Goal: Communication & Community: Participate in discussion

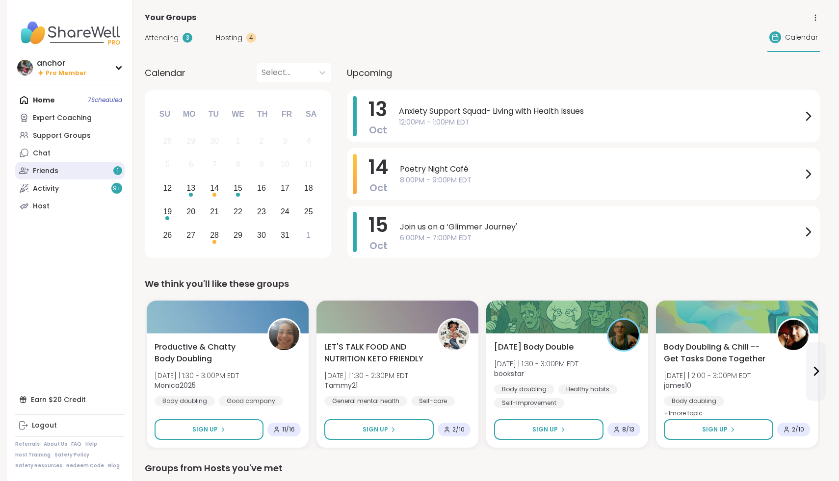
click at [105, 172] on link "Friends 1" at bounding box center [69, 171] width 109 height 18
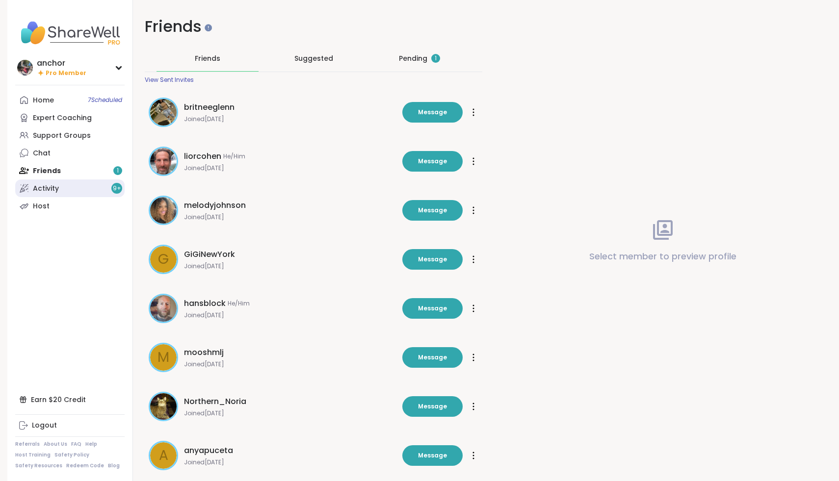
click at [87, 195] on link "Activity 9 +" at bounding box center [69, 189] width 109 height 18
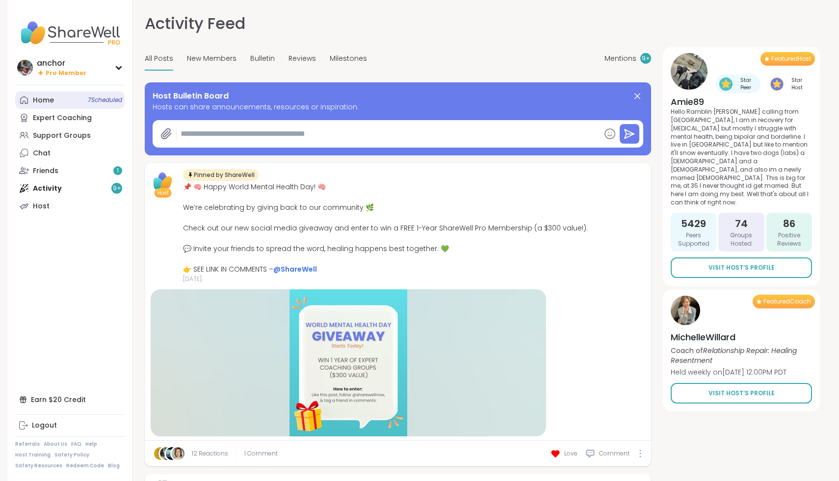
click at [67, 98] on link "Home 7 Scheduled" at bounding box center [69, 100] width 109 height 18
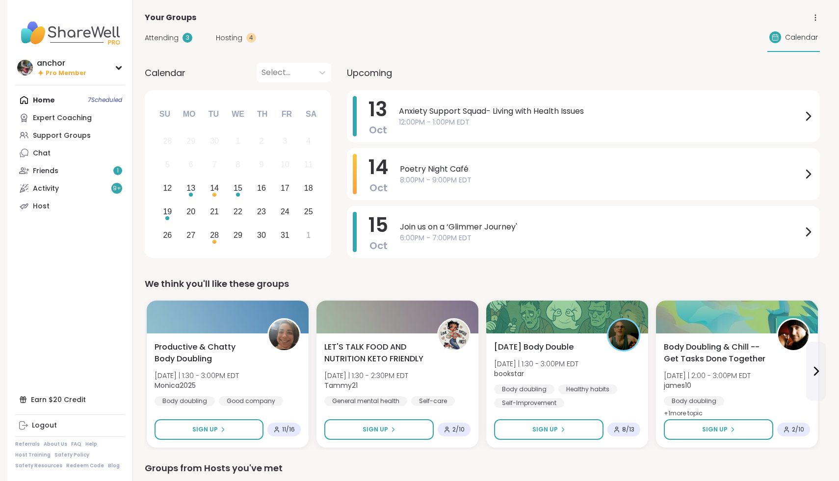
click at [61, 96] on div "Home 7 Scheduled Expert Coaching Support Groups Chat Friends 1 Activity 9 + Host" at bounding box center [69, 153] width 109 height 124
click at [59, 30] on img at bounding box center [69, 33] width 109 height 34
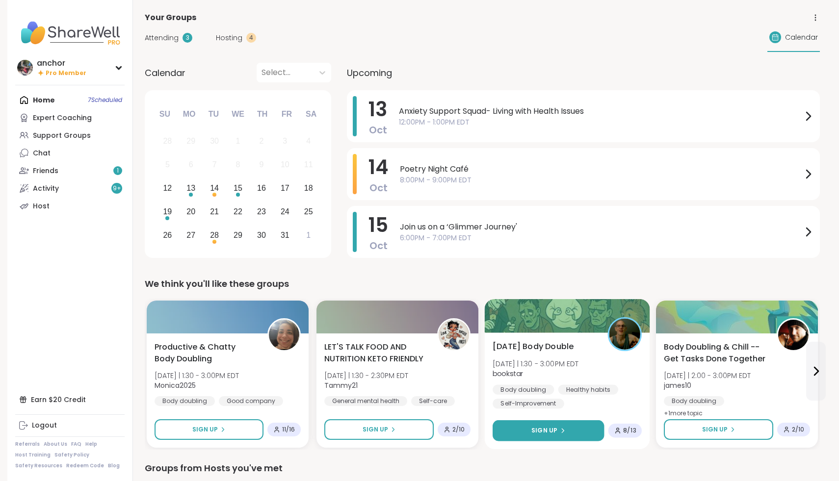
click at [552, 421] on button "Sign Up" at bounding box center [547, 430] width 111 height 21
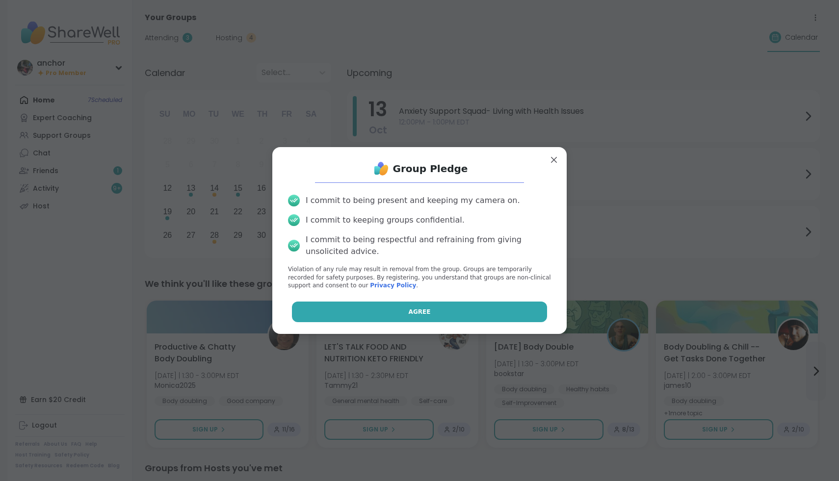
click at [490, 309] on button "Agree" at bounding box center [420, 312] width 256 height 21
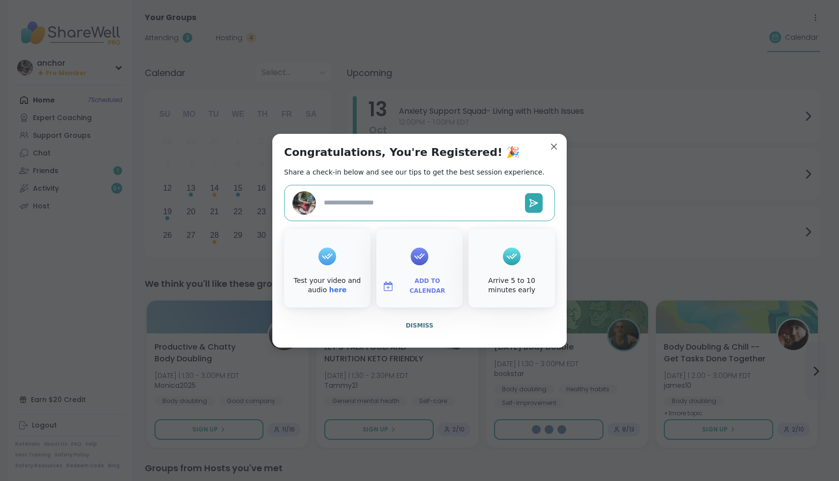
type textarea "*"
click at [408, 326] on span "Dismiss" at bounding box center [419, 325] width 27 height 7
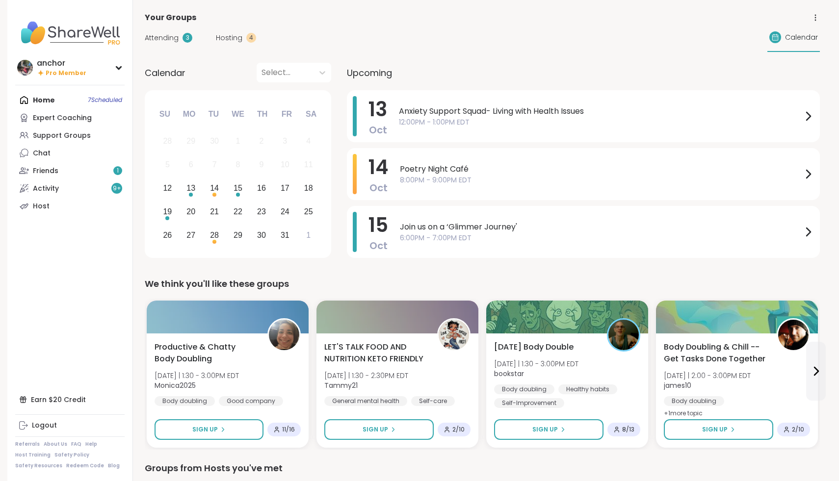
click at [60, 35] on img at bounding box center [69, 33] width 109 height 34
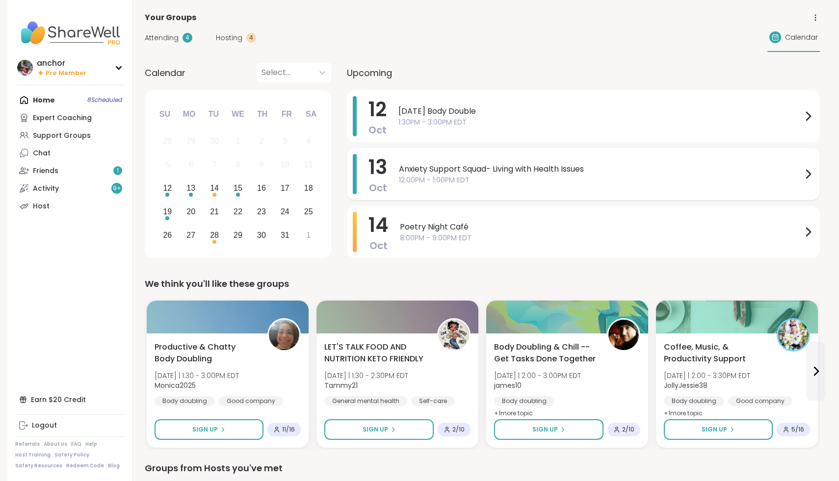
click at [524, 170] on span "Anxiety Support Squad- Living with Health Issues" at bounding box center [600, 169] width 403 height 12
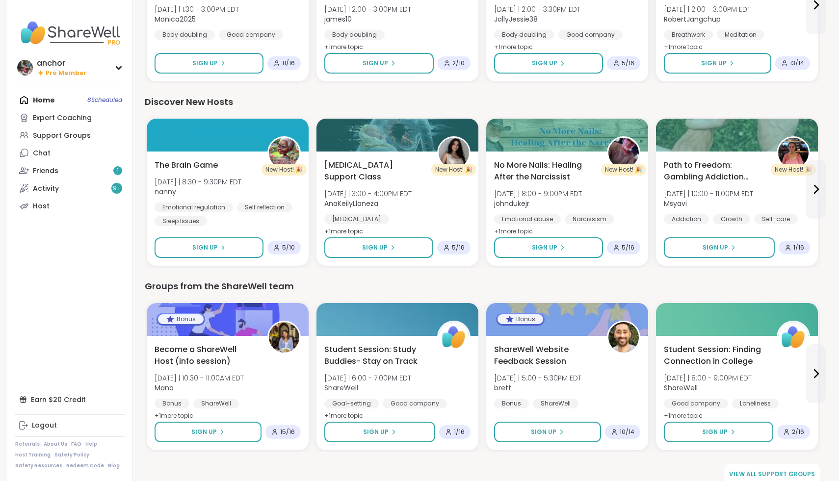
scroll to position [1117, 0]
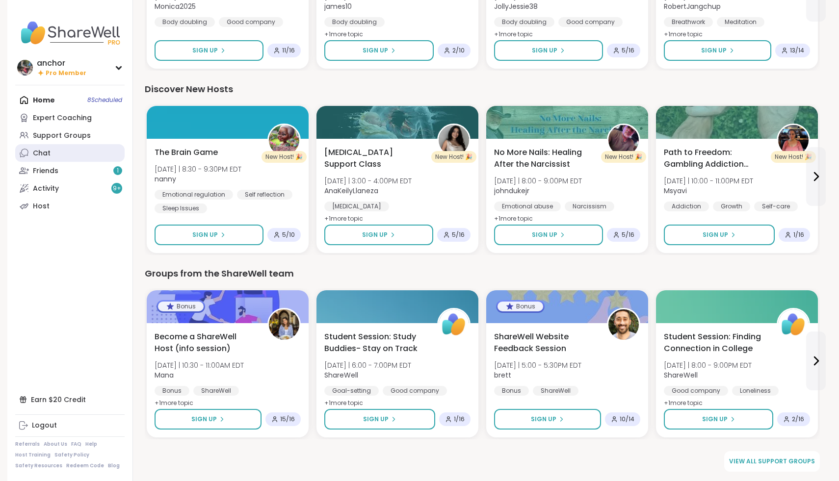
click at [54, 150] on link "Chat" at bounding box center [69, 153] width 109 height 18
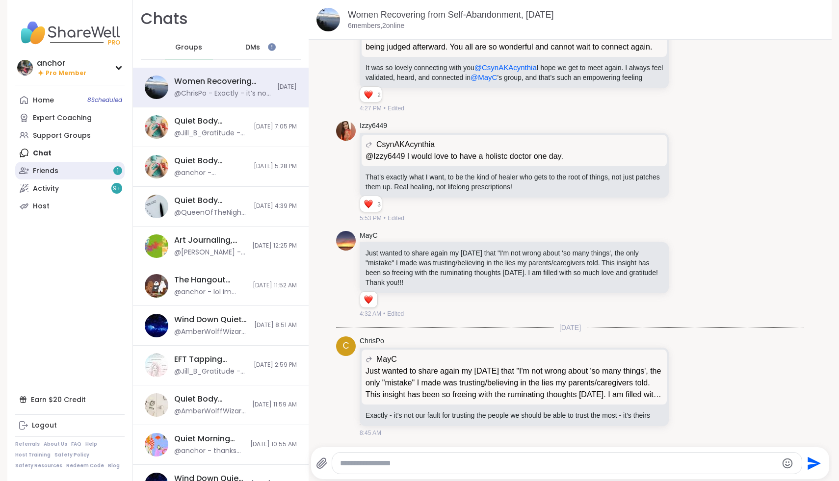
click at [55, 171] on div "Friends 1" at bounding box center [46, 171] width 26 height 10
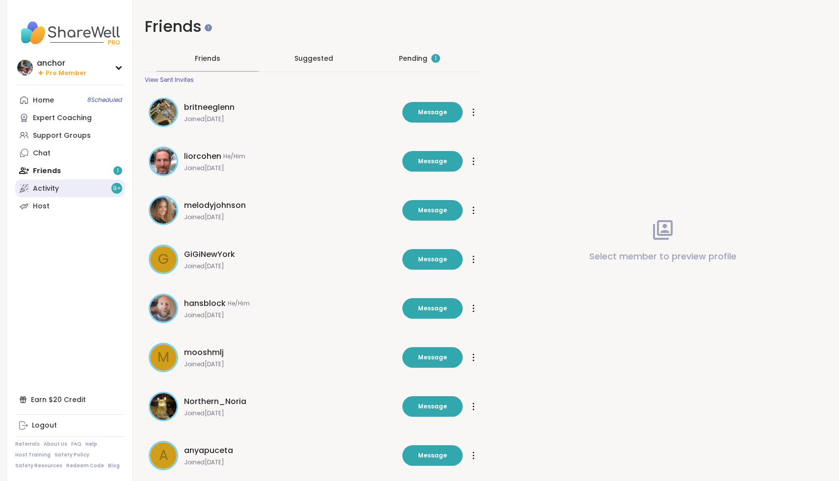
click at [59, 193] on link "Activity 9 +" at bounding box center [69, 189] width 109 height 18
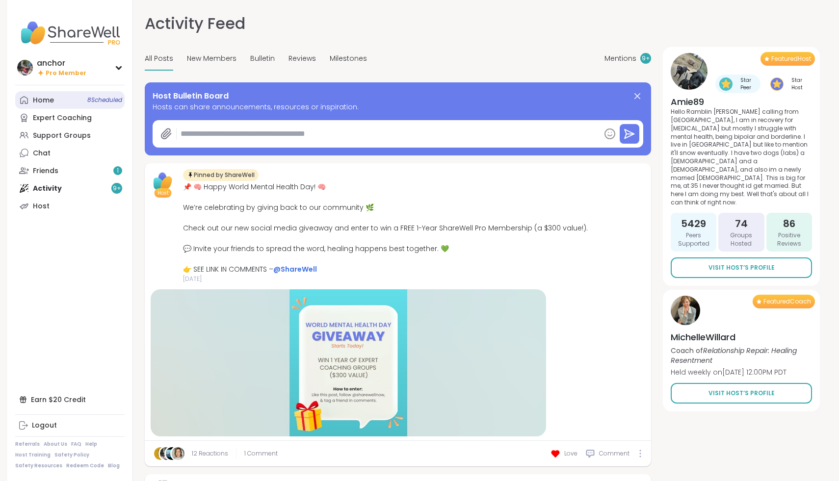
click at [57, 94] on link "Home 8 Scheduled" at bounding box center [69, 100] width 109 height 18
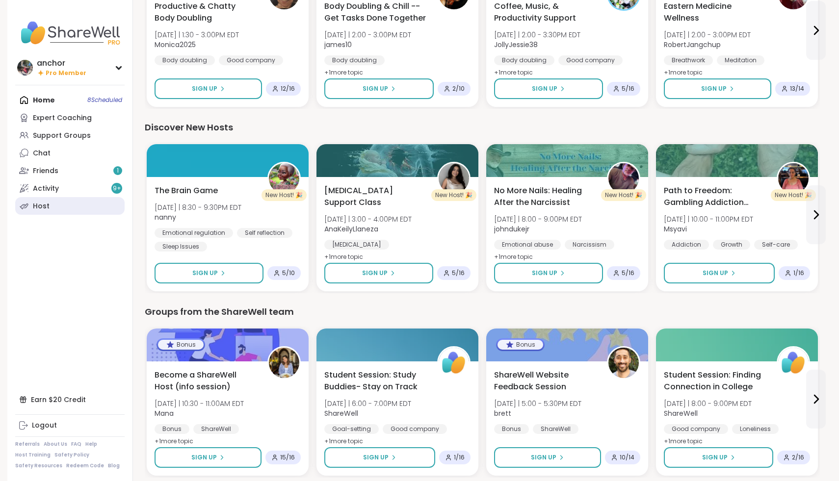
scroll to position [1117, 0]
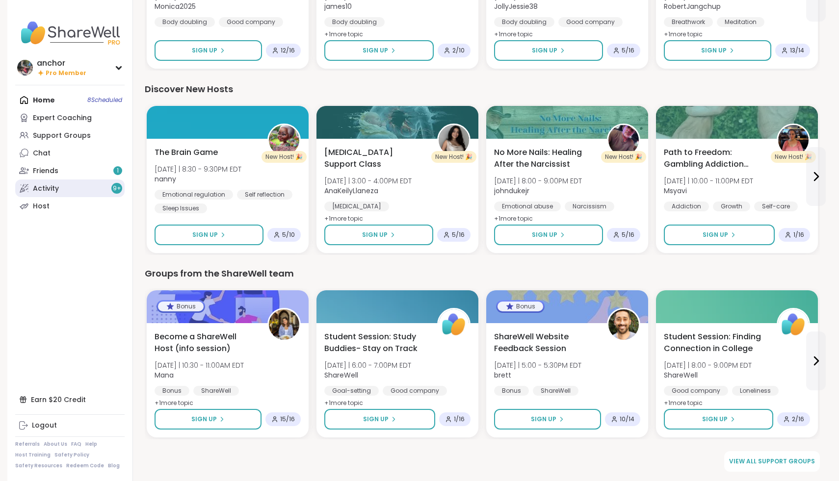
click at [64, 195] on link "Activity 9 +" at bounding box center [69, 189] width 109 height 18
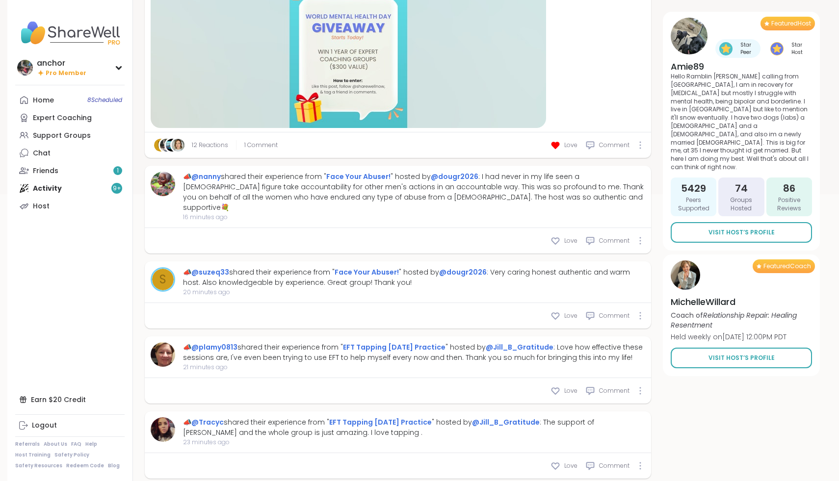
scroll to position [313, 0]
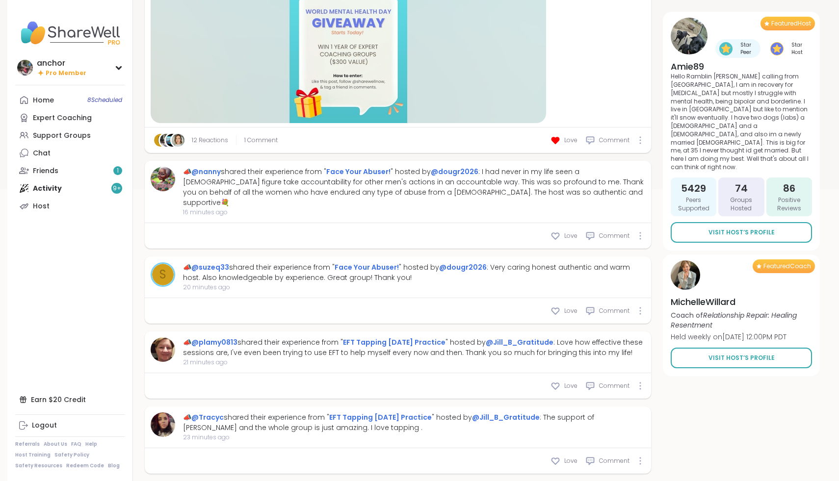
type textarea "*"
click at [94, 131] on link "Support Groups" at bounding box center [69, 136] width 109 height 18
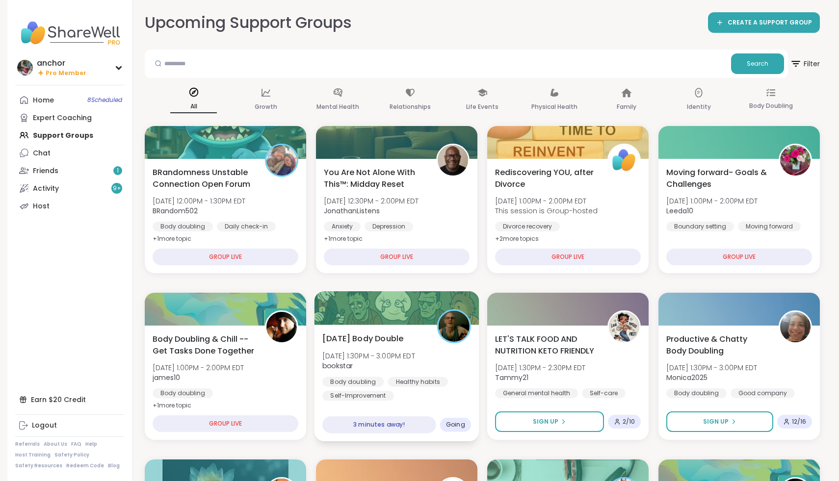
click at [410, 384] on div "Healthy habits" at bounding box center [418, 382] width 60 height 10
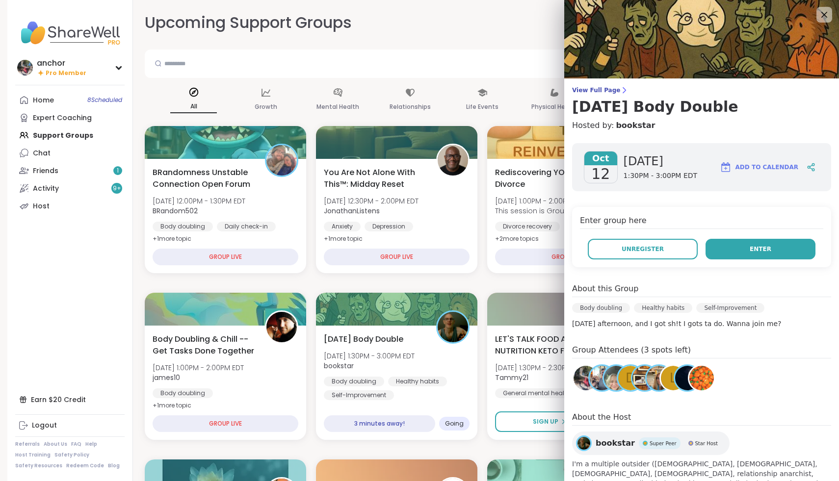
click at [727, 251] on button "Enter" at bounding box center [760, 249] width 110 height 21
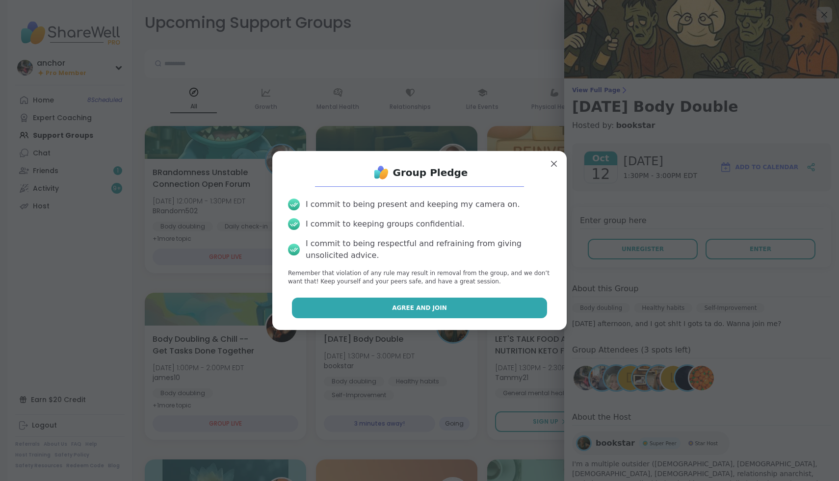
click at [427, 303] on button "Agree and Join" at bounding box center [420, 308] width 256 height 21
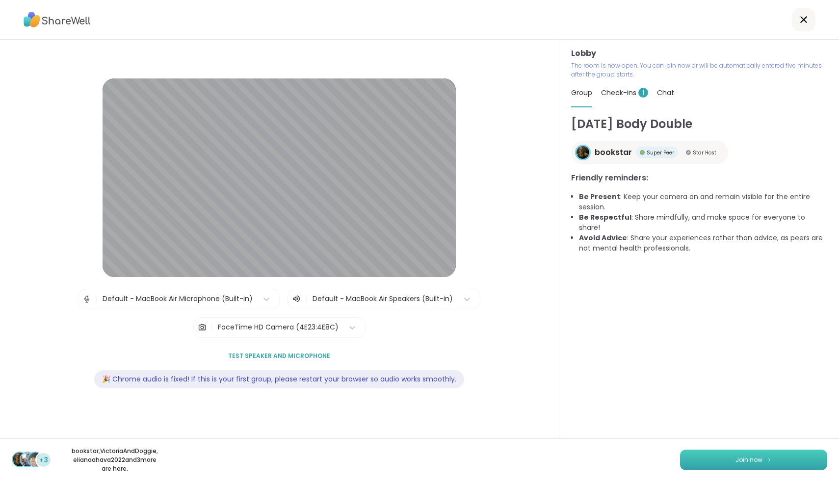
click at [794, 466] on button "Join now" at bounding box center [753, 460] width 147 height 21
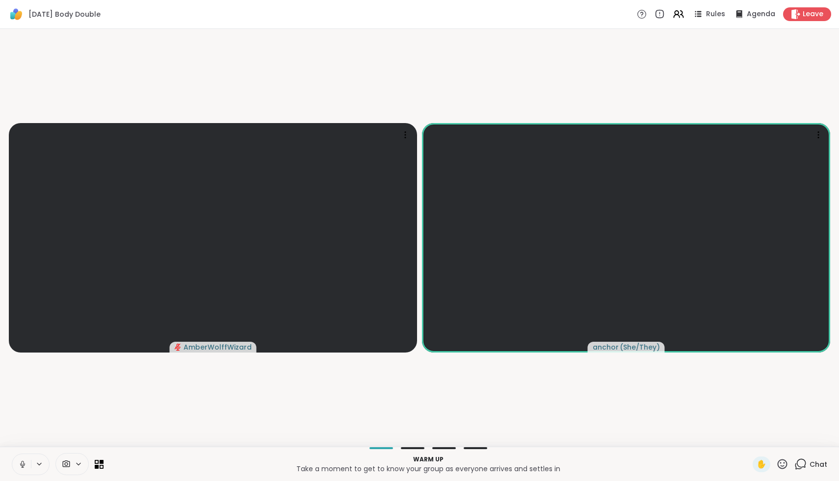
click at [68, 465] on icon at bounding box center [66, 464] width 9 height 9
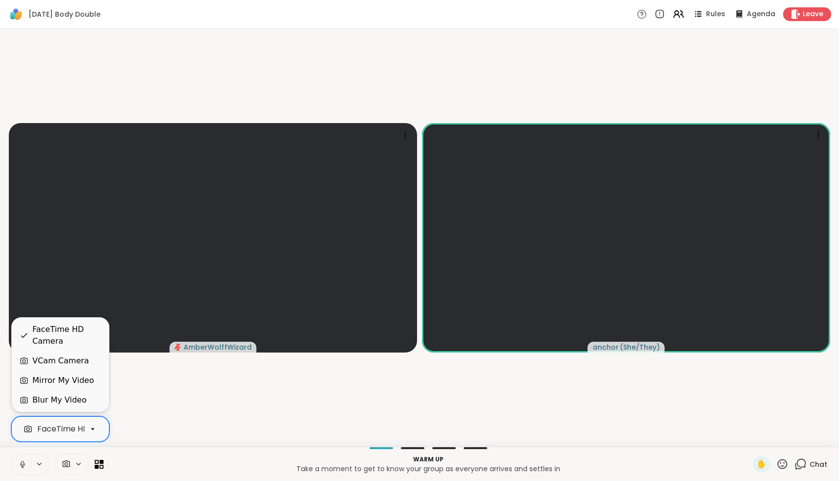
click at [52, 429] on div "FaceTime HD Camera" at bounding box center [79, 429] width 85 height 12
click at [38, 365] on div "VCam Camera" at bounding box center [60, 361] width 56 height 12
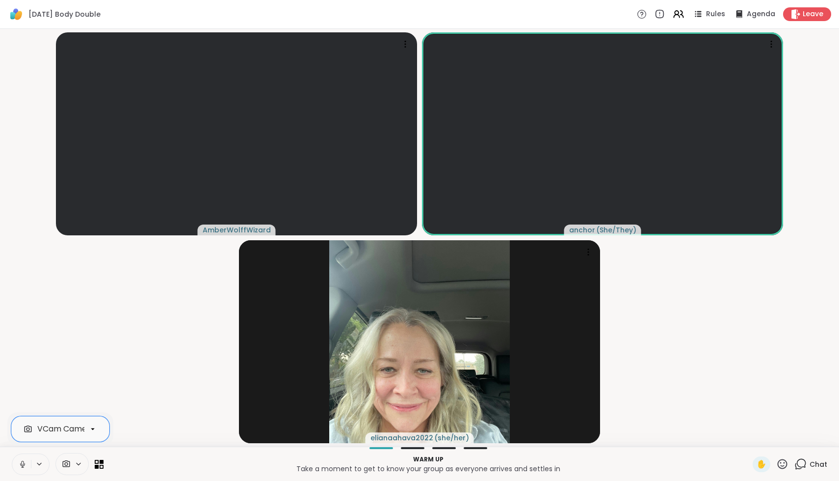
click at [19, 467] on icon at bounding box center [22, 464] width 9 height 9
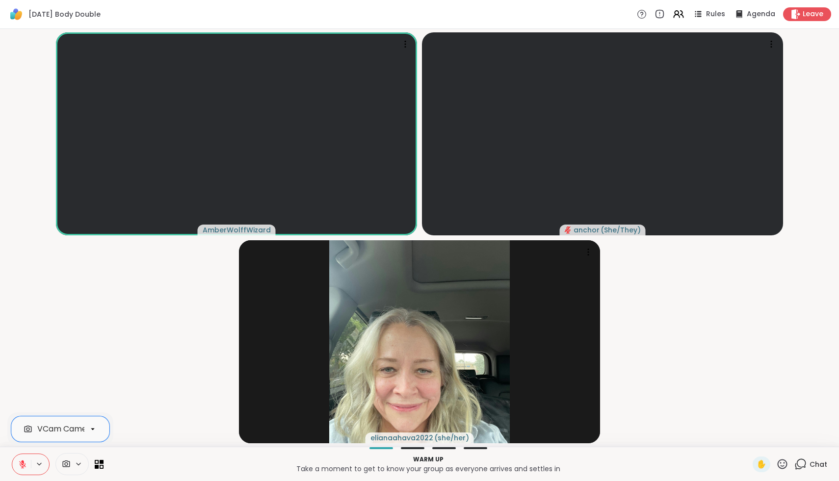
click at [28, 433] on icon at bounding box center [28, 429] width 9 height 9
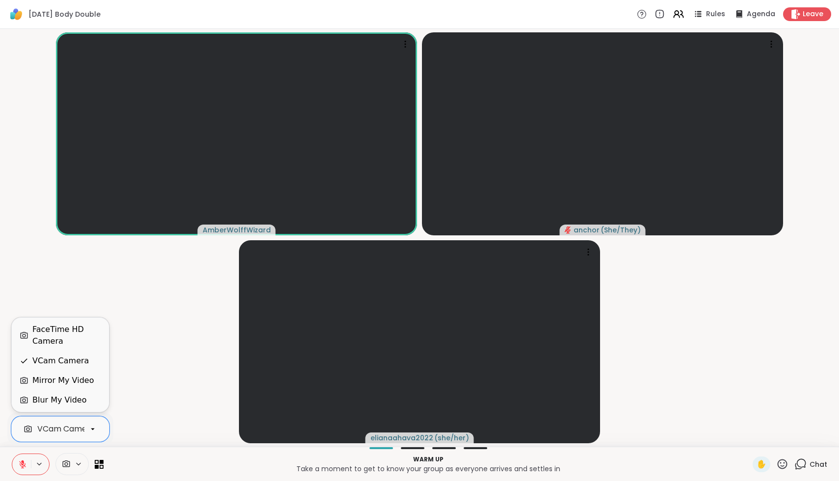
click at [28, 469] on button at bounding box center [21, 464] width 19 height 21
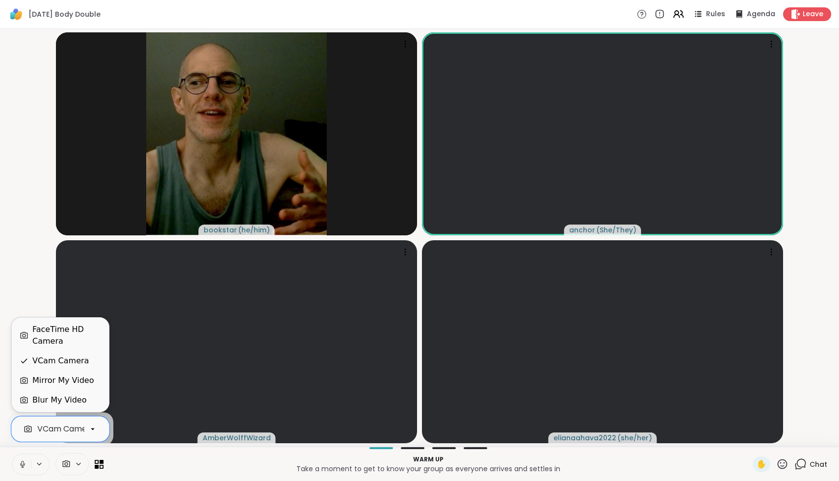
click at [21, 460] on icon at bounding box center [22, 464] width 9 height 9
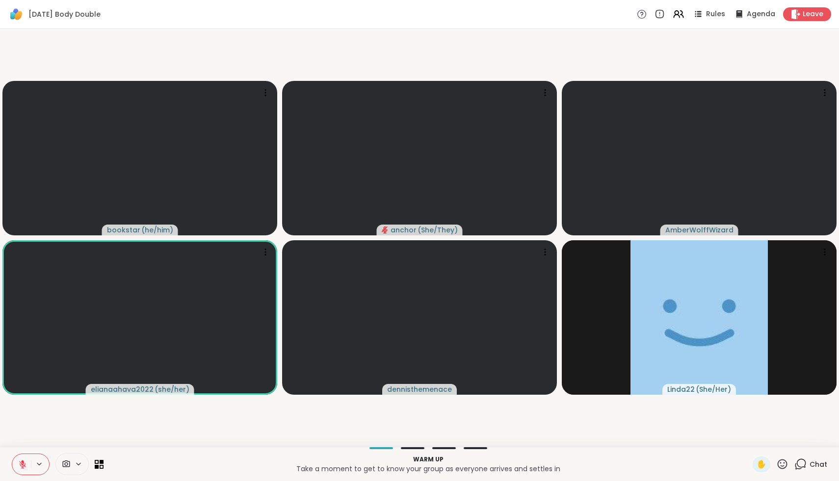
click at [825, 462] on span "Chat" at bounding box center [818, 465] width 18 height 10
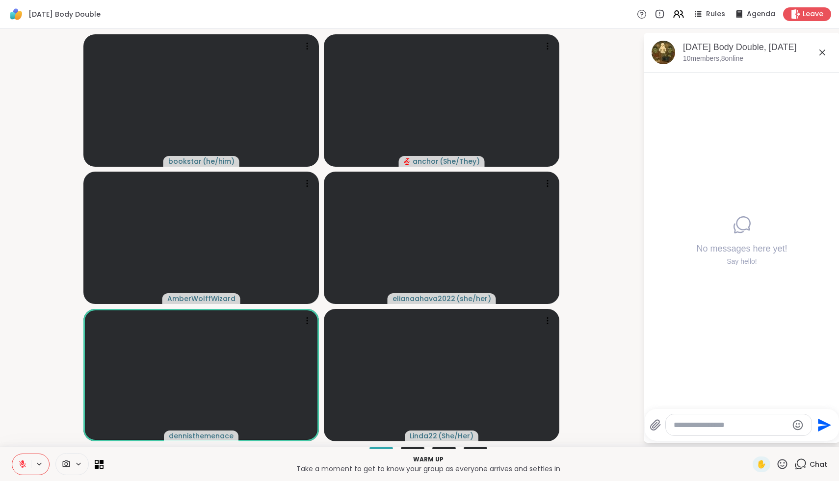
click at [21, 464] on icon at bounding box center [22, 464] width 9 height 9
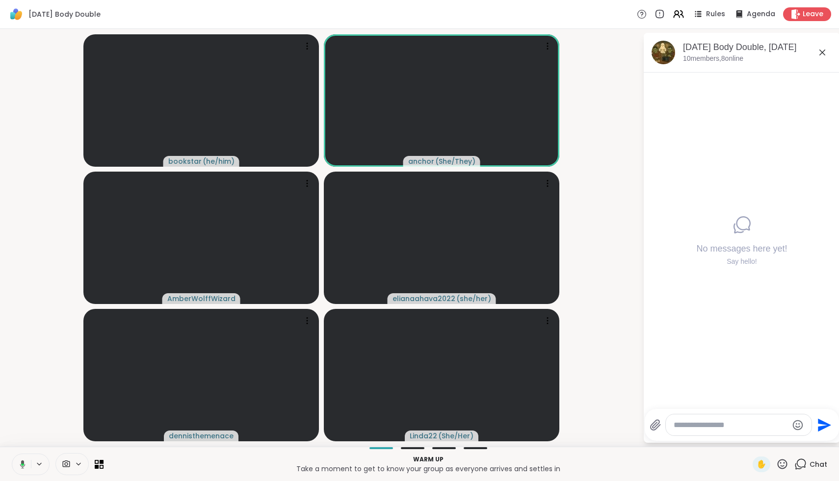
click at [21, 464] on icon at bounding box center [21, 464] width 9 height 9
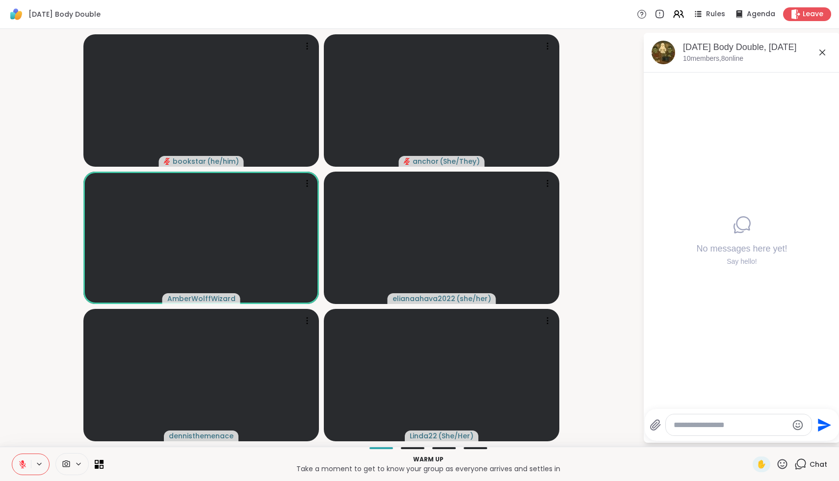
click at [21, 468] on icon at bounding box center [22, 464] width 9 height 9
click at [21, 468] on icon at bounding box center [21, 464] width 9 height 9
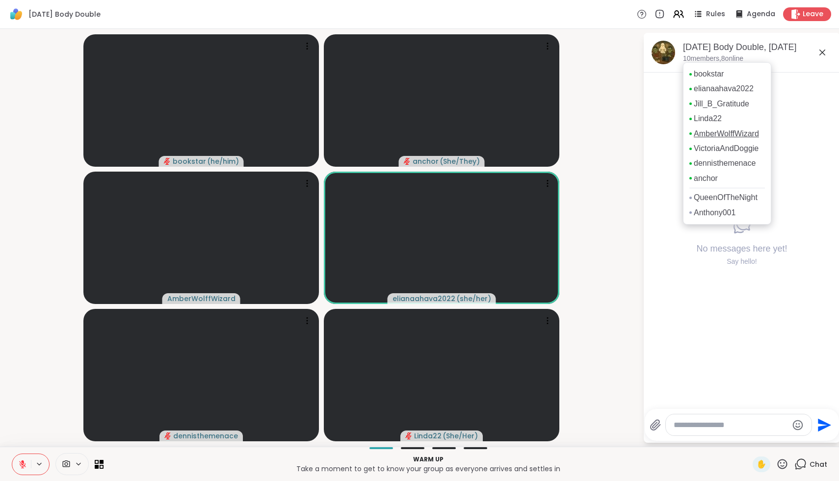
click at [717, 130] on link "AmberWolffWizard" at bounding box center [725, 133] width 65 height 11
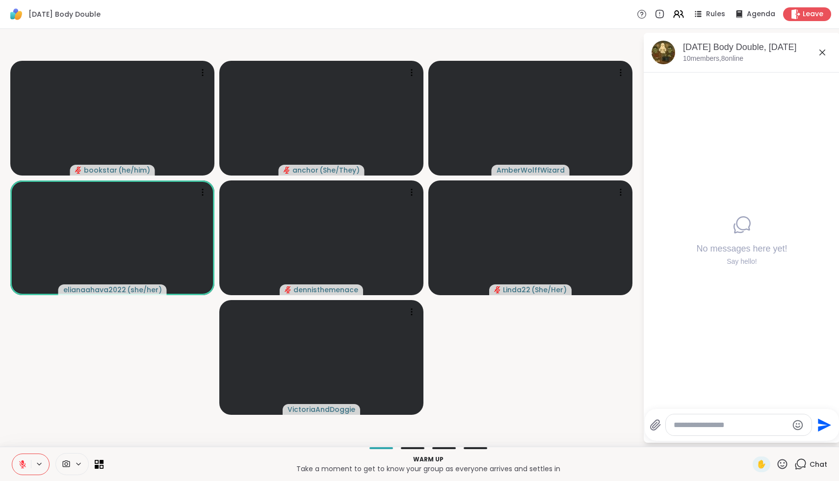
click at [784, 464] on icon at bounding box center [782, 464] width 12 height 12
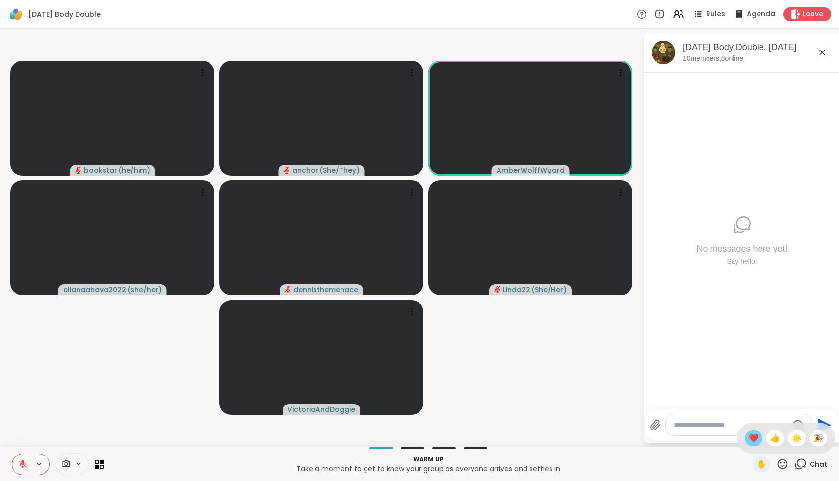
click at [758, 439] on span "❤️" at bounding box center [753, 439] width 10 height 12
click at [23, 467] on icon at bounding box center [22, 464] width 7 height 7
click at [23, 467] on icon at bounding box center [22, 467] width 0 height 2
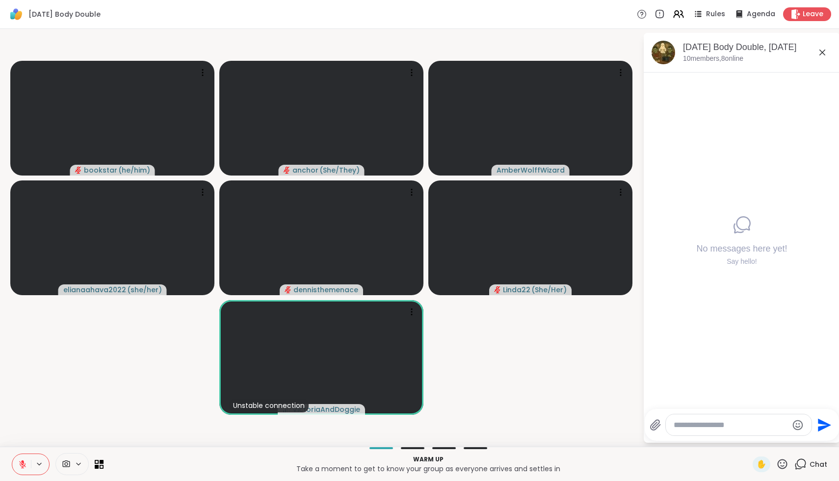
click at [23, 467] on icon at bounding box center [22, 464] width 7 height 7
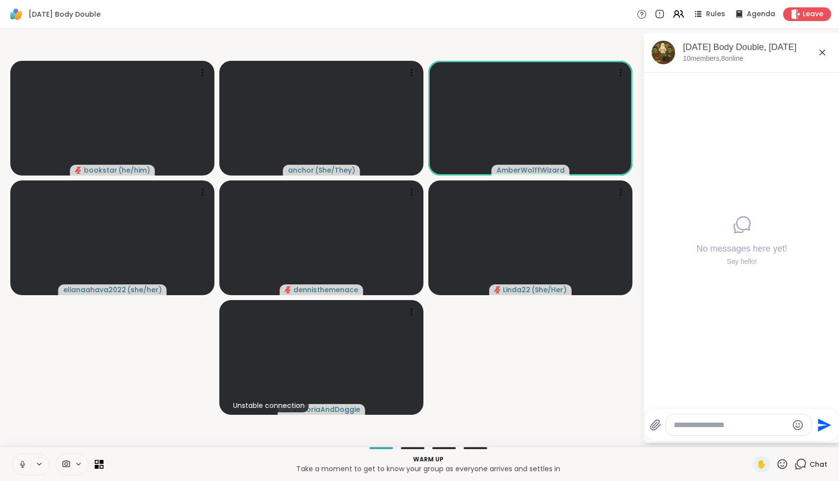
click at [23, 467] on icon at bounding box center [22, 467] width 0 height 2
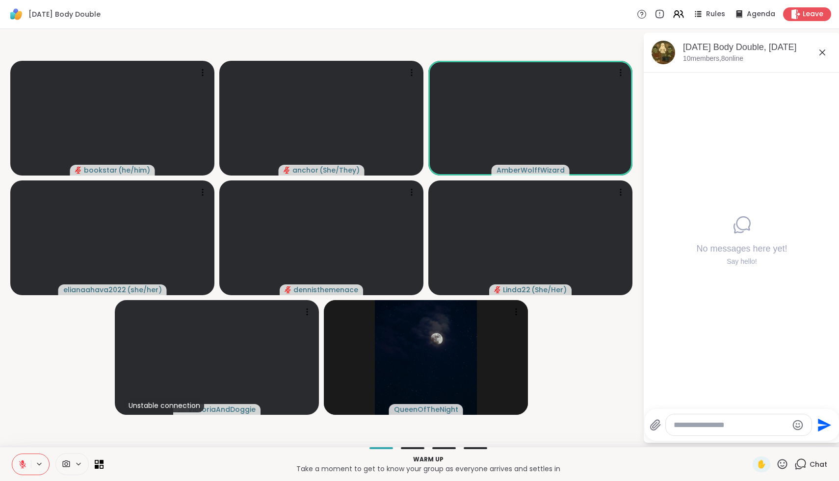
click at [23, 467] on icon at bounding box center [22, 464] width 7 height 7
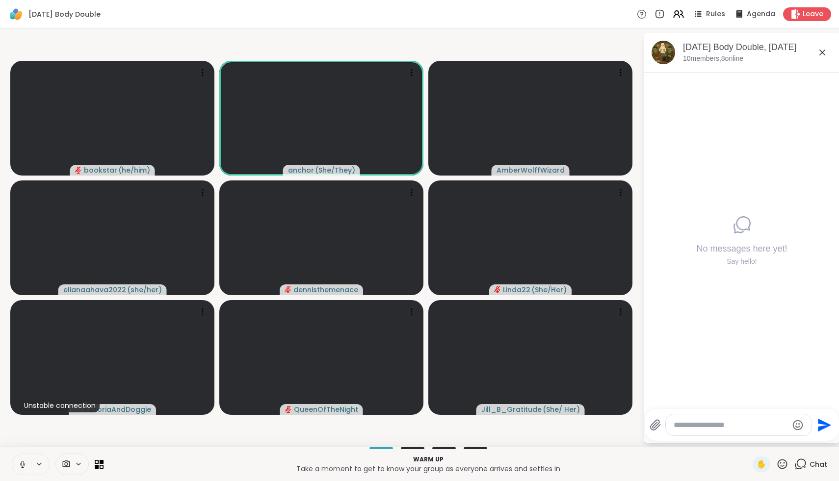
click at [23, 467] on icon at bounding box center [22, 467] width 0 height 2
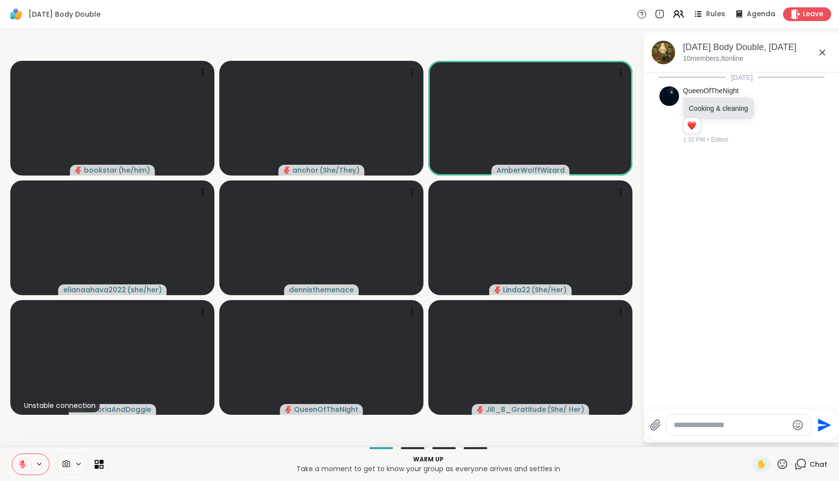
click at [781, 462] on icon at bounding box center [782, 464] width 12 height 12
click at [758, 440] on span "❤️" at bounding box center [753, 439] width 10 height 12
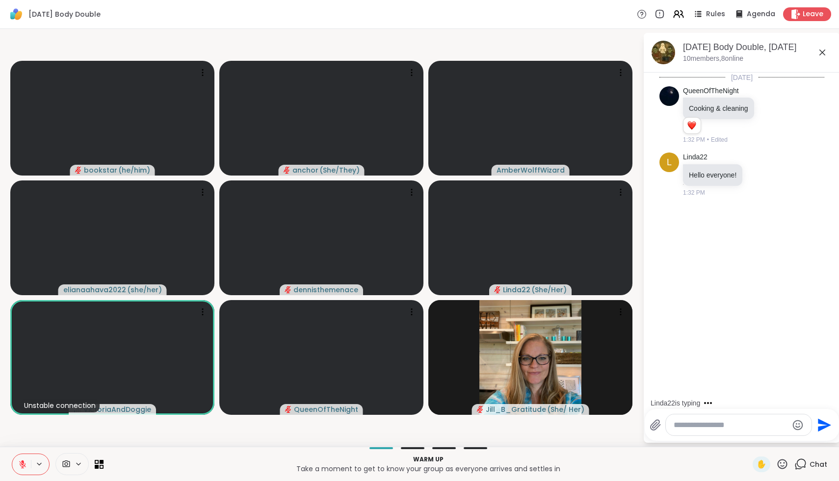
click at [783, 466] on icon at bounding box center [782, 464] width 10 height 10
click at [800, 441] on span "🌟" at bounding box center [797, 439] width 10 height 12
click at [761, 177] on icon at bounding box center [759, 174] width 9 height 10
click at [759, 162] on div "Select Reaction: Heart" at bounding box center [759, 158] width 9 height 9
click at [771, 113] on icon at bounding box center [771, 115] width 9 height 10
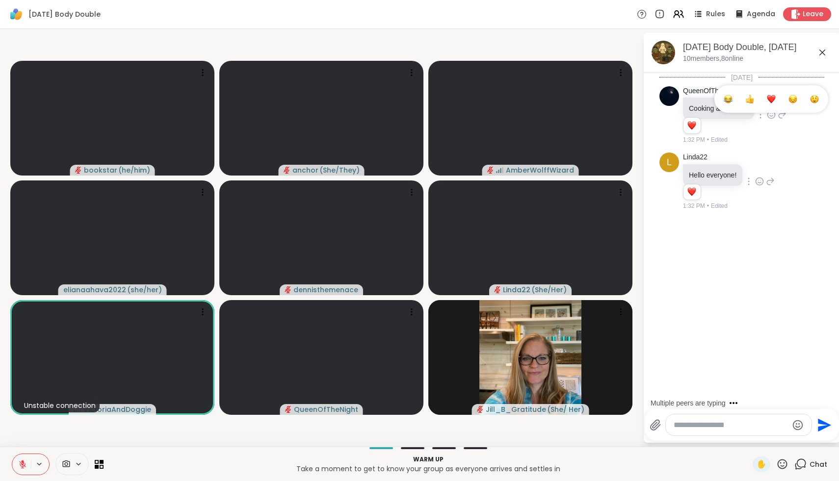
click at [773, 100] on div "Select Reaction: Heart" at bounding box center [771, 99] width 9 height 9
click at [737, 422] on textarea "Type your message" at bounding box center [730, 425] width 114 height 10
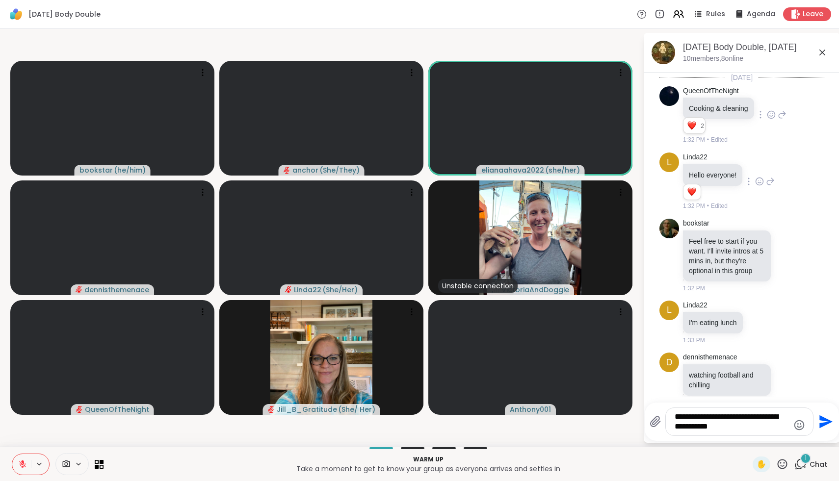
scroll to position [14, 0]
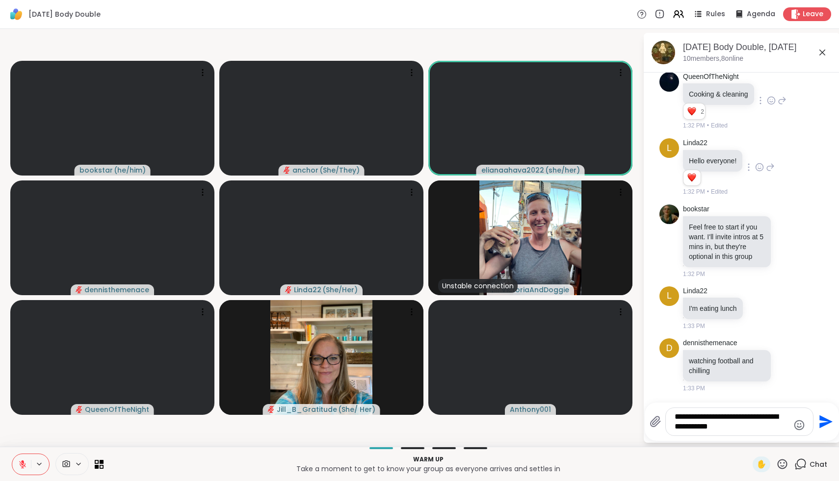
click at [677, 423] on textarea "**********" at bounding box center [731, 422] width 114 height 20
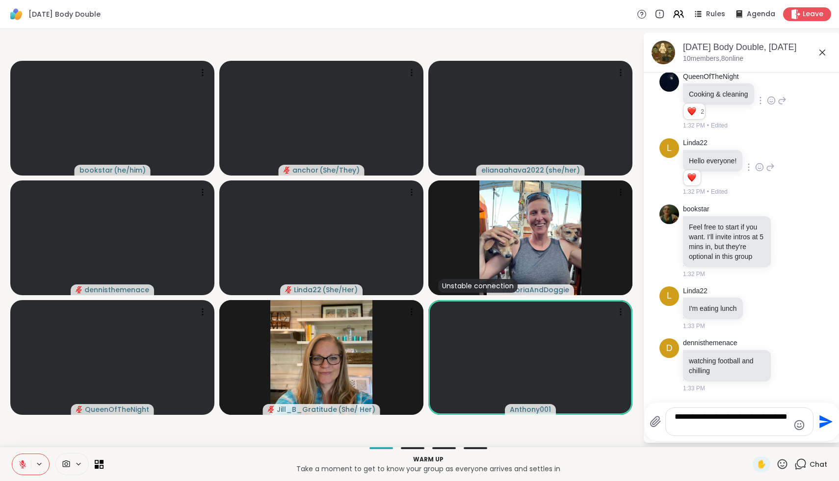
click at [689, 429] on textarea "**********" at bounding box center [731, 422] width 114 height 20
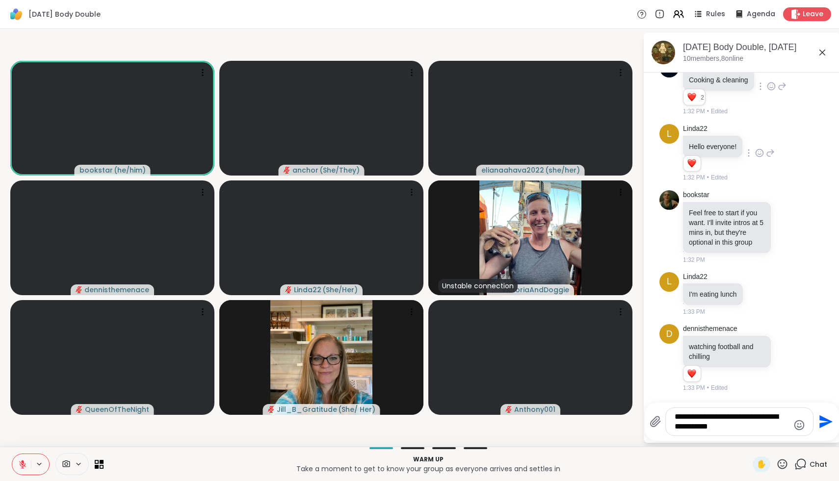
scroll to position [80, 0]
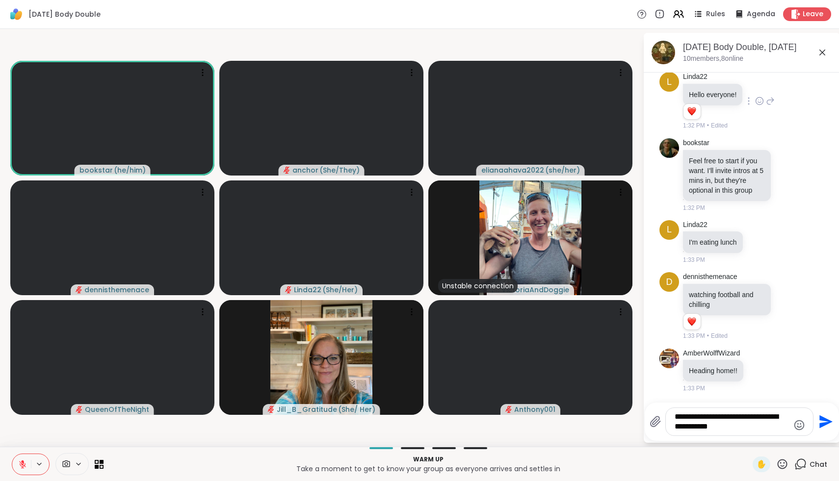
drag, startPoint x: 690, startPoint y: 427, endPoint x: 770, endPoint y: 419, distance: 80.3
click at [770, 419] on textarea "**********" at bounding box center [731, 422] width 114 height 20
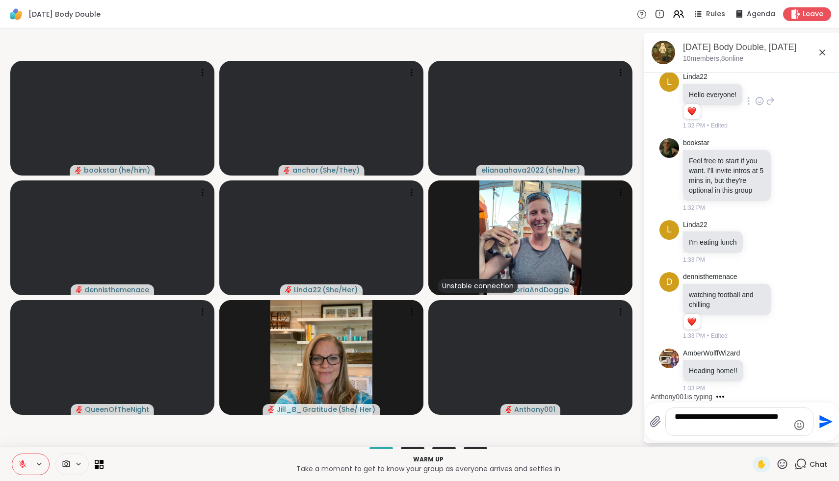
click at [747, 432] on div "**********" at bounding box center [739, 421] width 147 height 27
click at [747, 428] on textarea "**********" at bounding box center [731, 422] width 114 height 20
click at [25, 464] on icon at bounding box center [22, 464] width 9 height 9
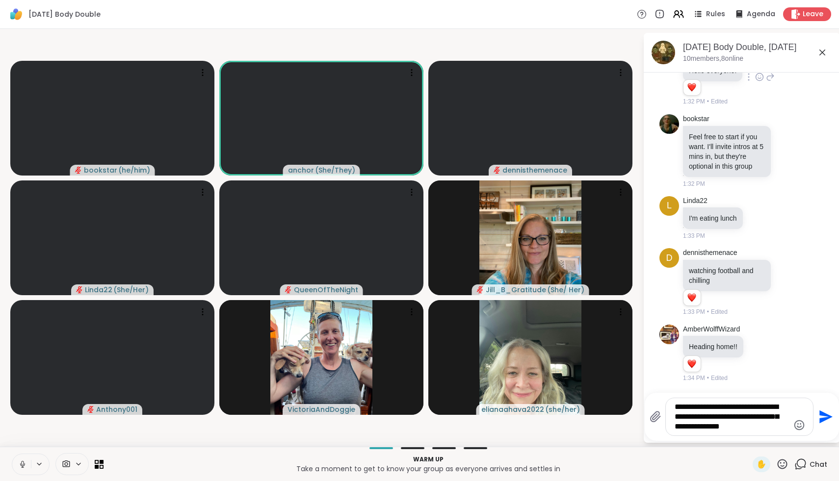
scroll to position [186, 0]
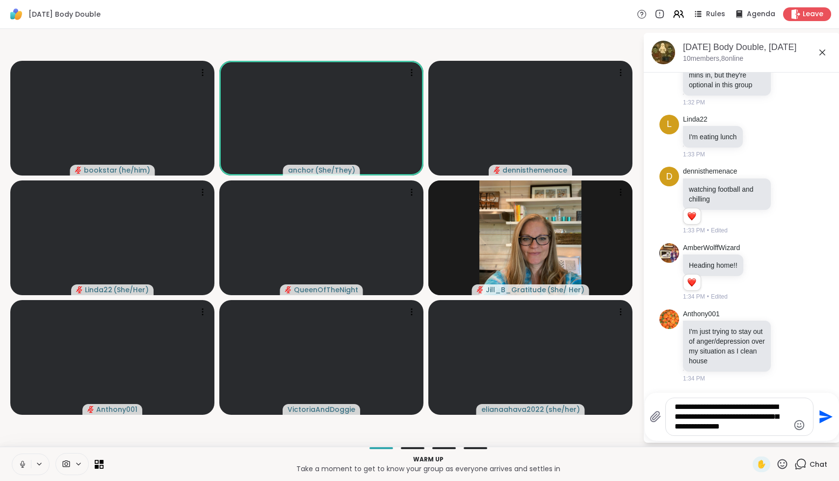
click at [25, 464] on icon at bounding box center [22, 464] width 5 height 3
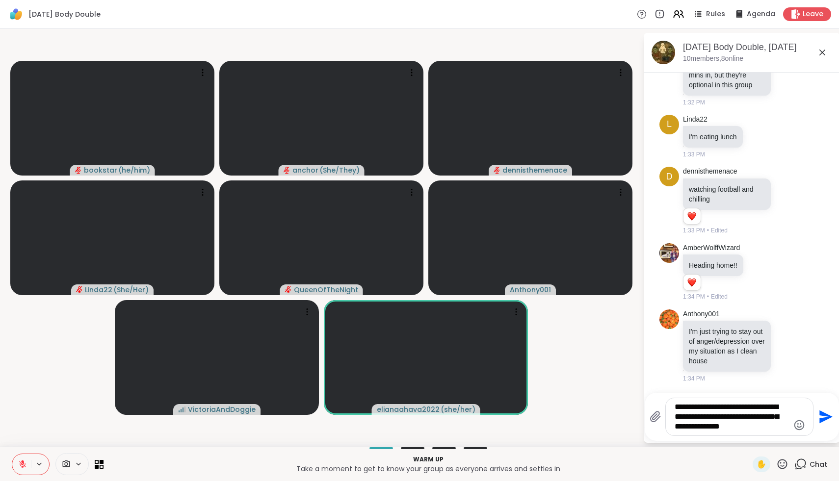
click at [775, 427] on textarea "**********" at bounding box center [731, 416] width 114 height 29
type textarea "**********"
click at [779, 461] on icon at bounding box center [782, 464] width 10 height 10
click at [757, 436] on span "❤️" at bounding box center [753, 439] width 10 height 12
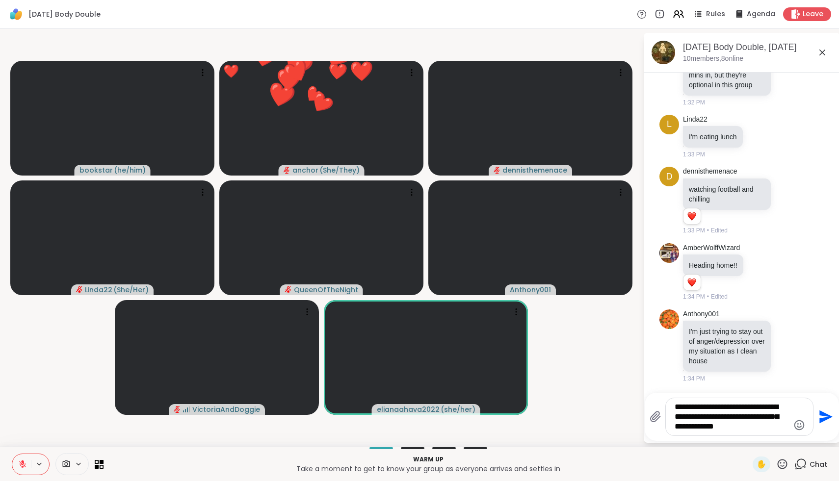
click at [777, 430] on textarea "**********" at bounding box center [731, 416] width 114 height 29
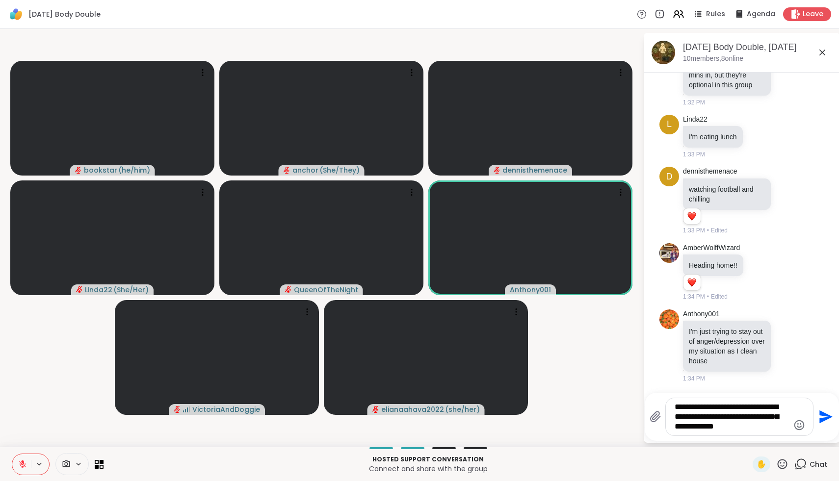
scroll to position [200, 0]
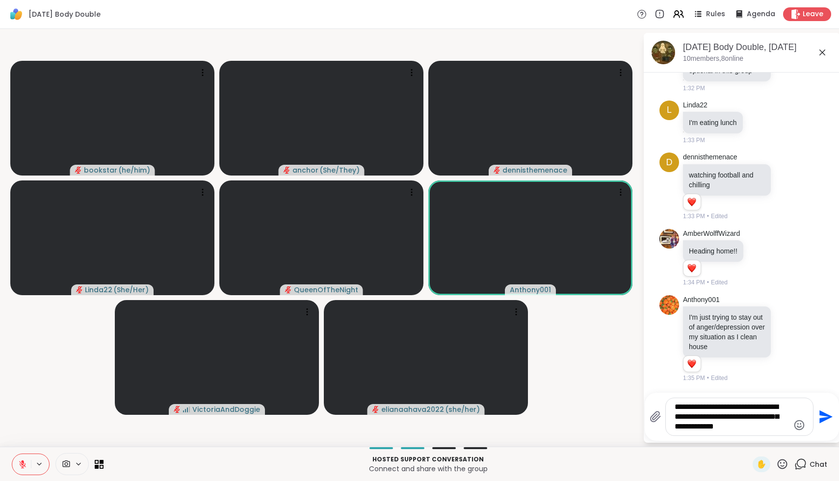
click at [787, 462] on icon at bounding box center [782, 464] width 10 height 10
click at [762, 436] on div "❤️" at bounding box center [753, 439] width 18 height 16
click at [776, 428] on textarea "**********" at bounding box center [731, 416] width 114 height 29
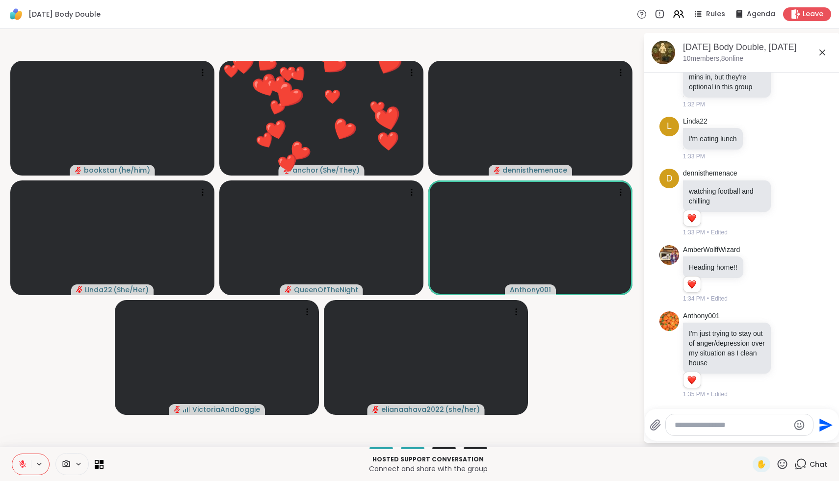
scroll to position [276, 0]
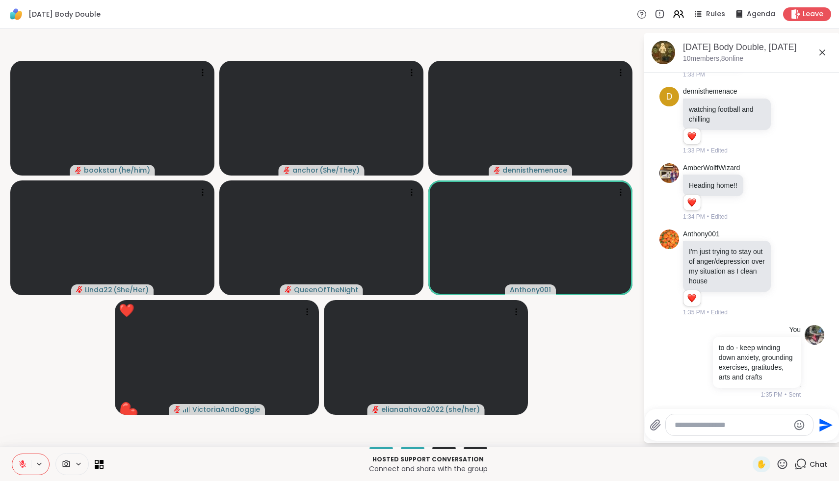
click at [782, 465] on icon at bounding box center [782, 464] width 12 height 12
click at [758, 436] on span "❤️" at bounding box center [753, 439] width 10 height 12
click at [783, 464] on icon at bounding box center [782, 464] width 12 height 12
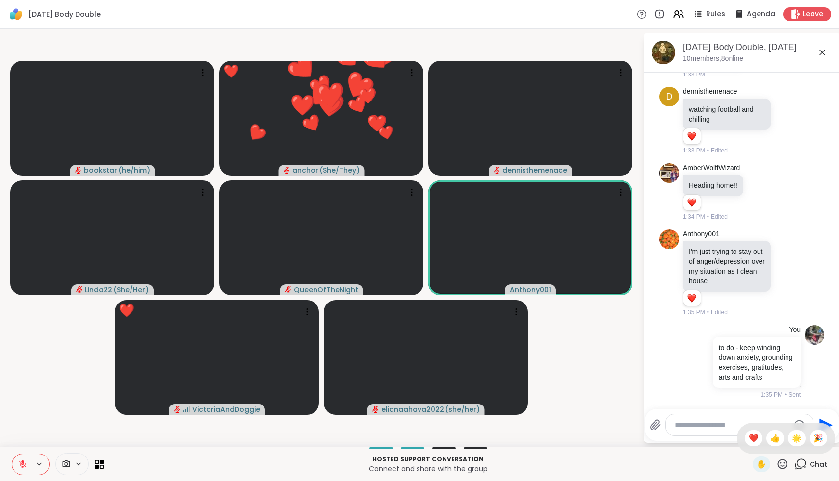
click at [798, 447] on div "✋ ❤️ 👍 🌟 🎉" at bounding box center [786, 438] width 98 height 31
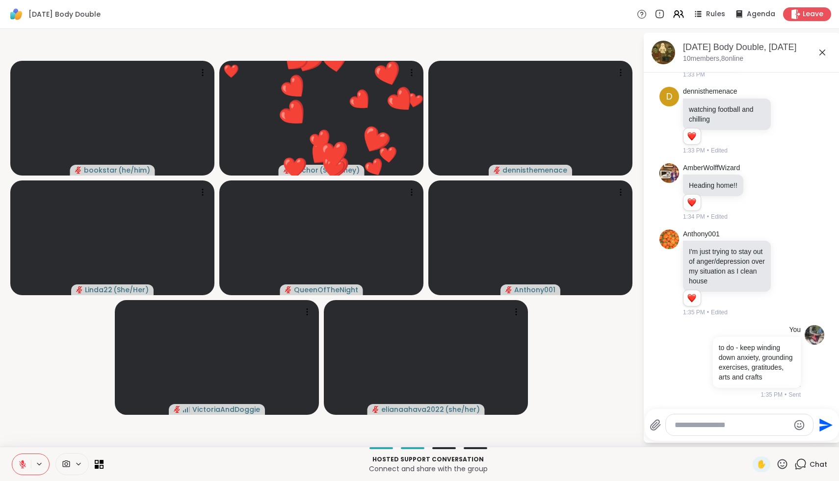
click at [778, 471] on div "✋" at bounding box center [770, 465] width 36 height 16
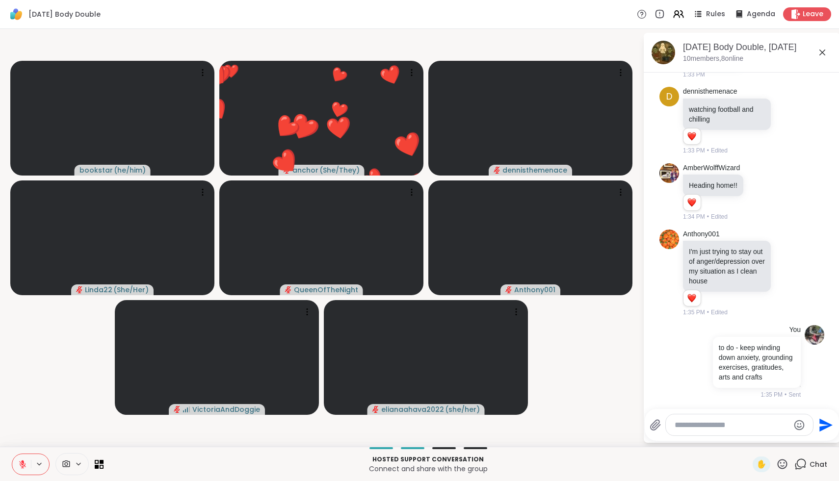
click at [780, 469] on icon at bounding box center [782, 464] width 12 height 12
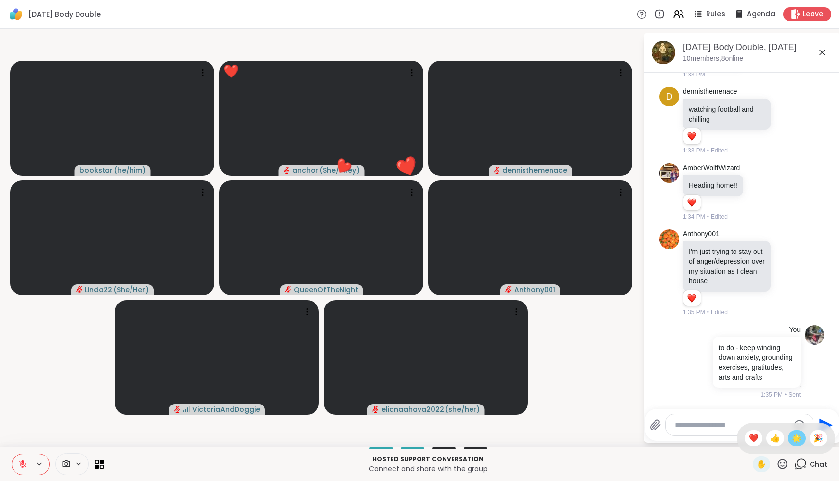
click at [797, 438] on span "🌟" at bounding box center [797, 439] width 10 height 12
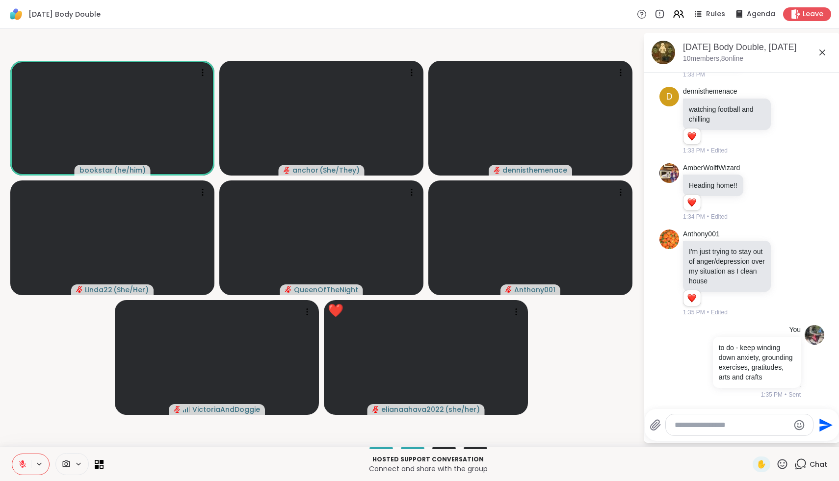
click at [751, 427] on textarea "Type your message" at bounding box center [731, 425] width 114 height 10
type textarea "*"
click at [784, 467] on icon at bounding box center [782, 464] width 12 height 12
click at [797, 441] on span "🌟" at bounding box center [797, 439] width 10 height 12
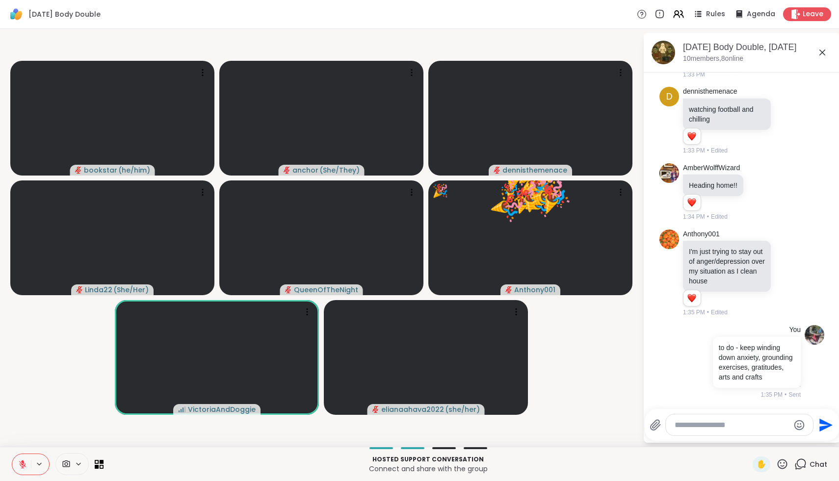
click at [783, 462] on icon at bounding box center [782, 464] width 12 height 12
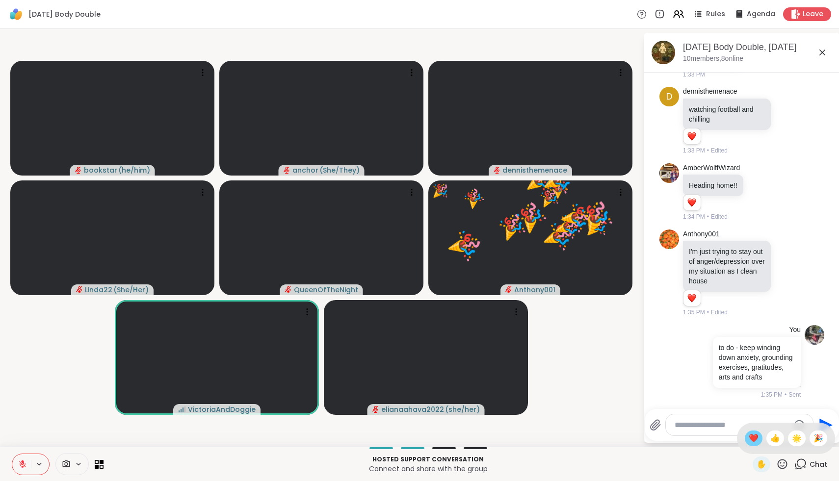
click at [758, 437] on span "❤️" at bounding box center [753, 439] width 10 height 12
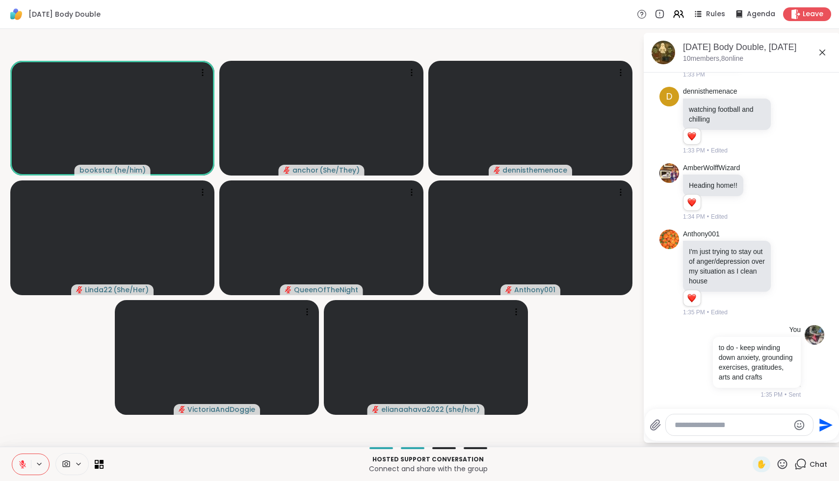
click at [755, 423] on textarea "Type your message" at bounding box center [731, 425] width 114 height 10
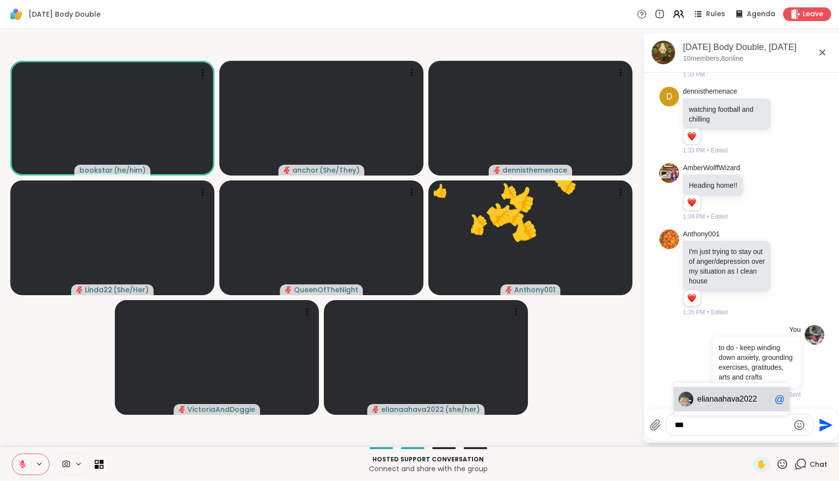
click at [744, 401] on span "ianaahava2022" at bounding box center [729, 399] width 53 height 10
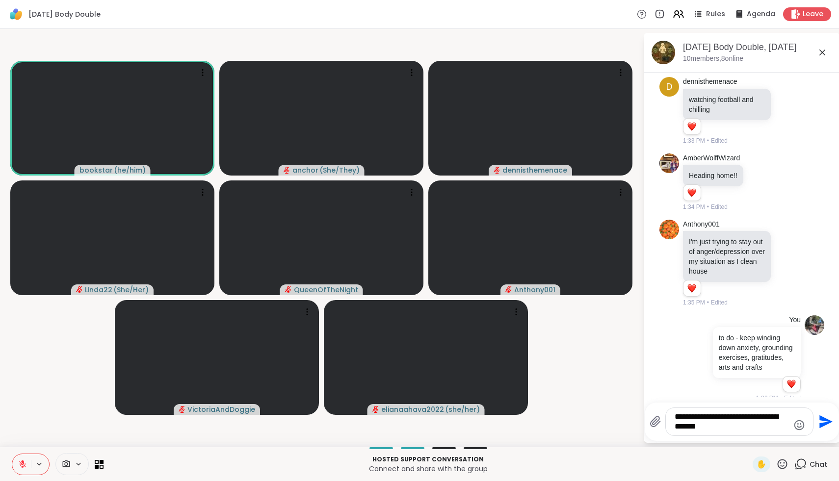
scroll to position [296, 0]
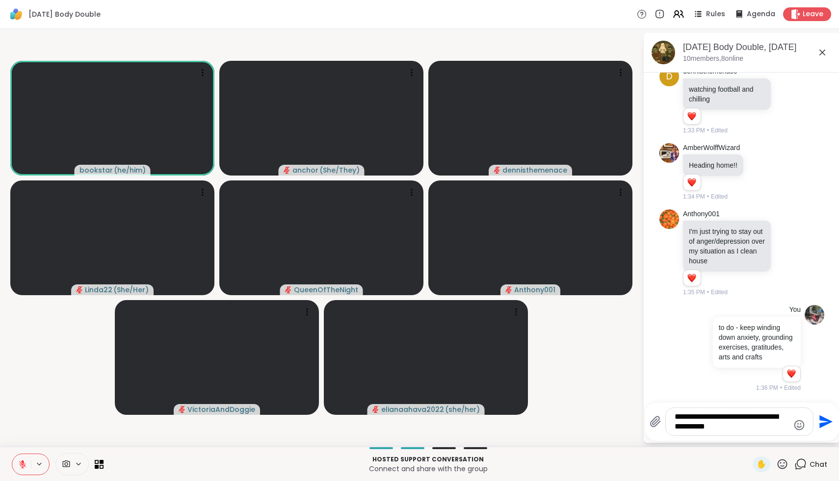
type textarea "**********"
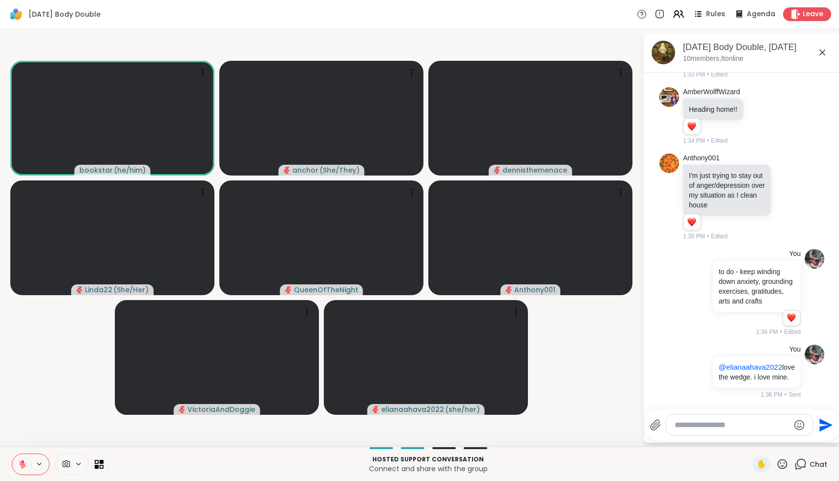
click at [787, 465] on icon at bounding box center [782, 464] width 10 height 10
click at [780, 438] on span "👍" at bounding box center [775, 439] width 10 height 12
click at [782, 465] on icon at bounding box center [782, 464] width 12 height 12
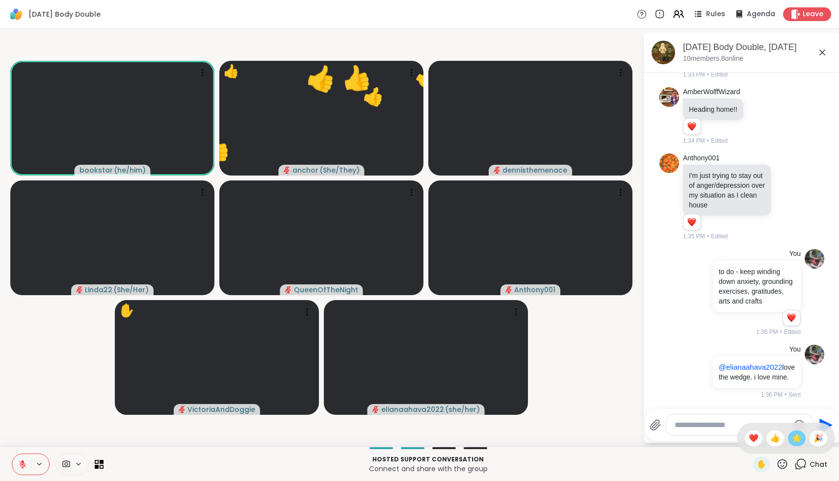
click at [801, 440] on span "🌟" at bounding box center [797, 439] width 10 height 12
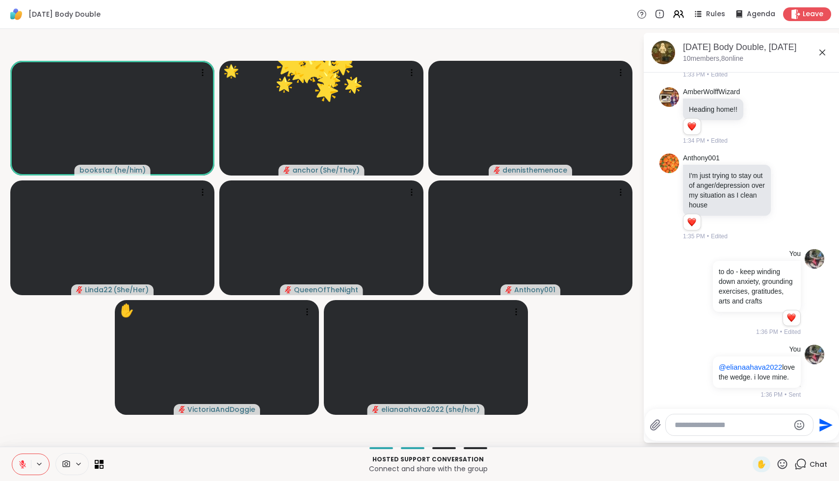
click at [781, 466] on icon at bounding box center [782, 464] width 10 height 10
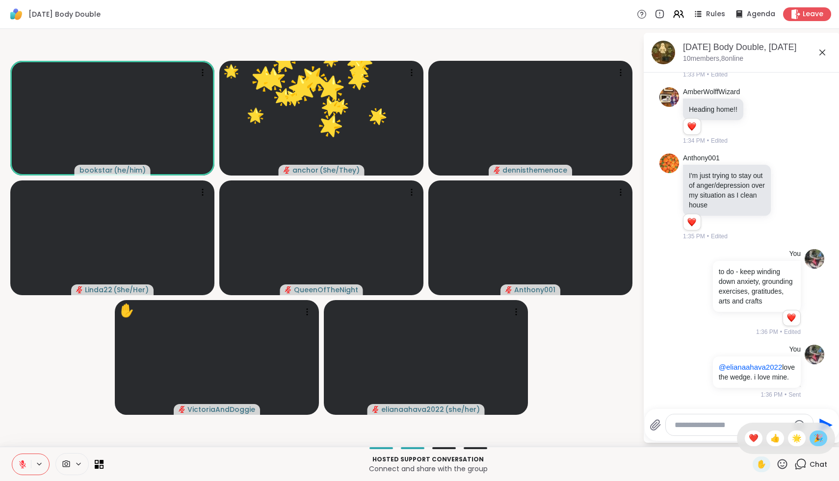
click at [817, 435] on span "🎉" at bounding box center [818, 439] width 10 height 12
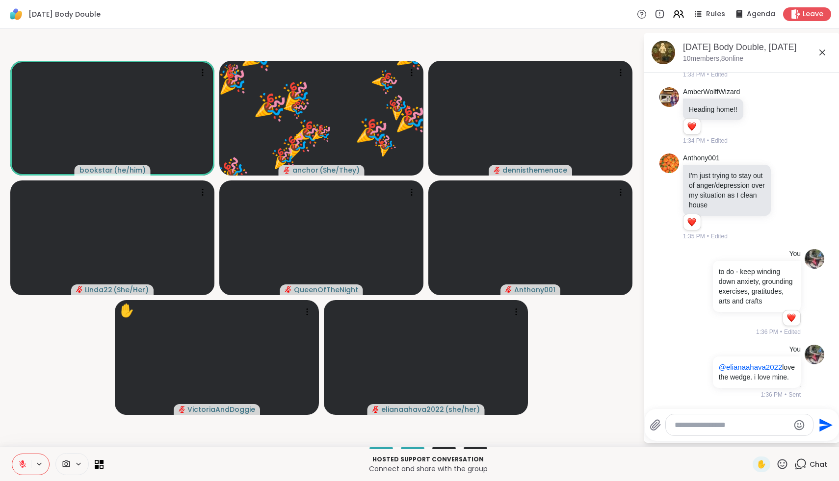
click at [786, 462] on icon at bounding box center [782, 464] width 10 height 10
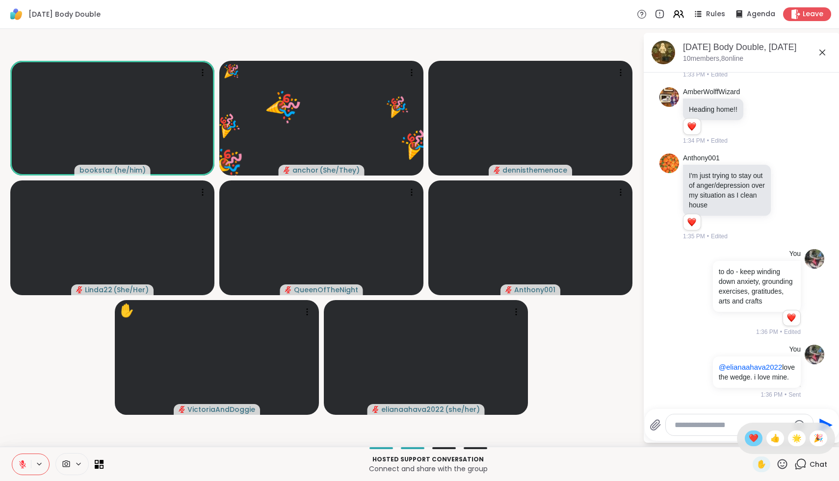
click at [758, 440] on span "❤️" at bounding box center [753, 439] width 10 height 12
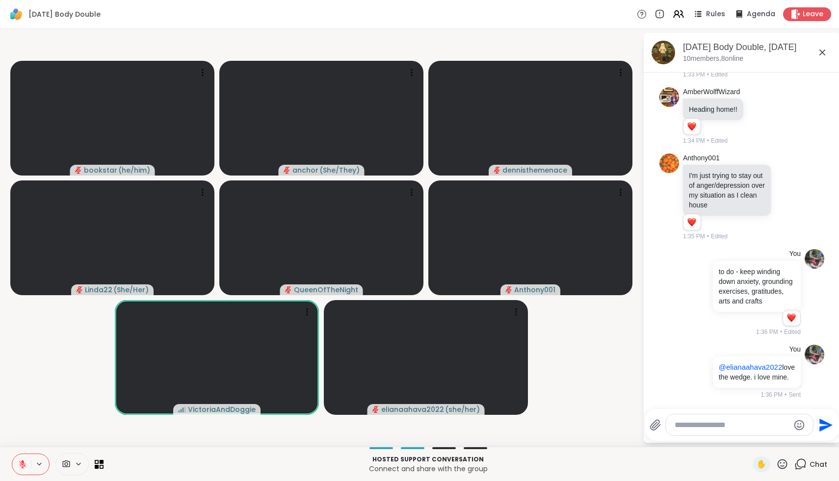
click at [757, 421] on textarea "Type your message" at bounding box center [731, 425] width 114 height 10
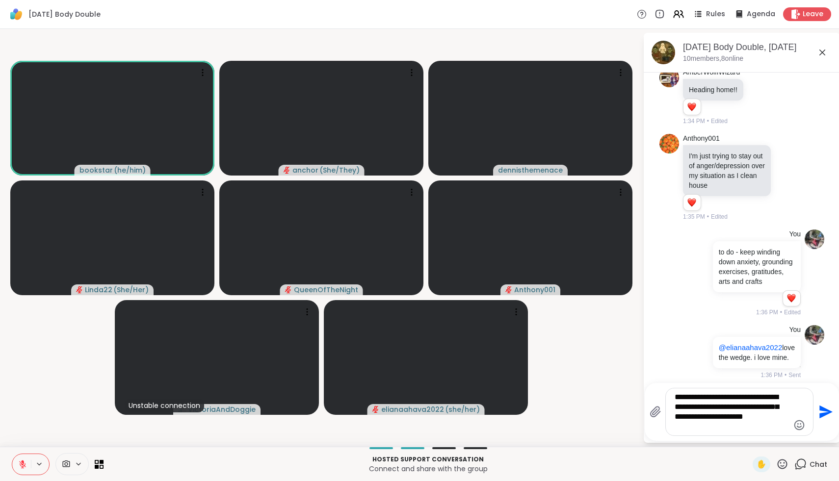
type textarea "**********"
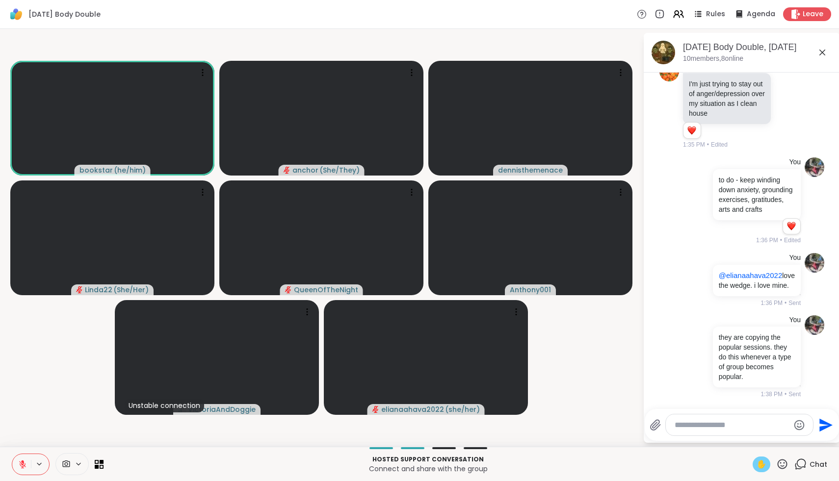
click at [762, 465] on span "✋" at bounding box center [761, 465] width 10 height 12
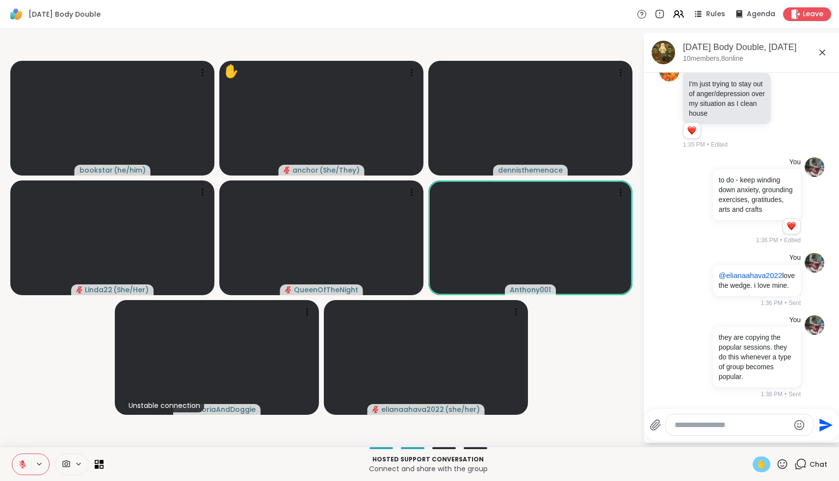
click at [789, 468] on div "✋ Chat" at bounding box center [789, 465] width 75 height 16
click at [784, 465] on icon at bounding box center [782, 464] width 12 height 12
click at [758, 437] on span "❤️" at bounding box center [753, 439] width 10 height 12
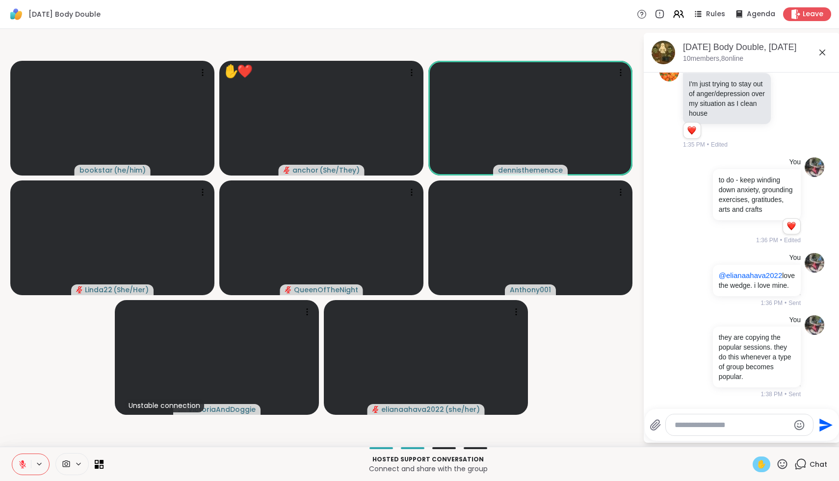
click at [763, 463] on span "✋" at bounding box center [761, 465] width 10 height 12
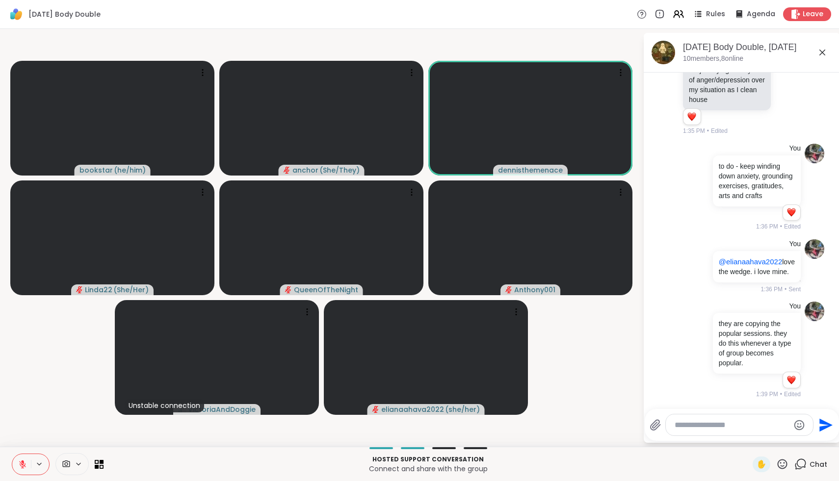
scroll to position [467, 0]
click at [778, 457] on div "✋" at bounding box center [770, 465] width 36 height 16
click at [780, 470] on icon at bounding box center [782, 464] width 12 height 12
click at [758, 441] on span "❤️" at bounding box center [753, 439] width 10 height 12
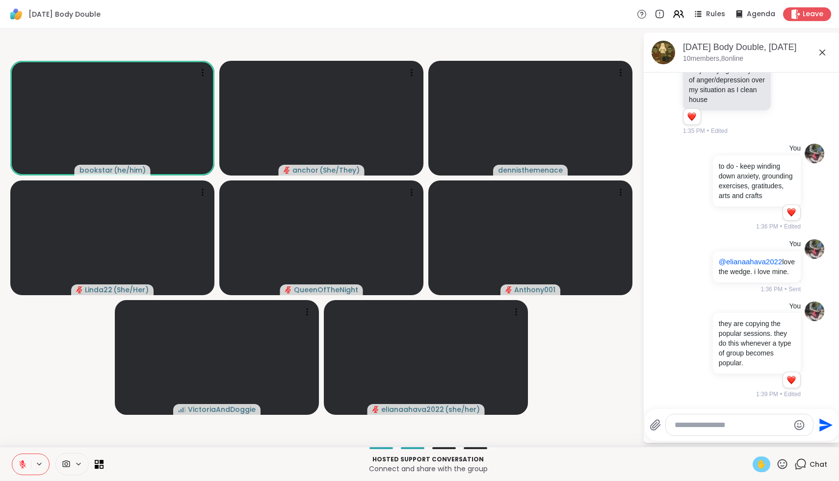
click at [765, 461] on span "✋" at bounding box center [761, 465] width 10 height 12
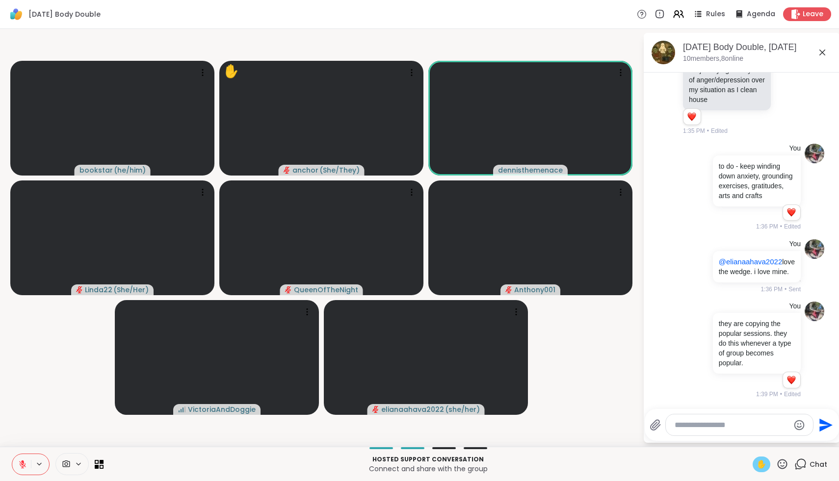
click at [23, 465] on icon at bounding box center [22, 464] width 7 height 7
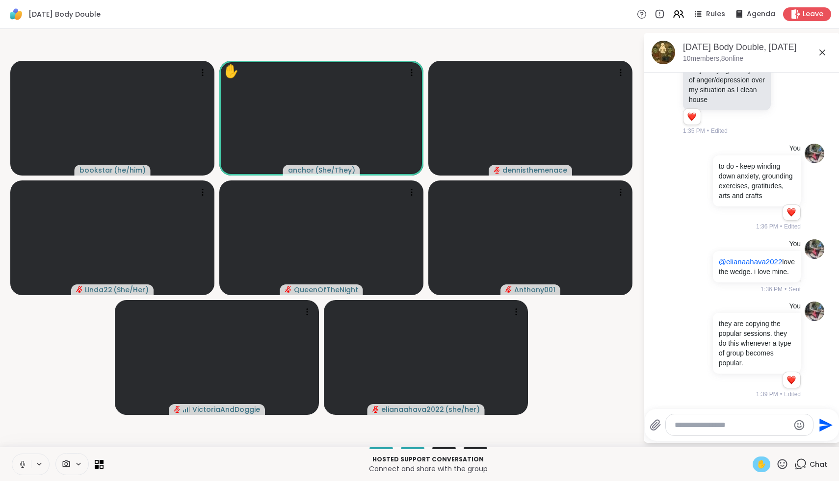
click at [22, 465] on icon at bounding box center [22, 464] width 9 height 9
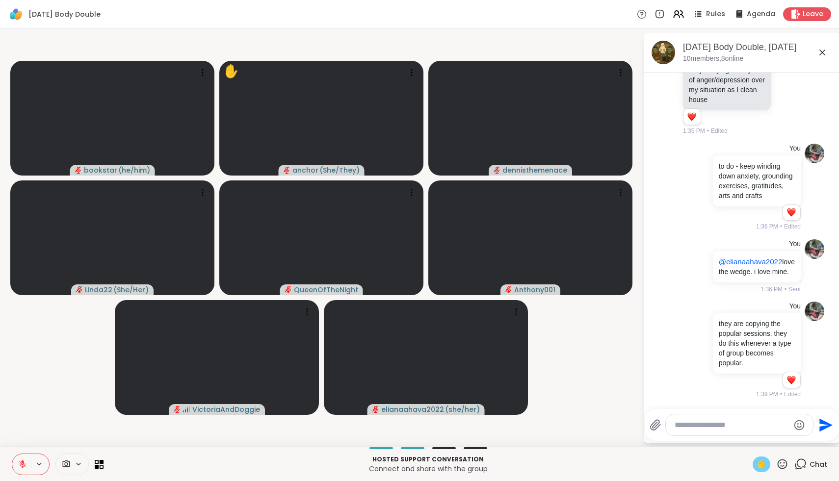
click at [763, 466] on span "✋" at bounding box center [761, 465] width 10 height 12
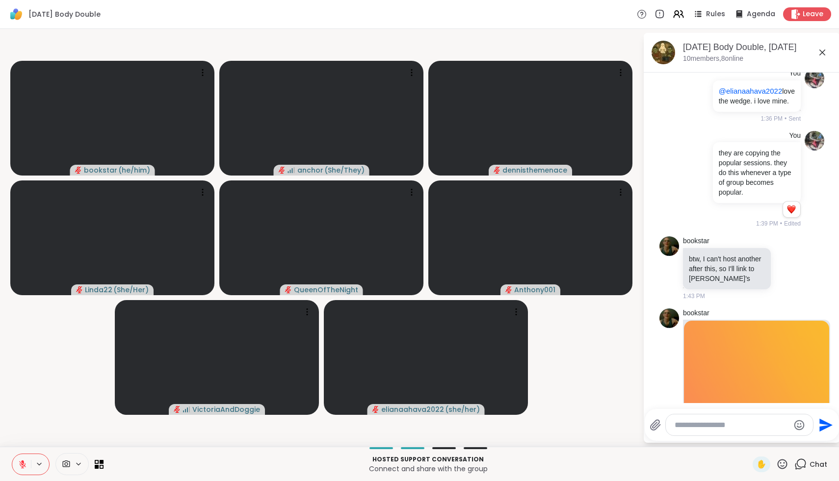
scroll to position [614, 0]
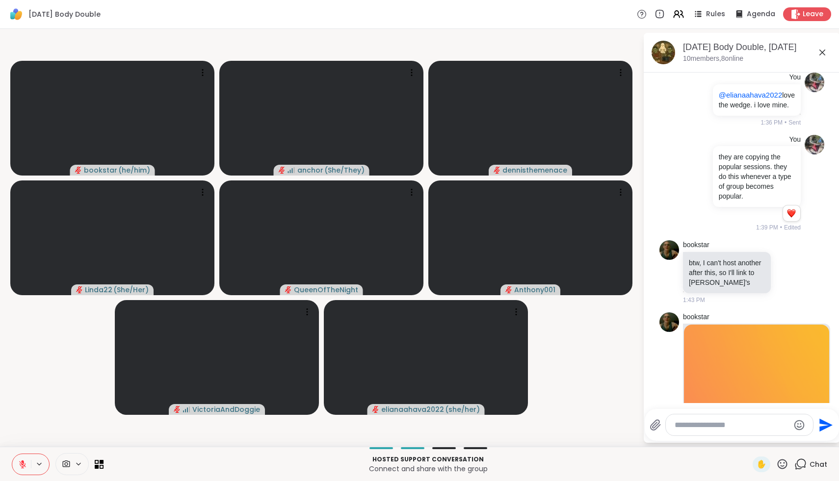
click at [823, 54] on icon at bounding box center [822, 53] width 12 height 12
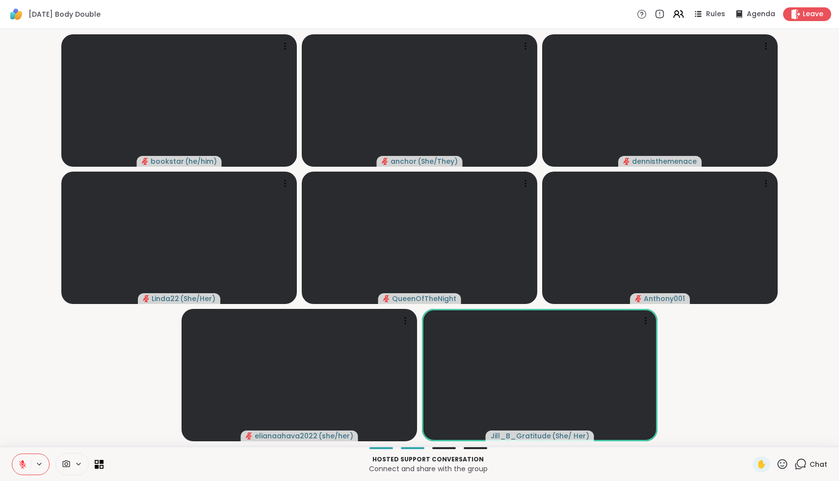
click at [784, 464] on icon at bounding box center [782, 464] width 12 height 12
click at [780, 441] on span "👍" at bounding box center [775, 439] width 10 height 12
click at [785, 468] on icon at bounding box center [782, 464] width 12 height 12
click at [779, 396] on video-player-container "bookstar ( he/him ) 👍 anchor ( She/They ) 👍 dennisthemenace Linda22 ( She/Her )…" at bounding box center [419, 238] width 827 height 410
click at [798, 464] on icon at bounding box center [800, 464] width 12 height 12
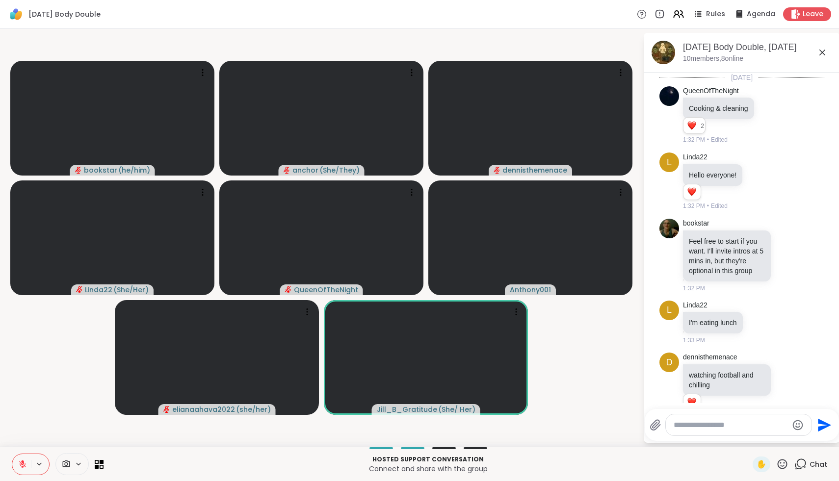
scroll to position [1144, 0]
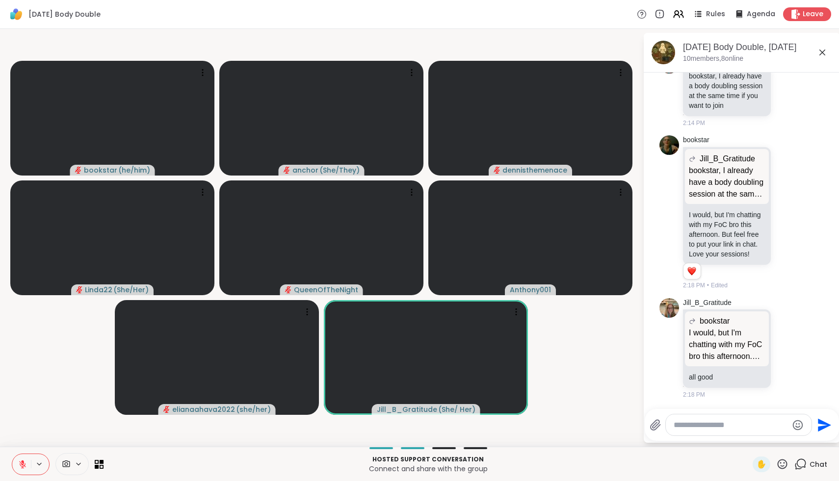
click at [736, 424] on textarea "Type your message" at bounding box center [730, 425] width 114 height 10
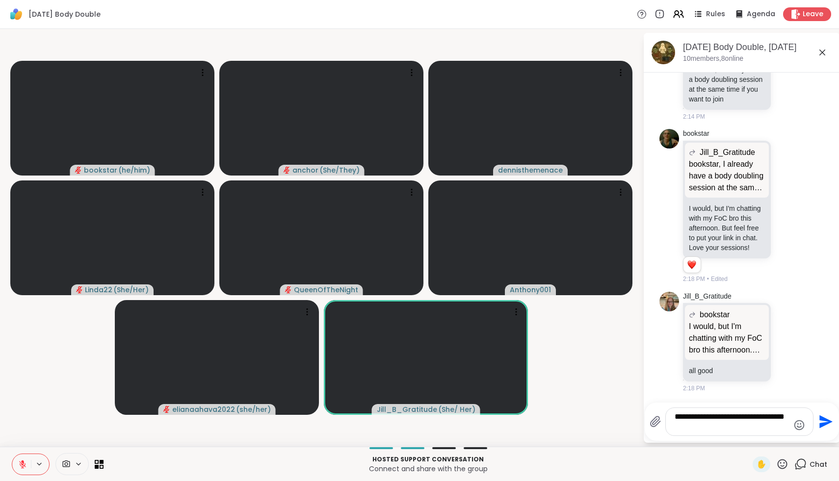
type textarea "**********"
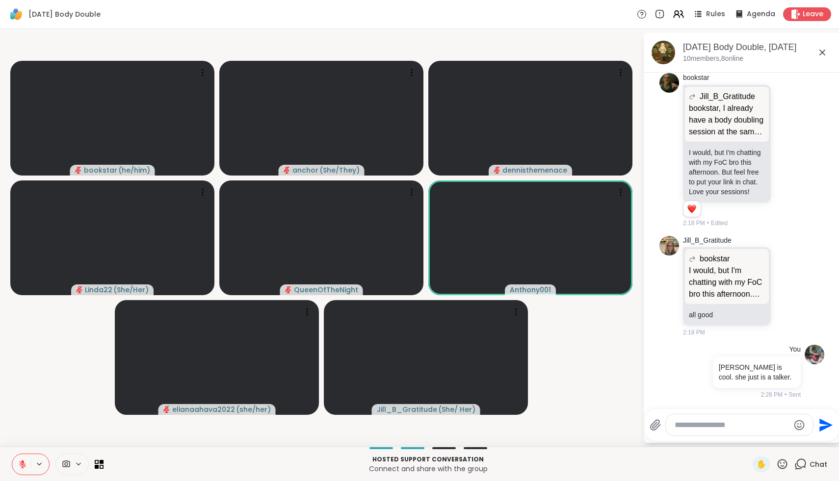
scroll to position [1220, 0]
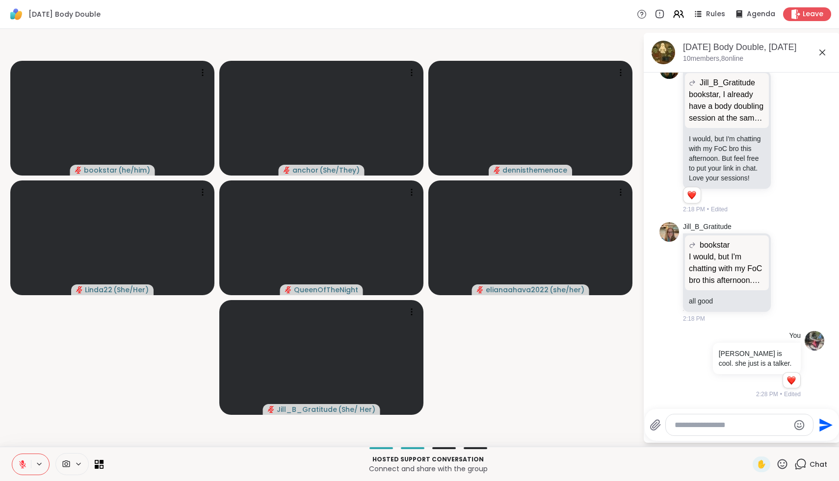
click at [825, 52] on icon at bounding box center [822, 53] width 12 height 12
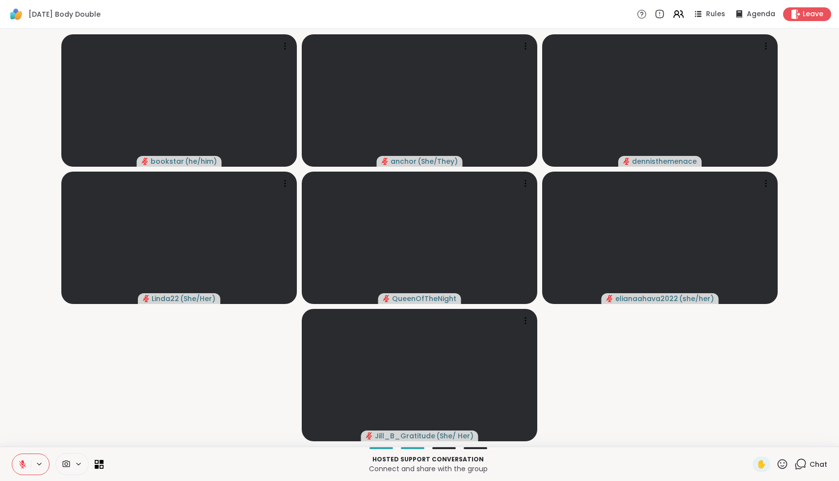
click at [771, 361] on video-player-container "bookstar ( he/him ) anchor ( She/They ) dennisthemenace Linda22 ( She/Her ) Que…" at bounding box center [419, 238] width 827 height 410
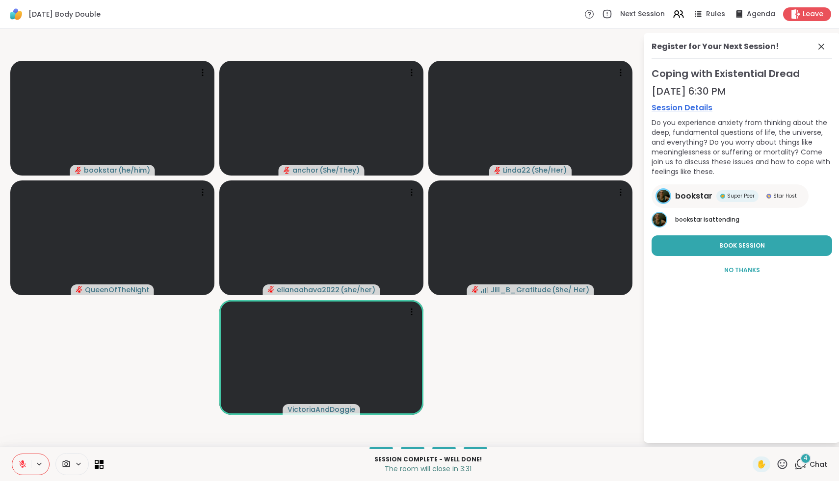
click at [21, 461] on icon at bounding box center [22, 464] width 9 height 9
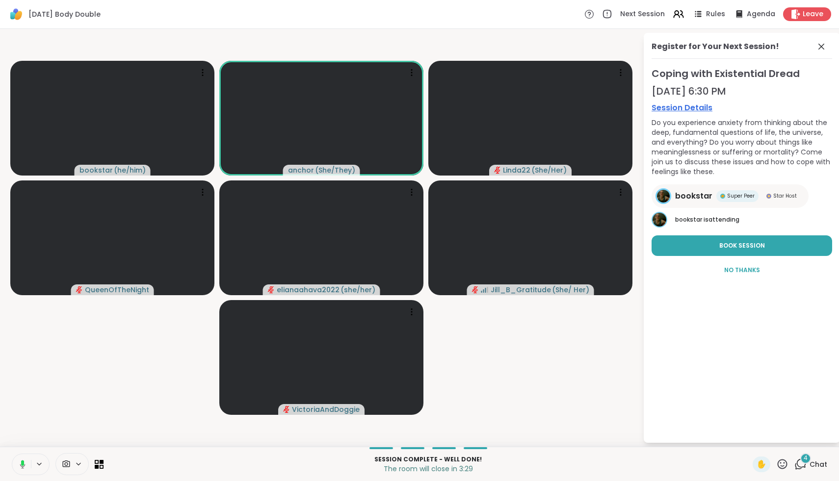
click at [21, 461] on icon at bounding box center [22, 462] width 3 height 5
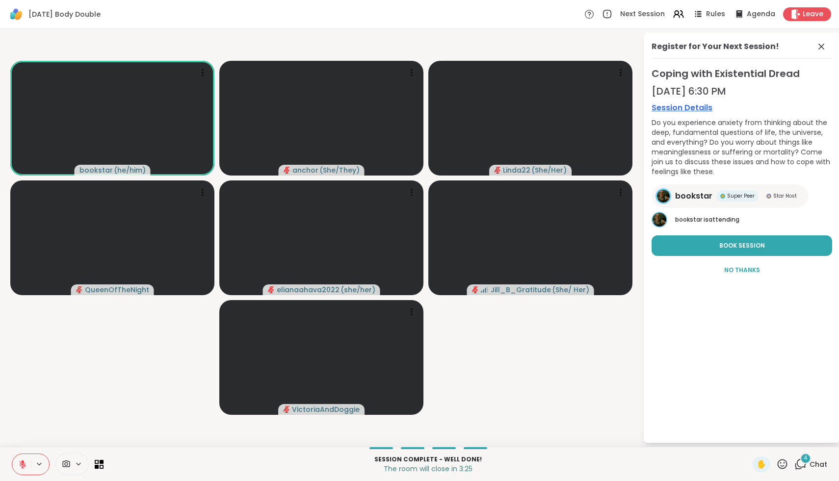
click at [21, 461] on icon at bounding box center [22, 464] width 9 height 9
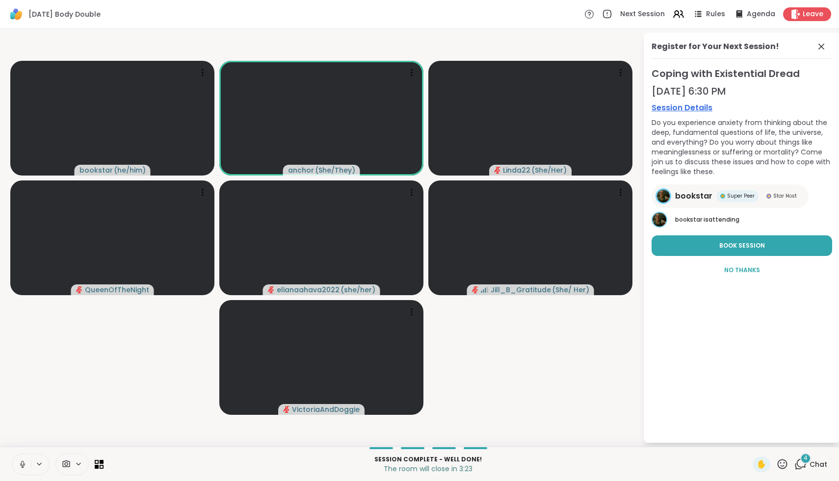
click at [21, 461] on icon at bounding box center [22, 464] width 9 height 9
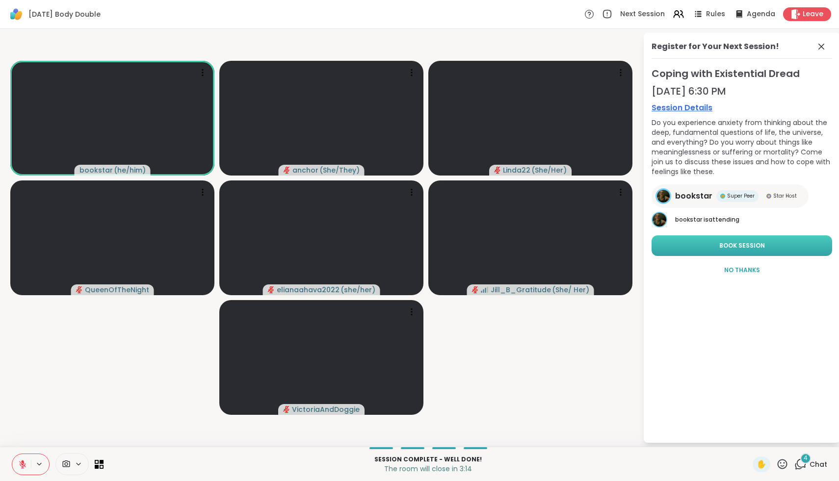
click at [733, 243] on span "Book Session" at bounding box center [742, 245] width 46 height 9
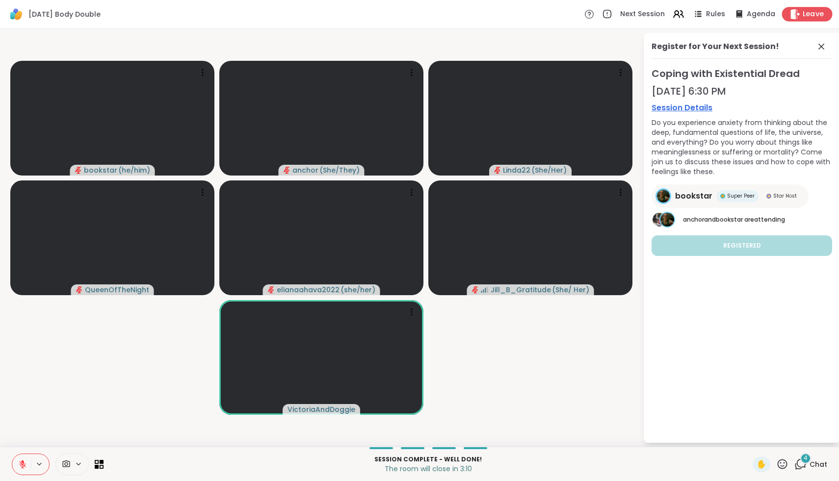
click at [798, 16] on icon at bounding box center [795, 14] width 10 height 10
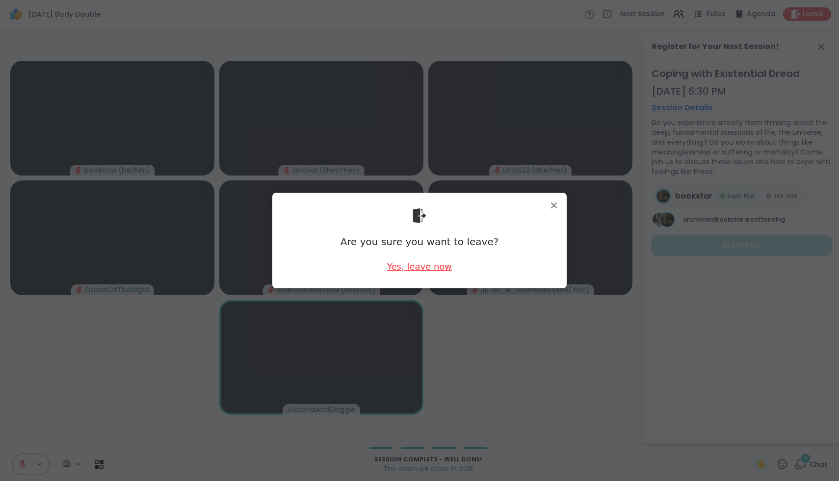
click at [419, 268] on div "Yes, leave now" at bounding box center [419, 266] width 65 height 12
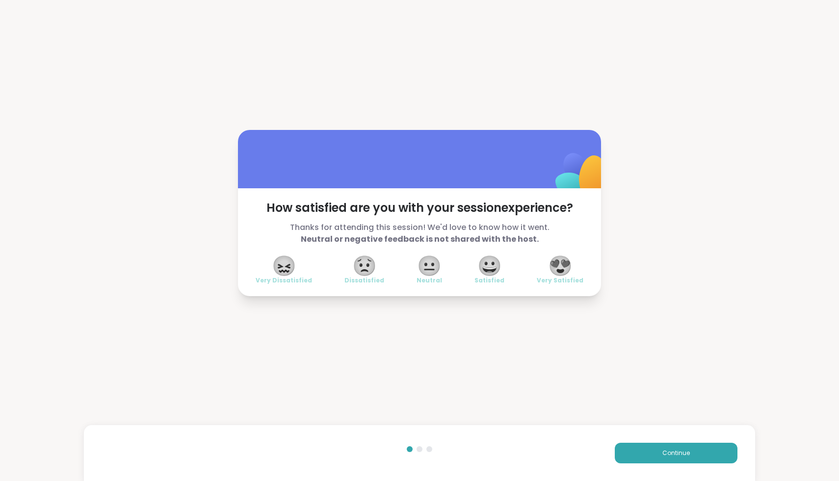
click at [570, 261] on span "😍" at bounding box center [560, 266] width 25 height 18
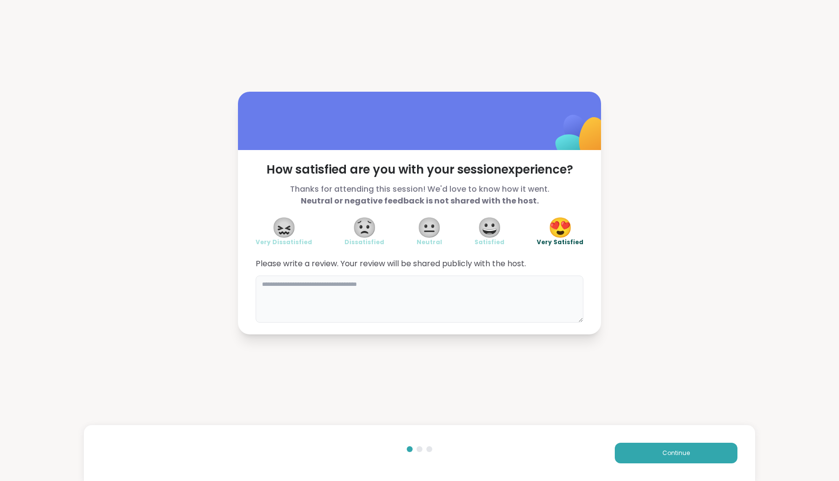
click at [537, 301] on textarea at bounding box center [420, 299] width 328 height 47
type textarea "**********"
click at [692, 458] on button "Continue" at bounding box center [676, 453] width 123 height 21
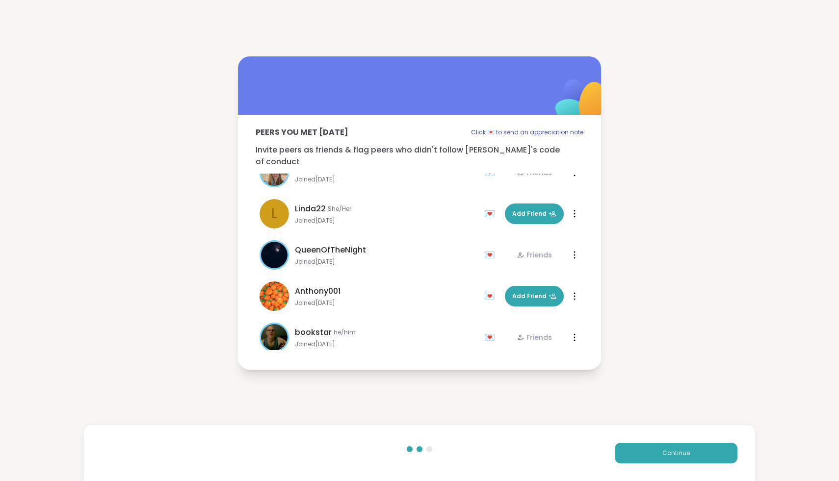
scroll to position [194, 0]
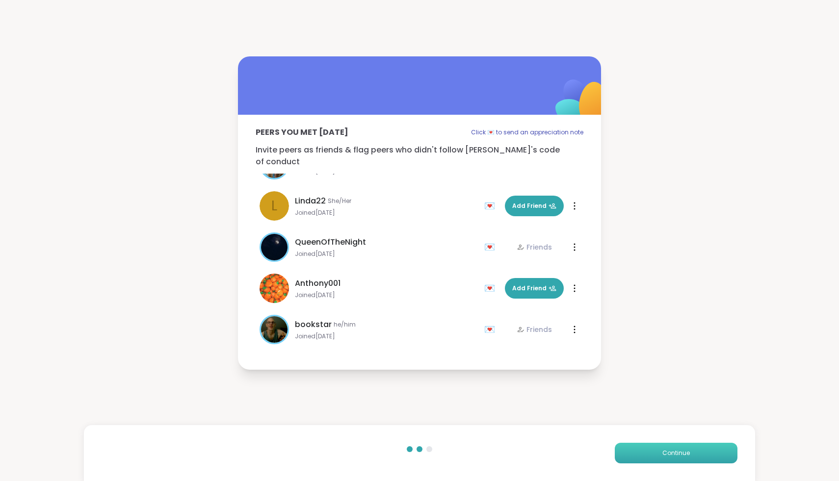
click at [687, 458] on button "Continue" at bounding box center [676, 453] width 123 height 21
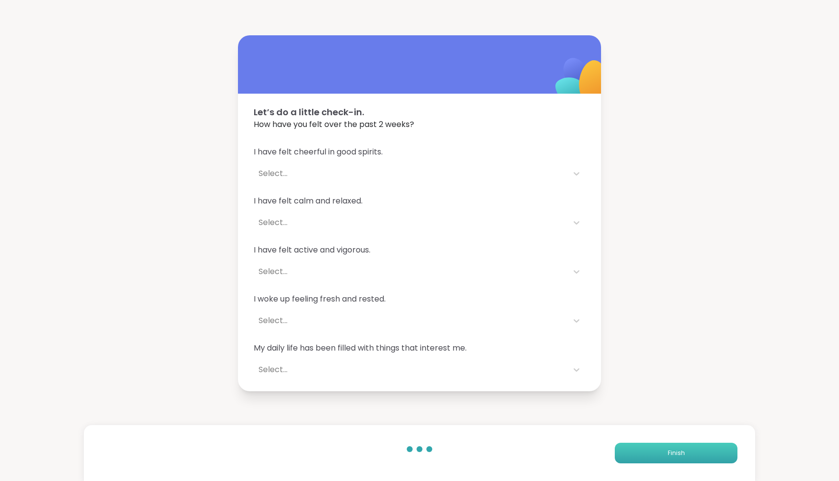
click at [687, 458] on button "Finish" at bounding box center [676, 453] width 123 height 21
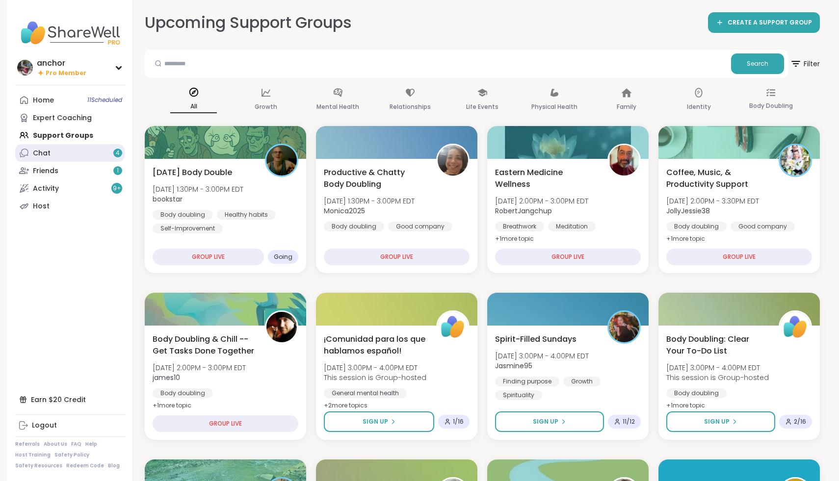
click at [50, 151] on link "Chat 4" at bounding box center [69, 153] width 109 height 18
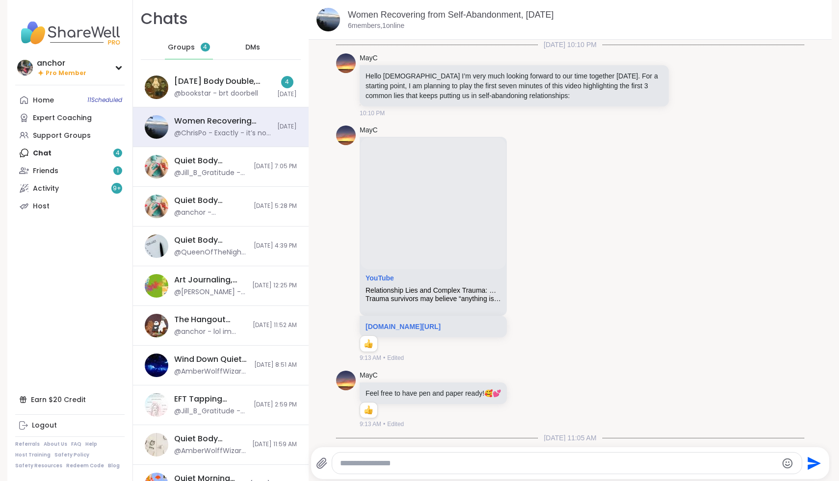
scroll to position [3796, 0]
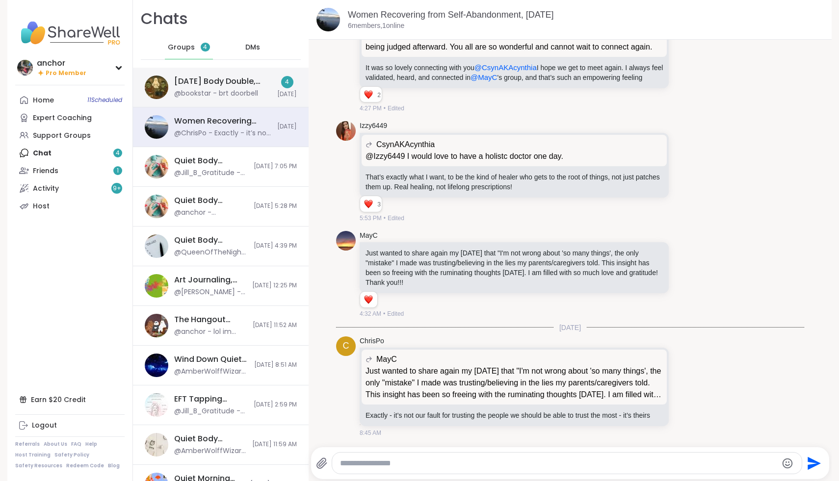
click at [223, 81] on div "[DATE] Body Double, [DATE]" at bounding box center [222, 81] width 97 height 11
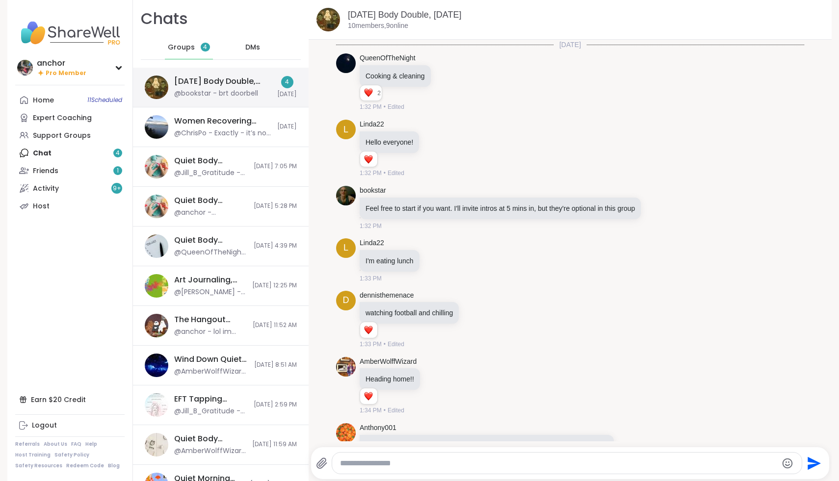
scroll to position [1119, 0]
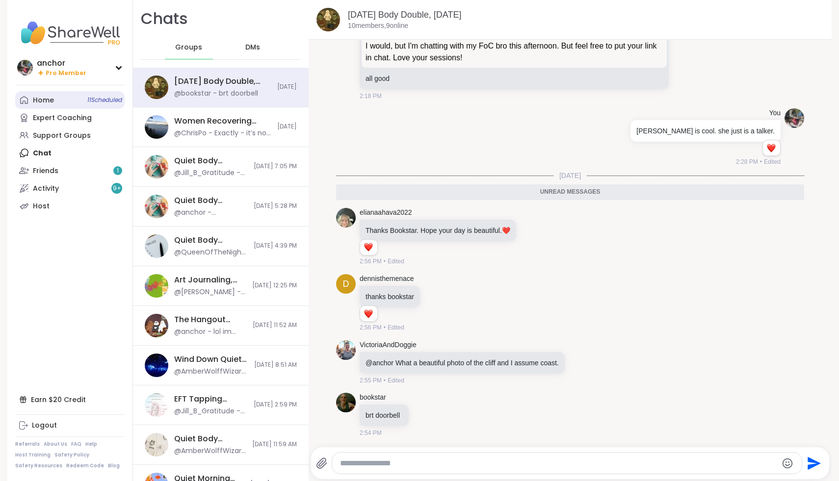
click at [44, 96] on div "Home 11 Scheduled" at bounding box center [43, 101] width 21 height 10
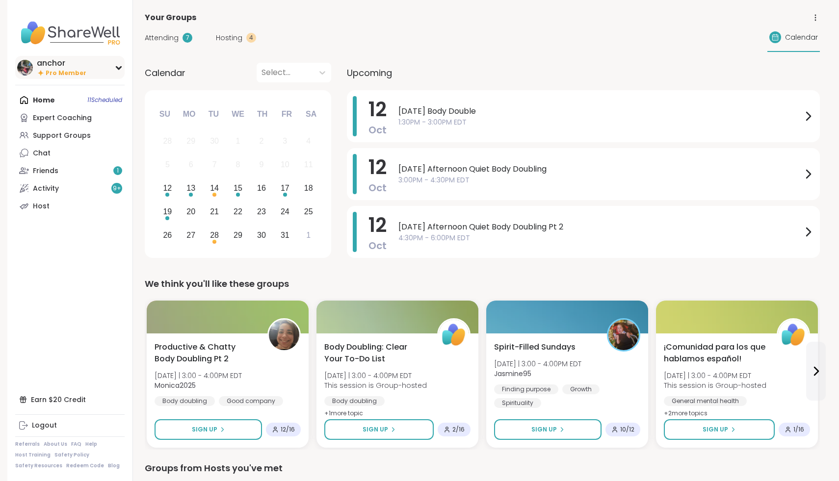
click at [46, 63] on div "anchor" at bounding box center [62, 63] width 50 height 11
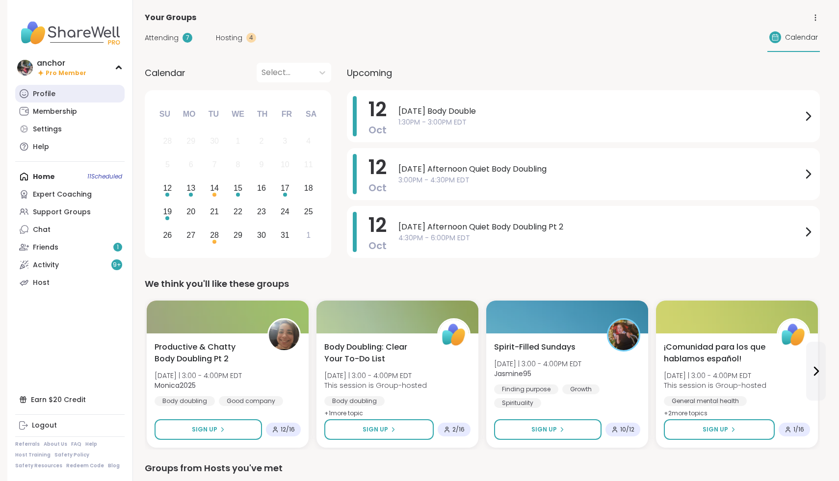
click at [41, 93] on div "Profile" at bounding box center [44, 94] width 23 height 10
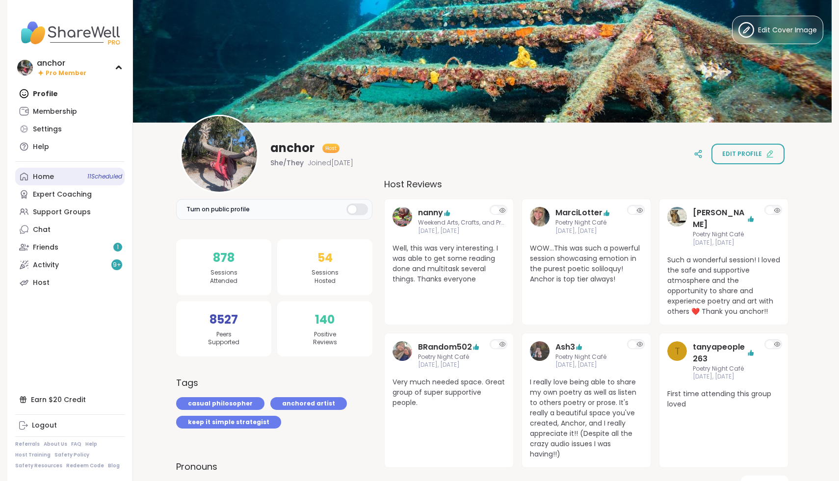
click at [43, 175] on div "Home 11 Scheduled" at bounding box center [43, 177] width 21 height 10
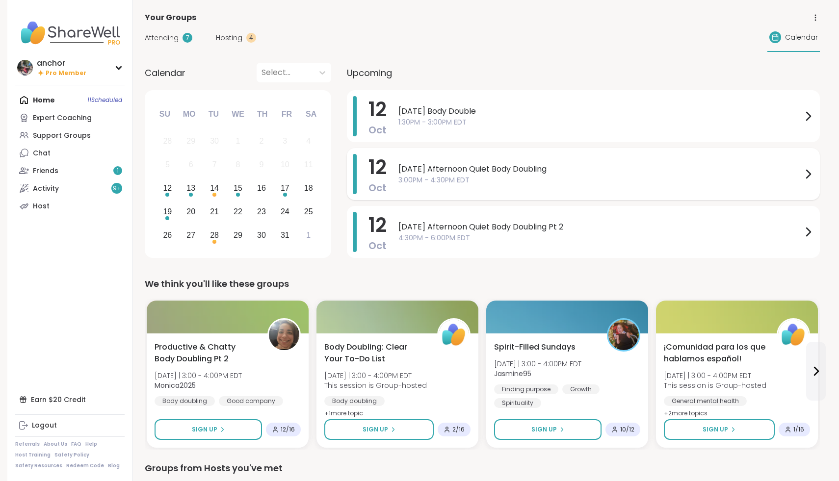
click at [434, 164] on span "[DATE] Afternoon Quiet Body Doubling" at bounding box center [600, 169] width 404 height 12
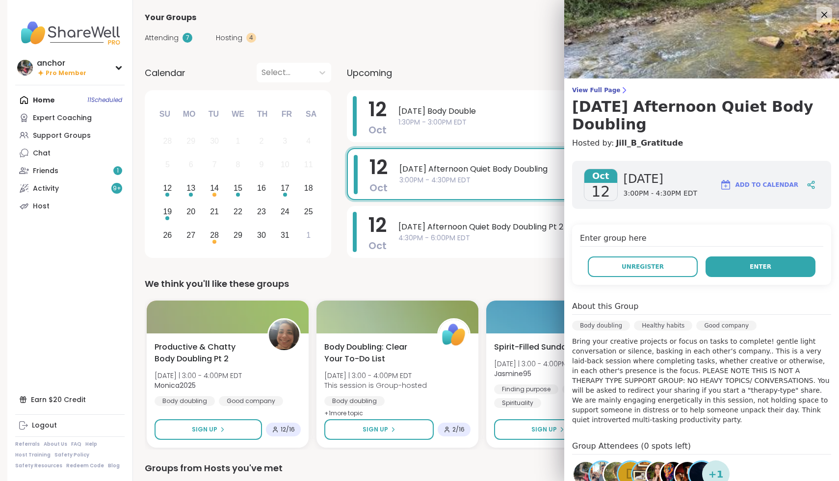
click at [763, 263] on span "Enter" at bounding box center [760, 266] width 22 height 9
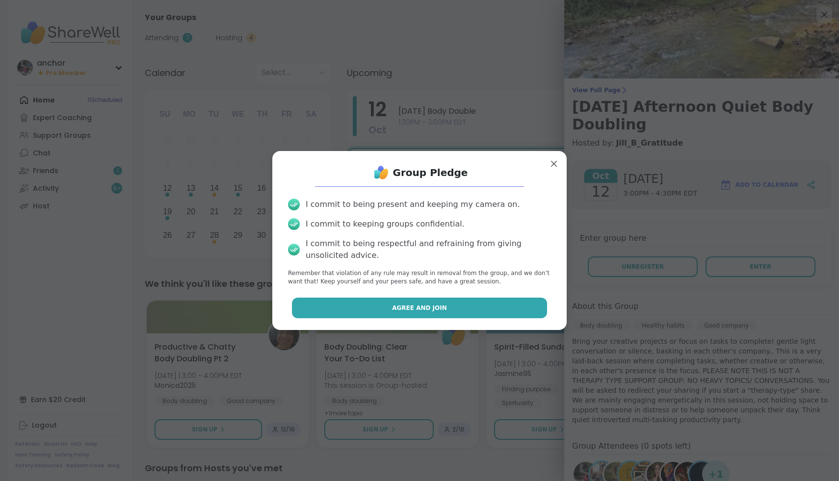
click at [501, 304] on button "Agree and Join" at bounding box center [420, 308] width 256 height 21
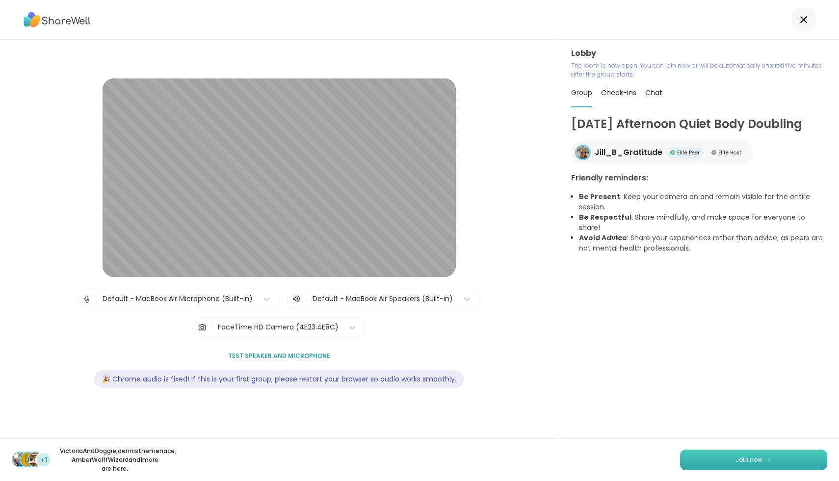
click at [751, 450] on button "Join now" at bounding box center [753, 460] width 147 height 21
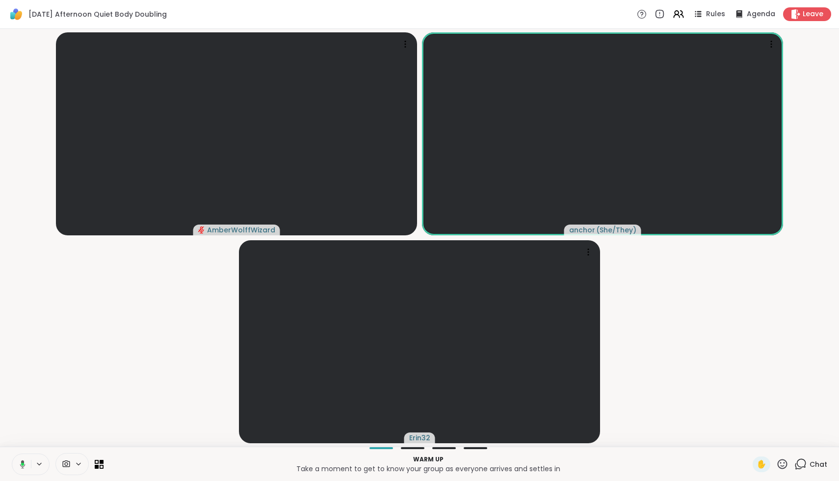
click at [22, 464] on icon at bounding box center [22, 464] width 3 height 3
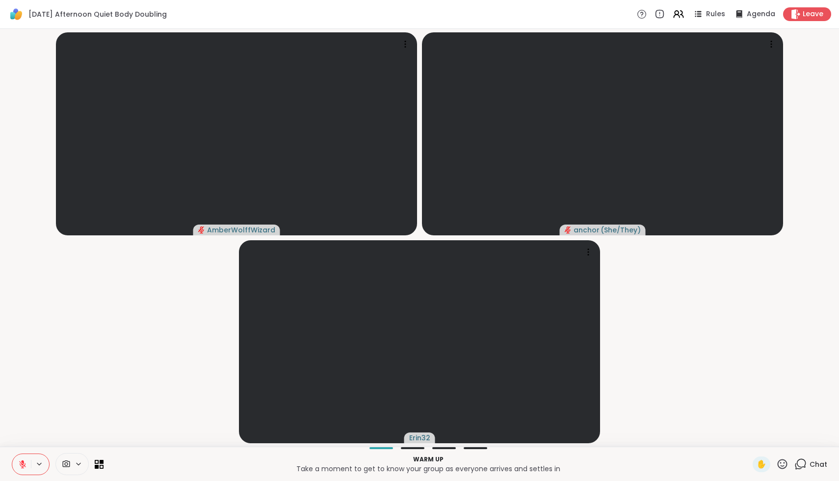
click at [70, 466] on icon at bounding box center [66, 464] width 9 height 9
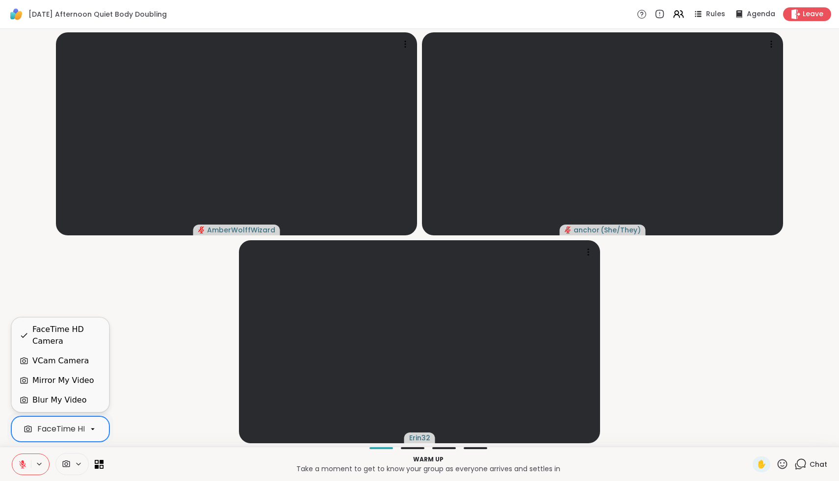
click at [68, 434] on div "FaceTime HD Camera" at bounding box center [79, 429] width 85 height 12
click at [54, 362] on div "VCam Camera" at bounding box center [60, 361] width 56 height 12
click at [801, 462] on icon at bounding box center [800, 464] width 12 height 12
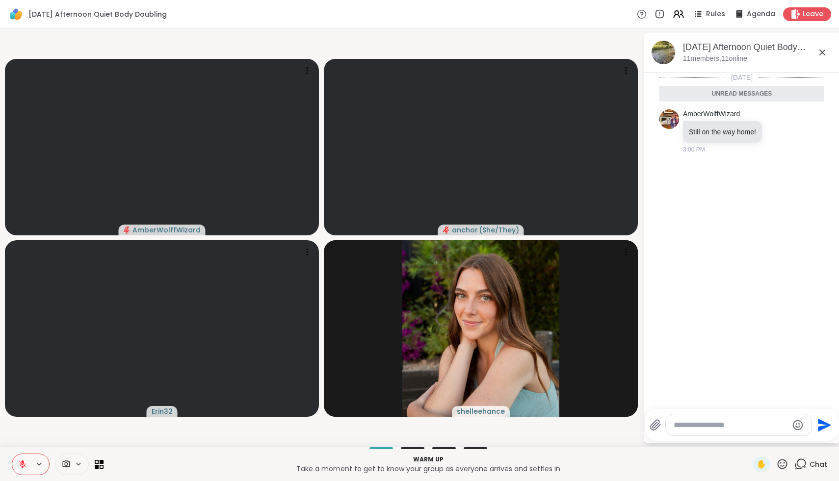
click at [20, 468] on icon at bounding box center [22, 464] width 9 height 9
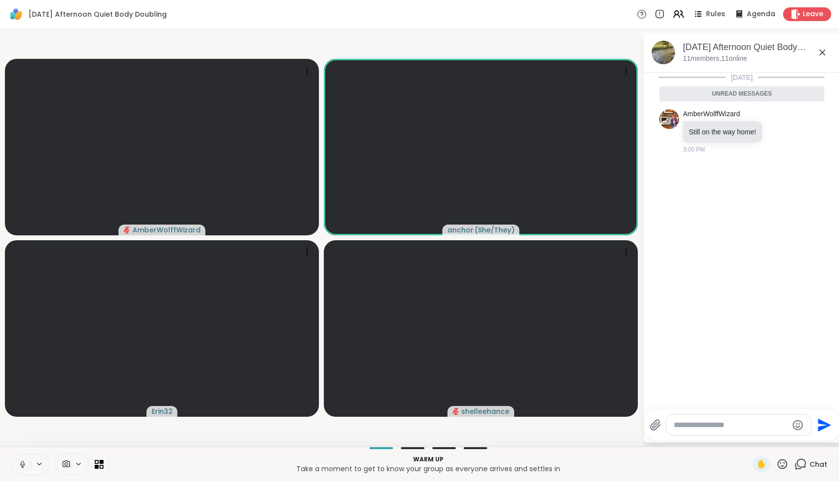
click at [20, 468] on icon at bounding box center [22, 464] width 9 height 9
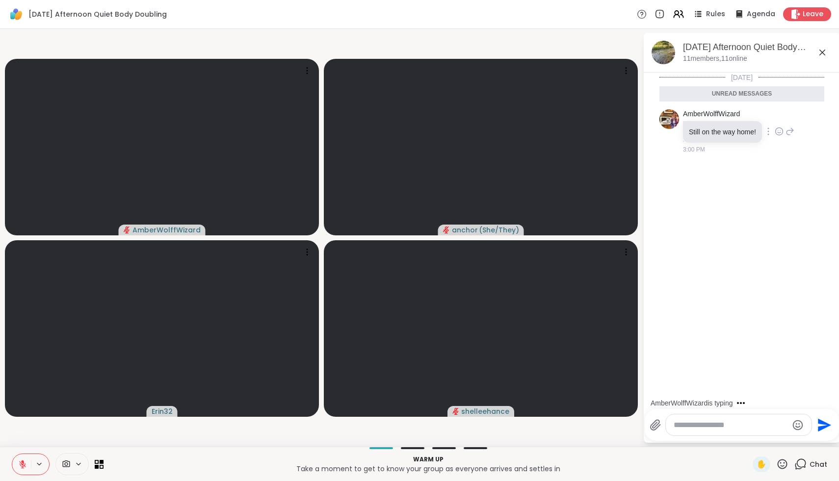
click at [794, 132] on icon at bounding box center [789, 132] width 9 height 12
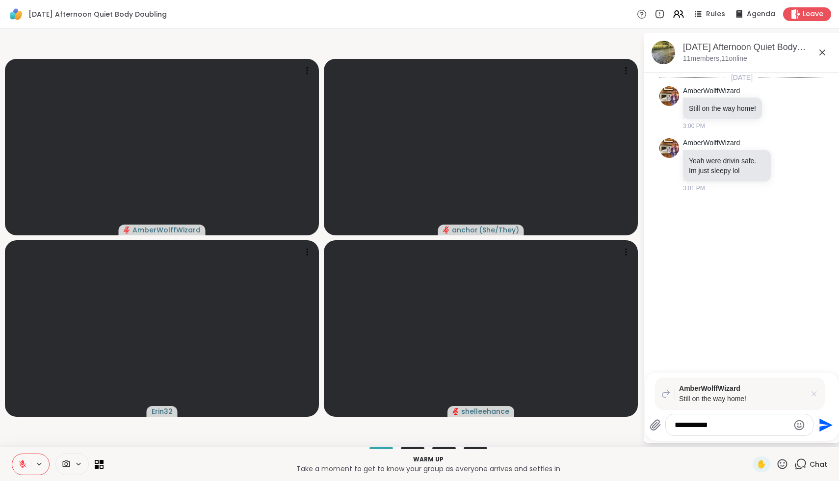
type textarea "**********"
click at [815, 394] on icon at bounding box center [814, 394] width 10 height 10
click at [734, 428] on textarea "**********" at bounding box center [731, 425] width 114 height 10
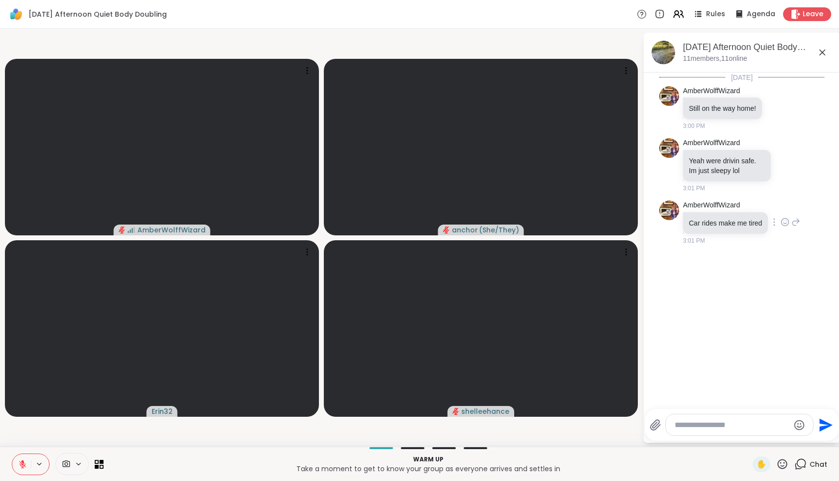
click at [798, 225] on icon at bounding box center [795, 222] width 9 height 12
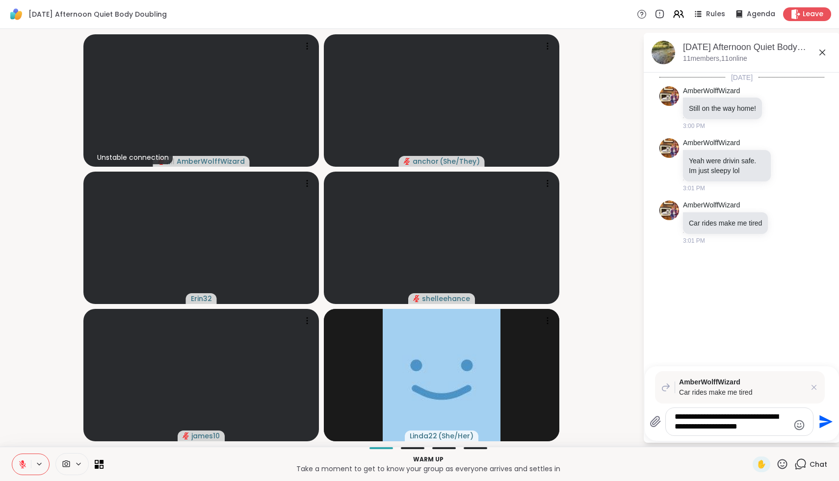
drag, startPoint x: 751, startPoint y: 417, endPoint x: 786, endPoint y: 416, distance: 34.3
click at [786, 416] on textarea "**********" at bounding box center [731, 422] width 114 height 20
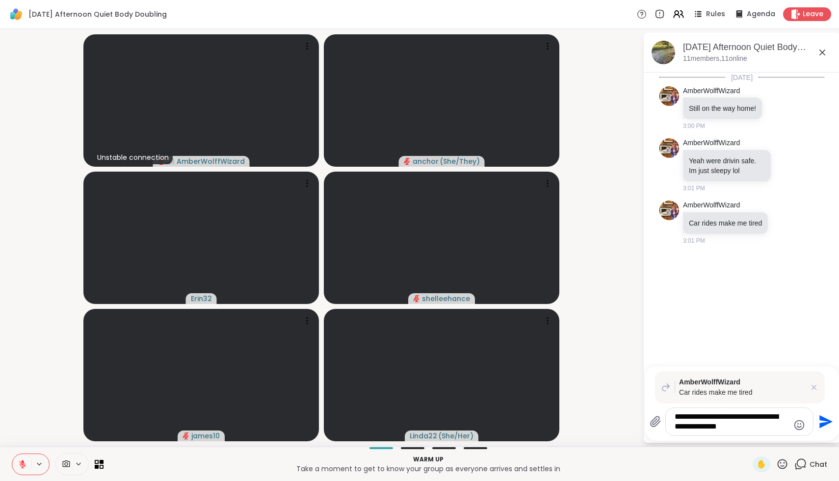
type textarea "**********"
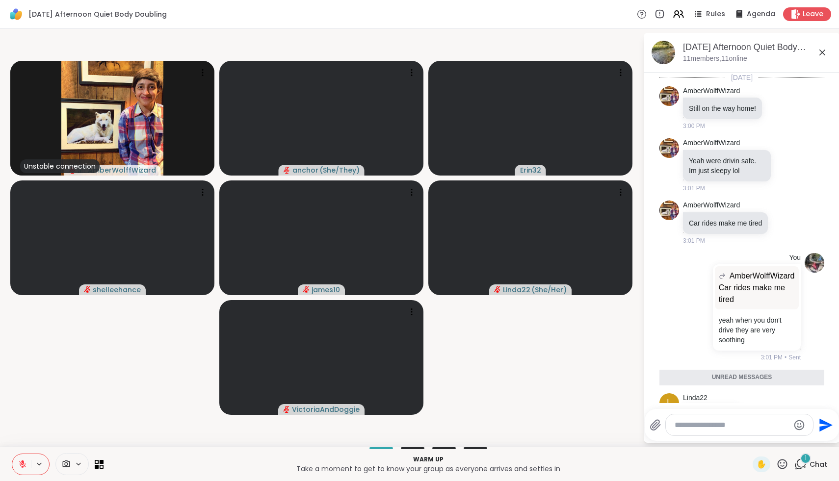
scroll to position [15, 0]
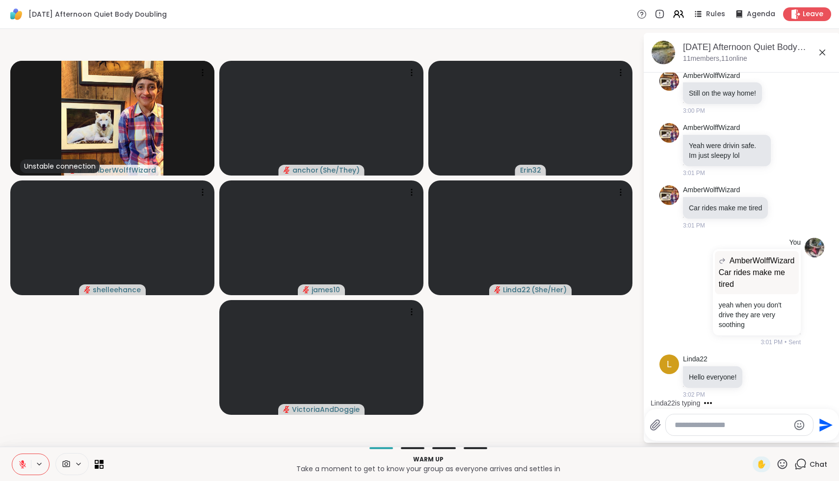
click at [823, 59] on div "Sunday Afternoon Quiet Body Doubling , Oct 12 11 members, 11 online" at bounding box center [757, 52] width 149 height 22
click at [823, 54] on icon at bounding box center [822, 53] width 12 height 12
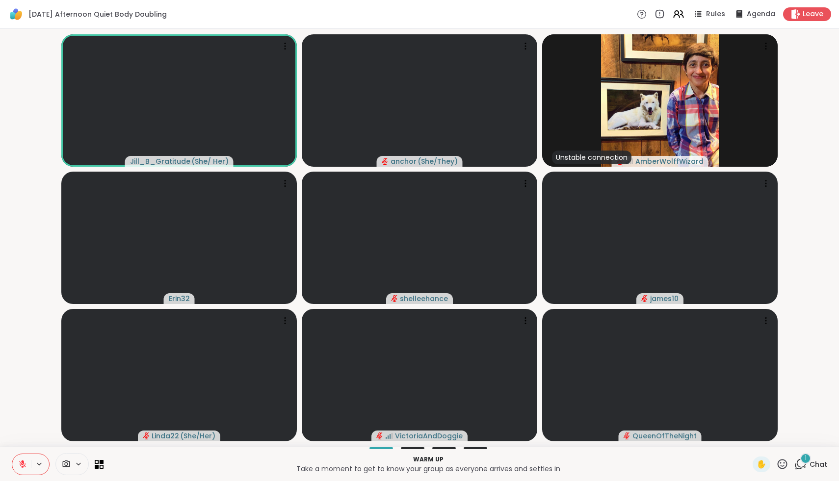
click at [815, 466] on span "Chat" at bounding box center [818, 465] width 18 height 10
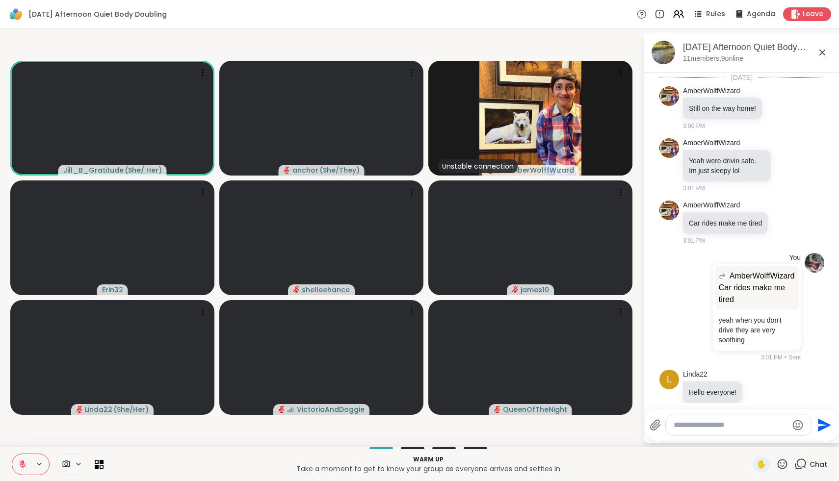
scroll to position [146, 0]
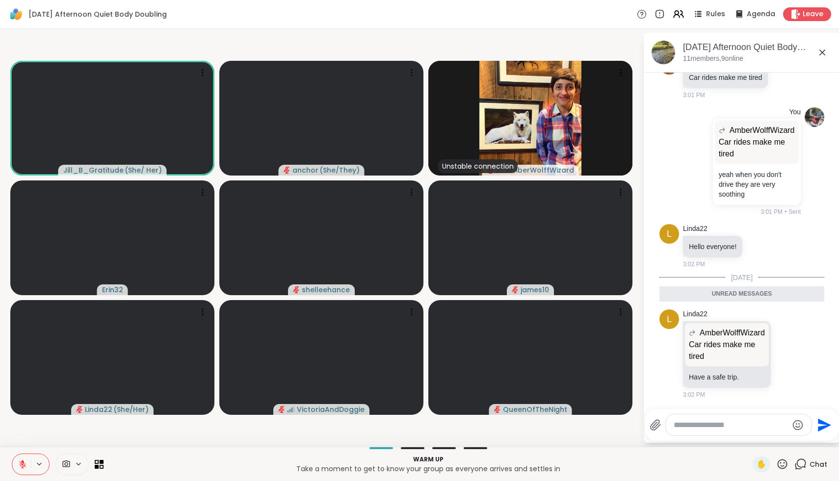
click at [823, 50] on icon at bounding box center [822, 53] width 12 height 12
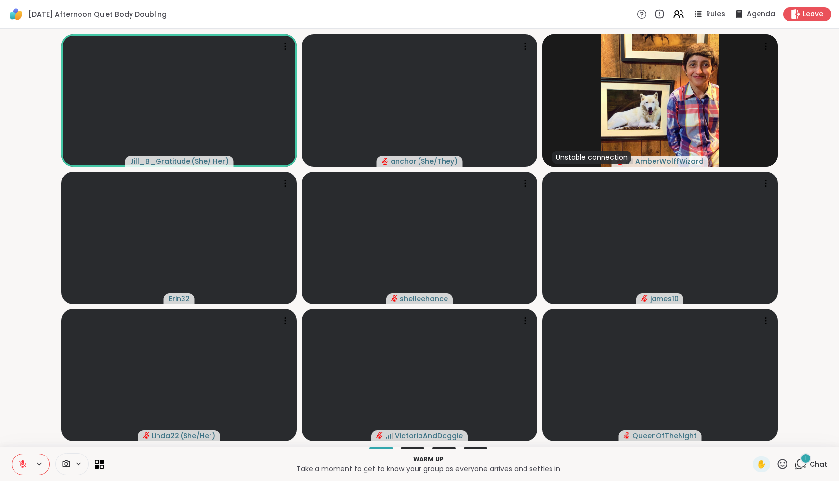
click at [20, 467] on icon at bounding box center [22, 464] width 9 height 9
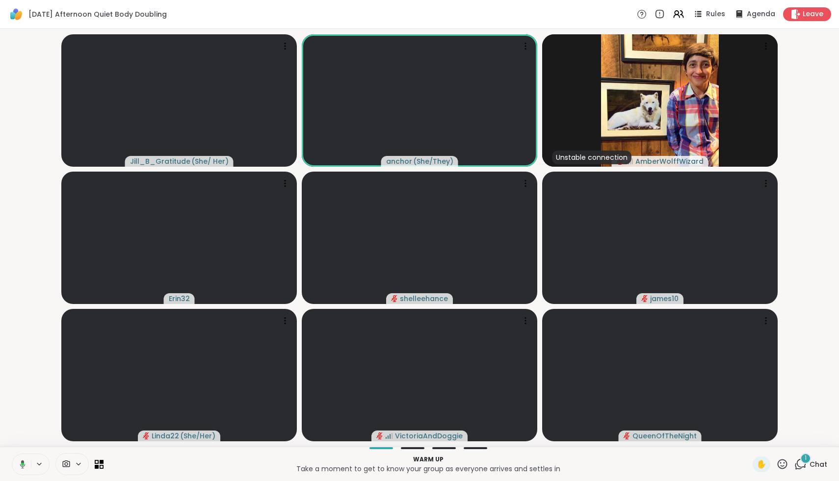
click at [20, 467] on icon at bounding box center [21, 464] width 9 height 9
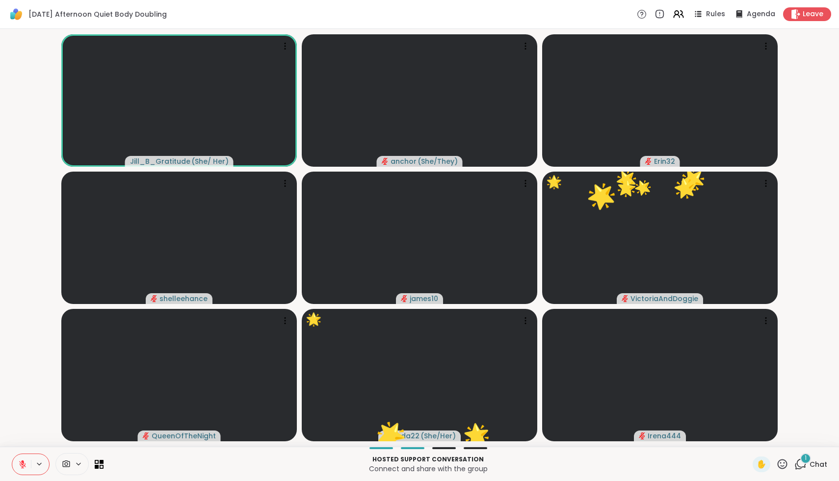
click at [779, 463] on icon at bounding box center [782, 464] width 12 height 12
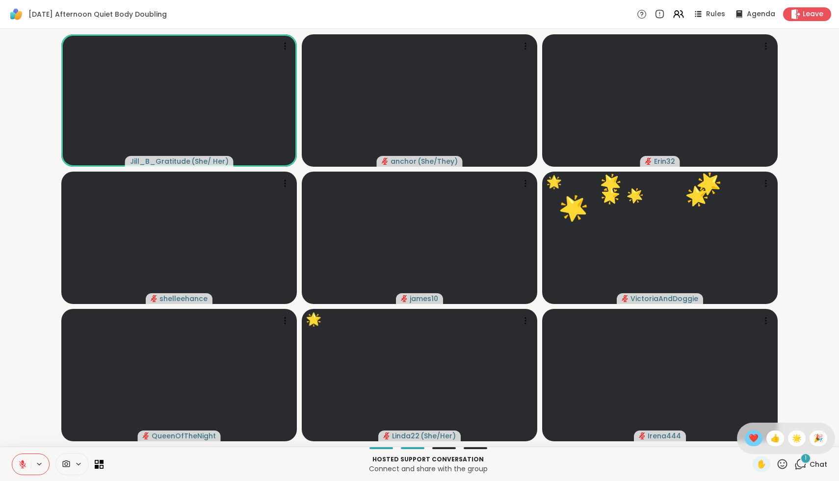
click at [757, 437] on span "❤️" at bounding box center [753, 439] width 10 height 12
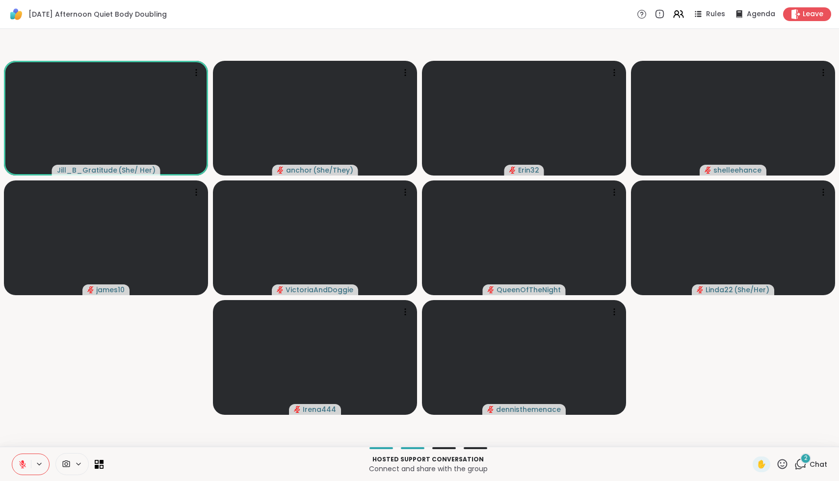
click at [822, 464] on span "Chat" at bounding box center [818, 465] width 18 height 10
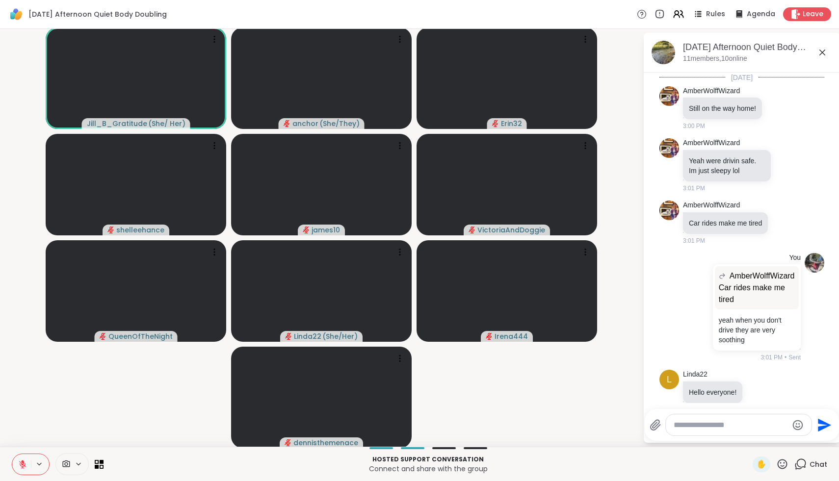
scroll to position [288, 0]
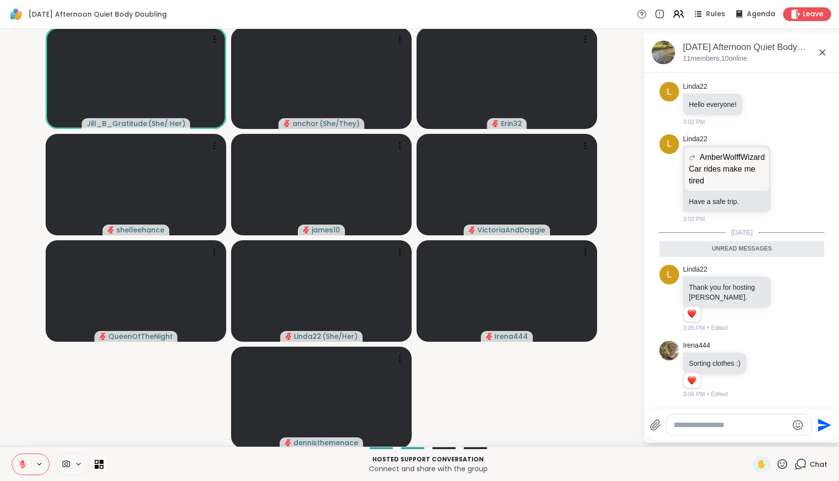
click at [756, 424] on textarea "Type your message" at bounding box center [730, 425] width 114 height 10
click at [787, 467] on icon at bounding box center [782, 464] width 12 height 12
click at [798, 436] on span "🌟" at bounding box center [797, 439] width 10 height 12
click at [753, 428] on textarea "*******" at bounding box center [731, 425] width 114 height 10
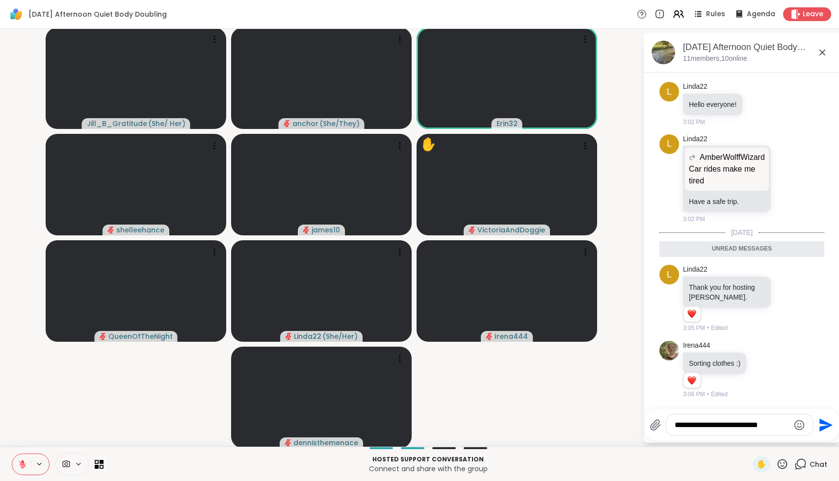
click at [784, 462] on icon at bounding box center [782, 464] width 10 height 10
click at [757, 437] on span "❤️" at bounding box center [753, 439] width 10 height 12
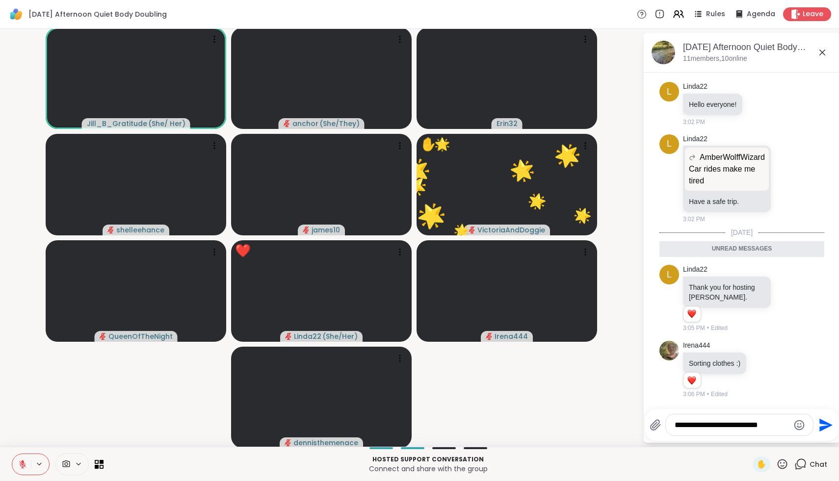
click at [774, 429] on textarea "**********" at bounding box center [731, 425] width 114 height 10
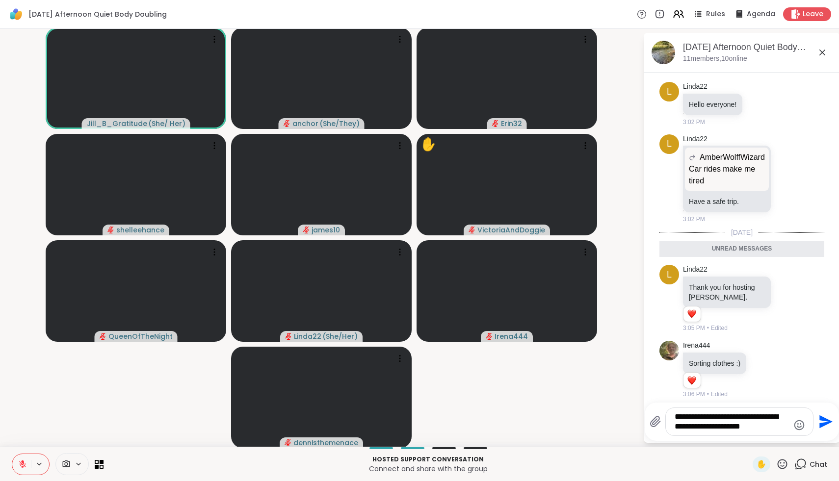
type textarea "**********"
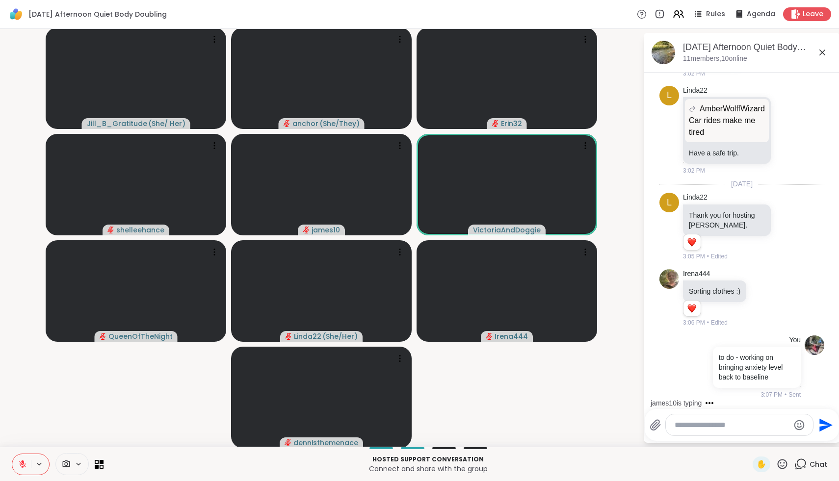
scroll to position [389, 0]
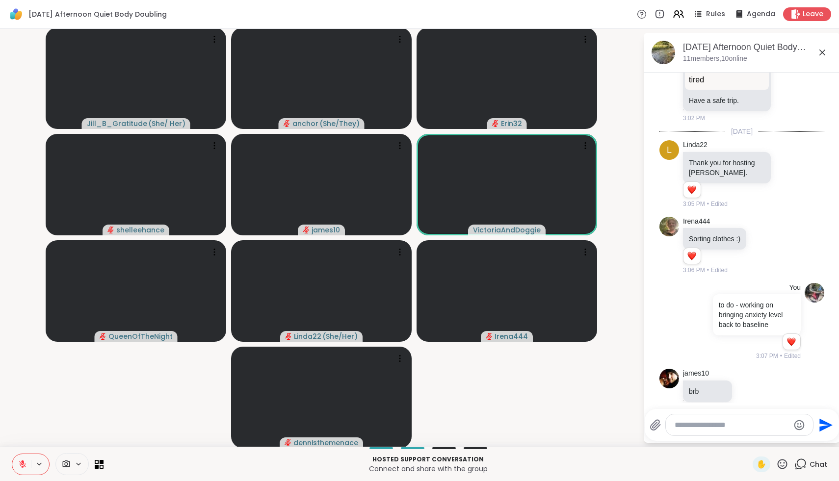
click at [784, 466] on icon at bounding box center [782, 464] width 10 height 10
click at [756, 434] on span "❤️" at bounding box center [753, 439] width 10 height 12
click at [781, 464] on icon at bounding box center [782, 464] width 12 height 12
click at [762, 438] on div "❤️" at bounding box center [753, 439] width 18 height 16
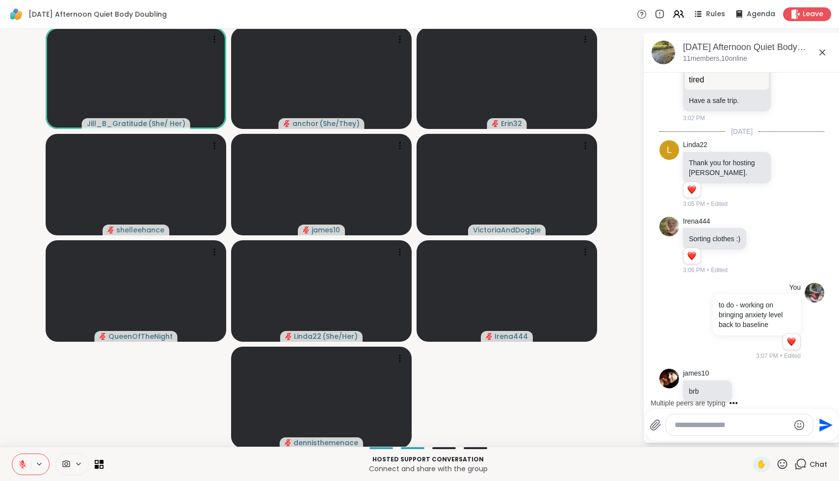
scroll to position [455, 0]
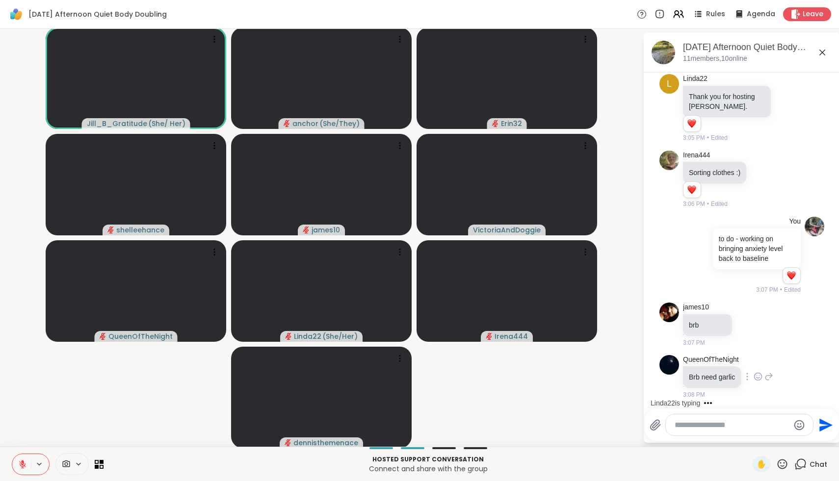
click at [761, 375] on icon at bounding box center [757, 377] width 9 height 10
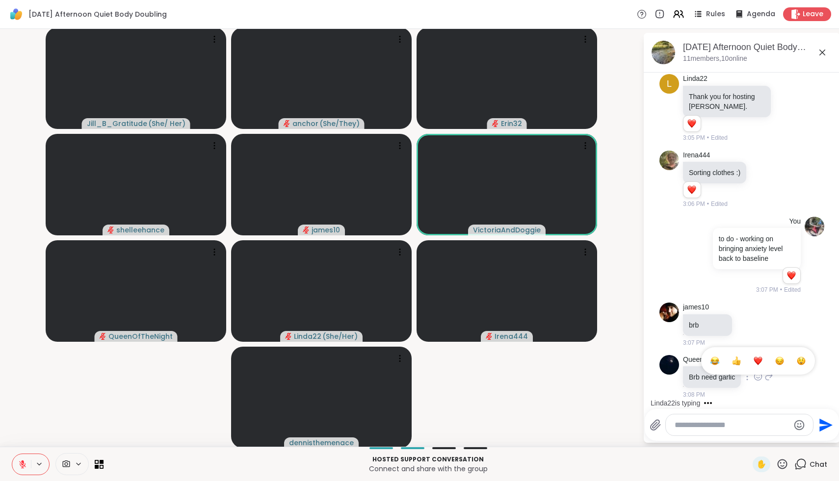
click at [762, 364] on div "Select Reaction: Heart" at bounding box center [757, 361] width 9 height 9
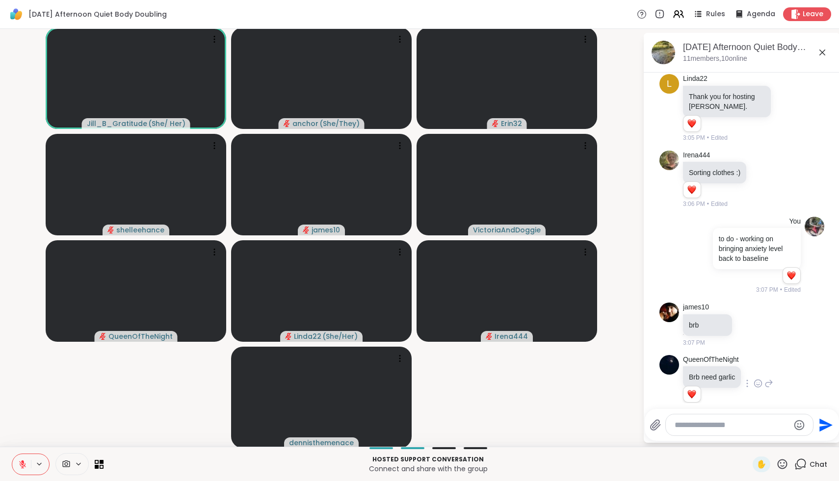
scroll to position [469, 0]
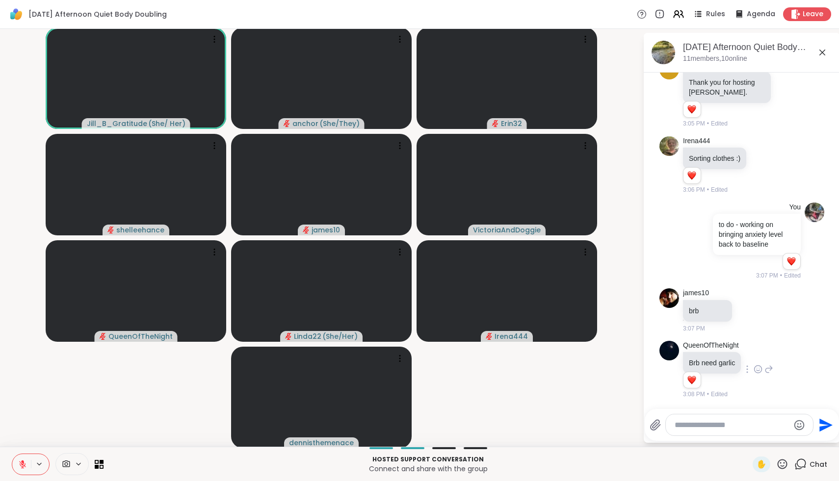
click at [768, 369] on icon at bounding box center [768, 369] width 7 height 7
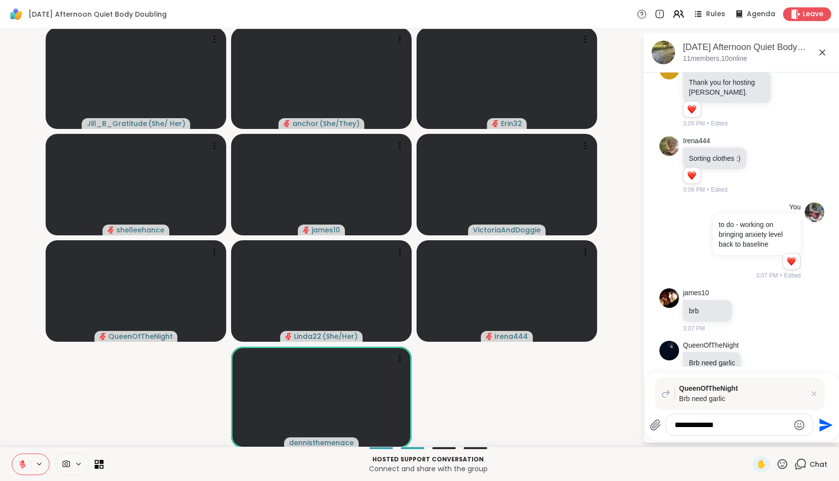
scroll to position [567, 0]
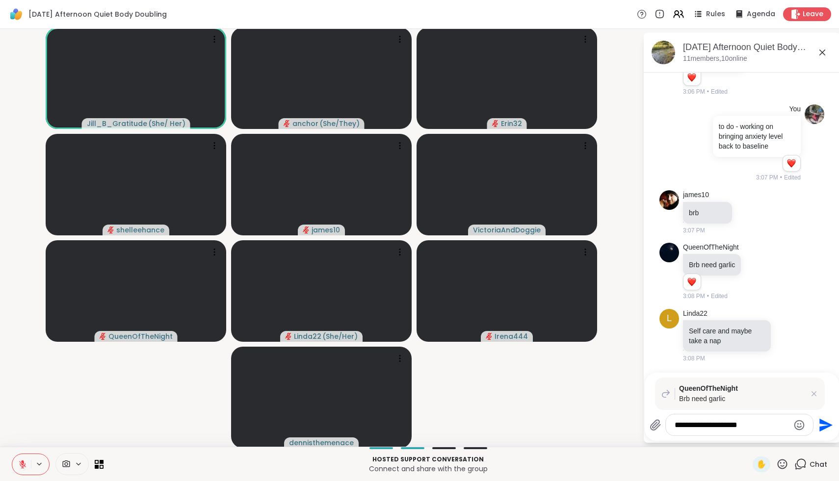
type textarea "**********"
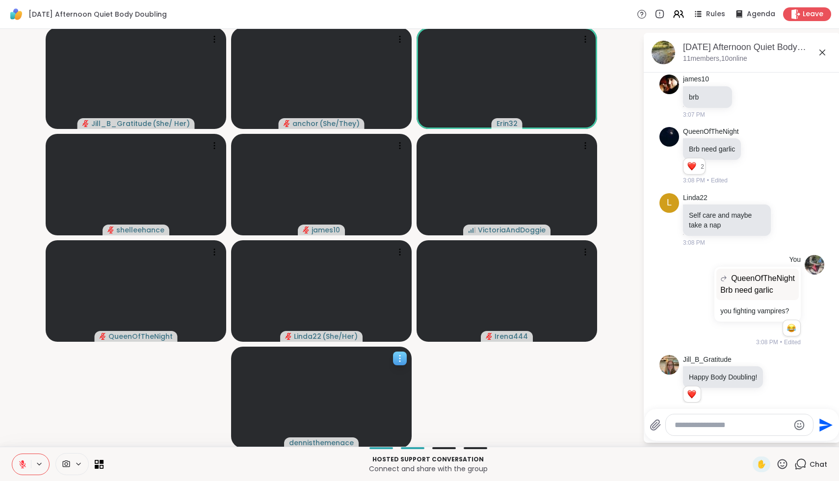
scroll to position [697, 0]
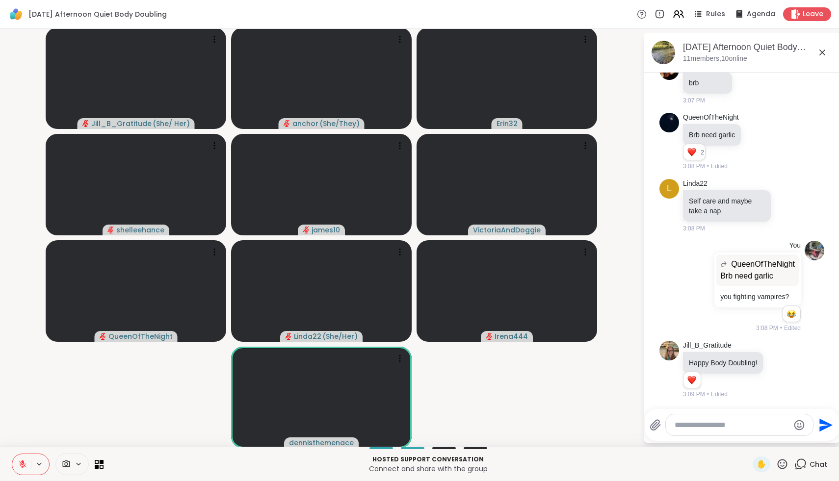
click at [784, 460] on icon at bounding box center [782, 464] width 10 height 10
click at [781, 371] on icon at bounding box center [779, 370] width 3 height 1
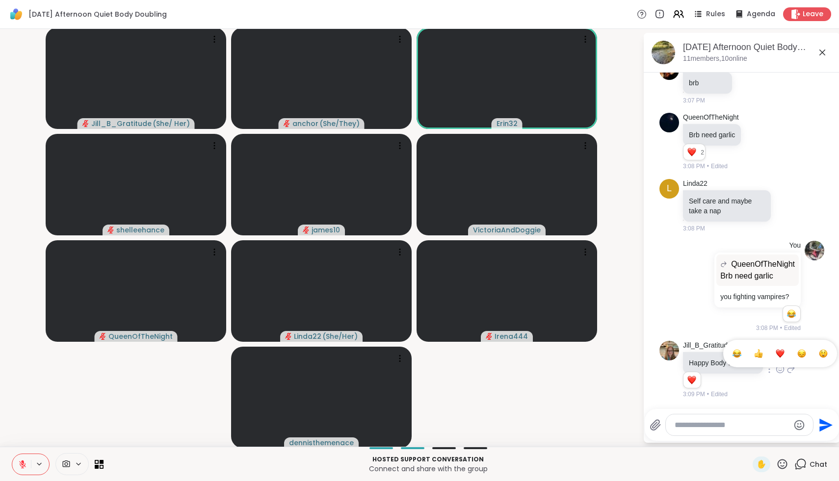
click at [779, 353] on div "Select Reaction: Heart" at bounding box center [779, 353] width 9 height 9
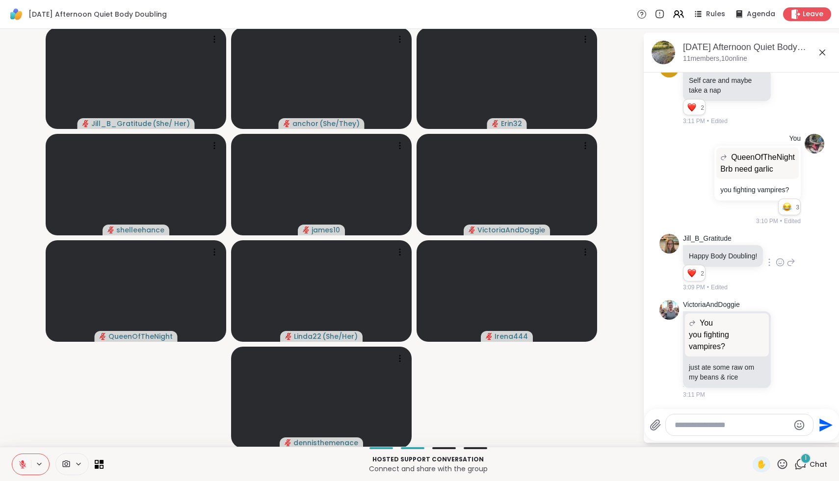
scroll to position [994, 0]
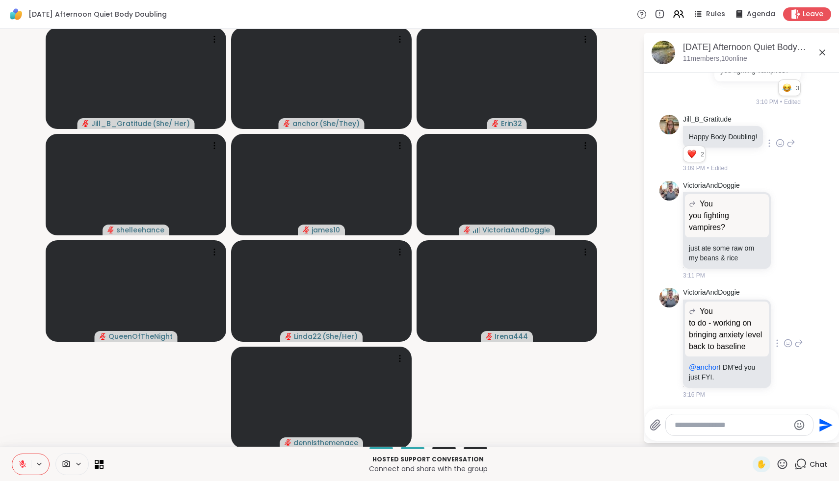
click at [788, 346] on icon at bounding box center [787, 343] width 9 height 10
click at [696, 324] on button "Select Reaction: Thumbs up" at bounding box center [688, 328] width 20 height 20
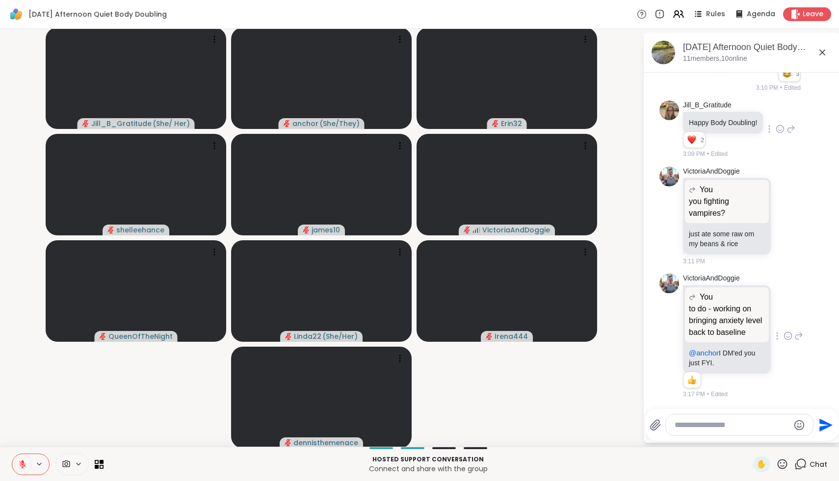
click at [801, 340] on icon at bounding box center [798, 336] width 9 height 12
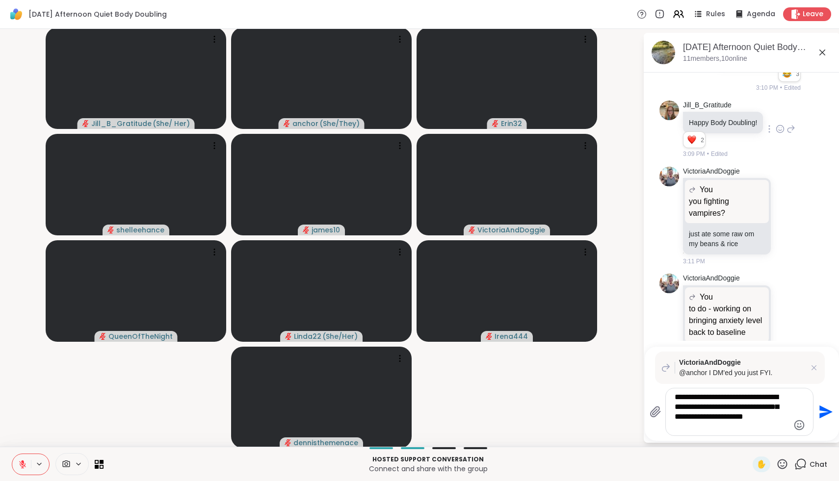
click at [722, 396] on textarea "**********" at bounding box center [731, 411] width 114 height 39
type textarea "**********"
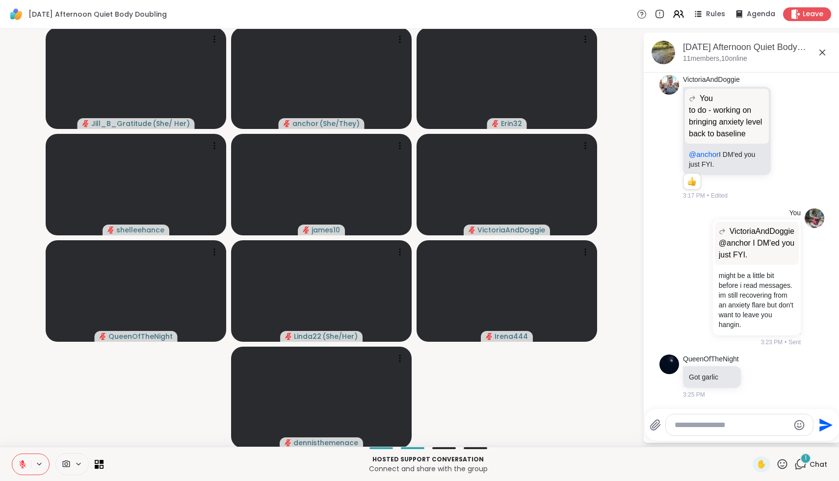
scroll to position [1288, 0]
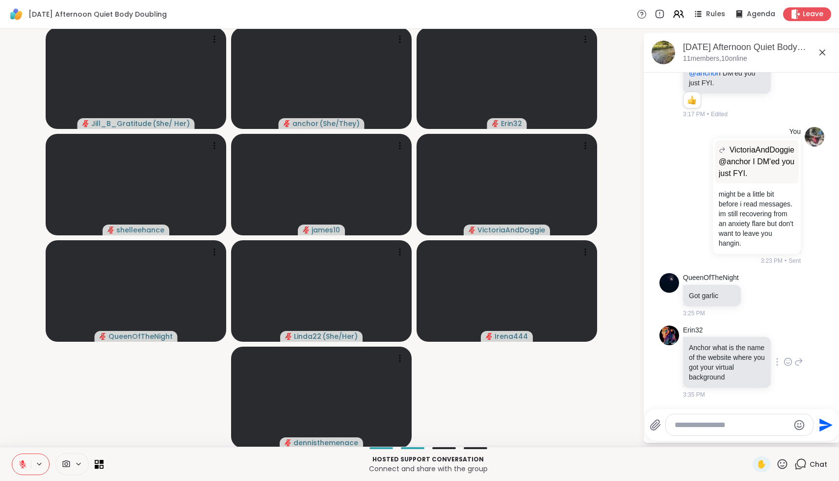
click at [801, 361] on icon at bounding box center [798, 362] width 7 height 7
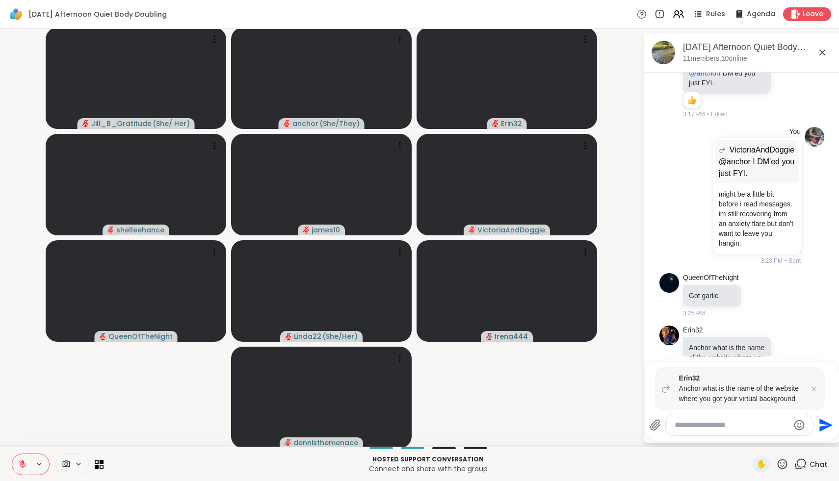
paste textarea "**********"
type textarea "**********"
click at [822, 423] on icon "Send" at bounding box center [825, 424] width 13 height 13
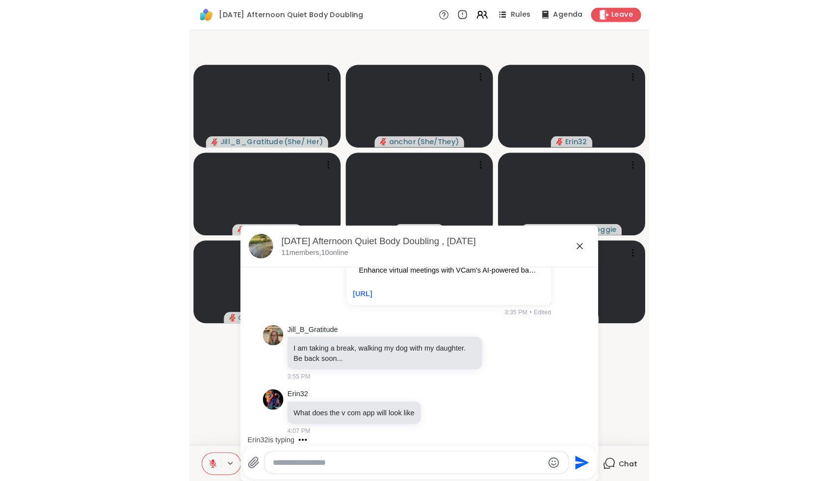
scroll to position [1648, 0]
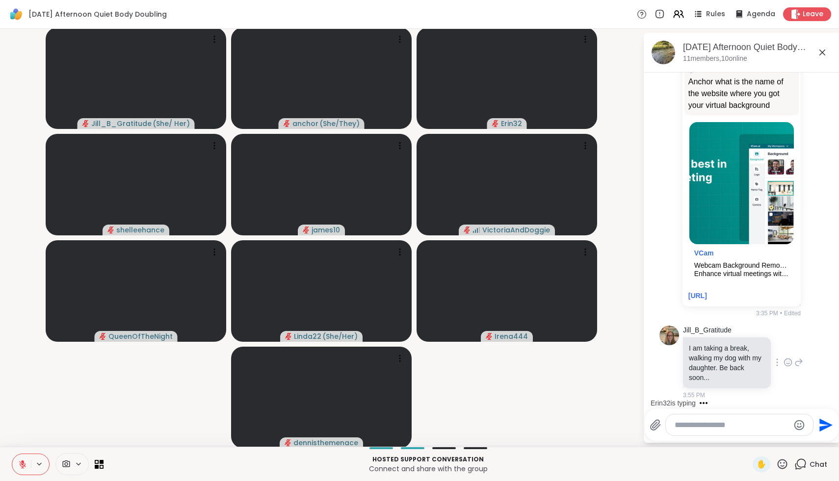
click at [796, 362] on icon at bounding box center [798, 363] width 9 height 12
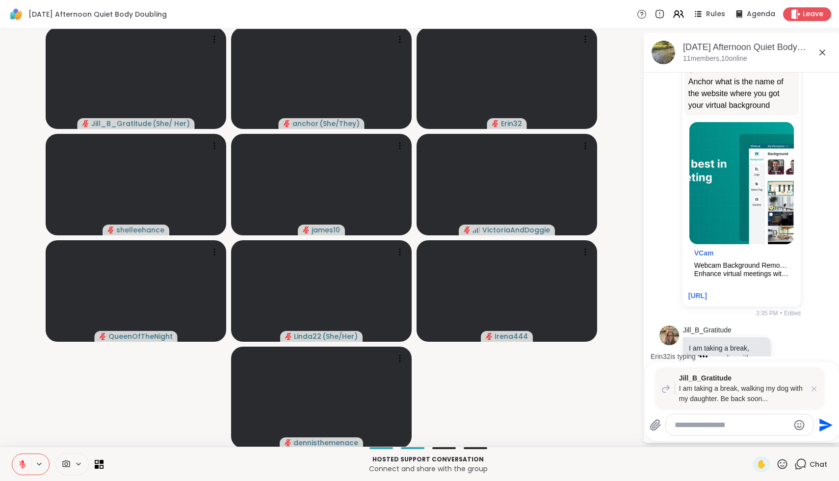
click at [802, 328] on div "Jill_B_Gratitude I am taking a break, walking my dog with my daughter. Be back …" at bounding box center [743, 363] width 120 height 74
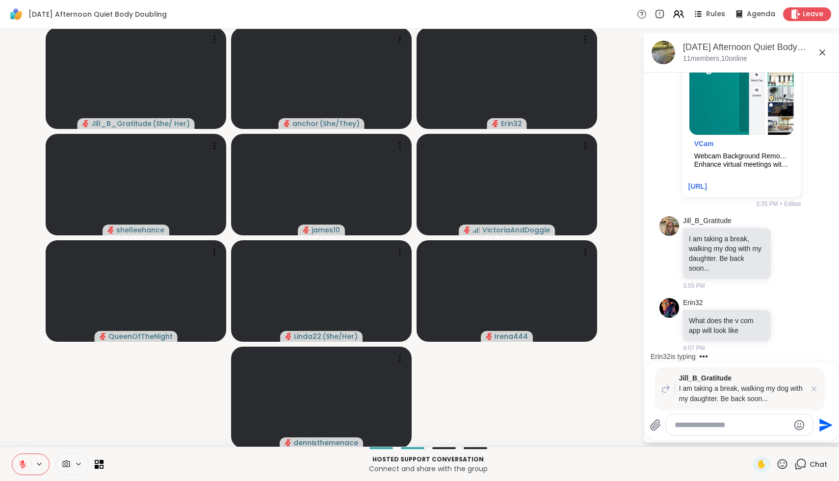
click at [819, 387] on div "Jill_B_Gratitude I am taking a break, walking my dog with my daughter. Be back …" at bounding box center [740, 388] width 170 height 43
click at [816, 389] on icon at bounding box center [814, 389] width 10 height 10
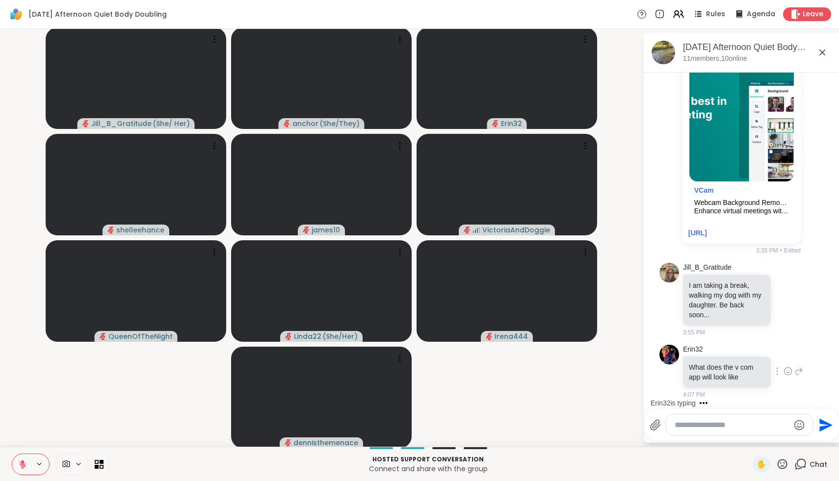
click at [800, 372] on icon at bounding box center [798, 371] width 9 height 12
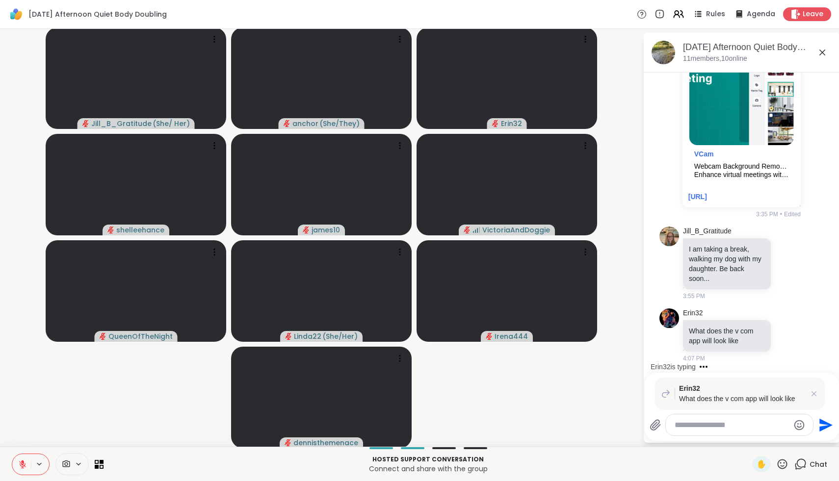
click at [658, 427] on icon at bounding box center [655, 425] width 12 height 12
click at [0, 0] on input "file" at bounding box center [0, 0] width 0 height 0
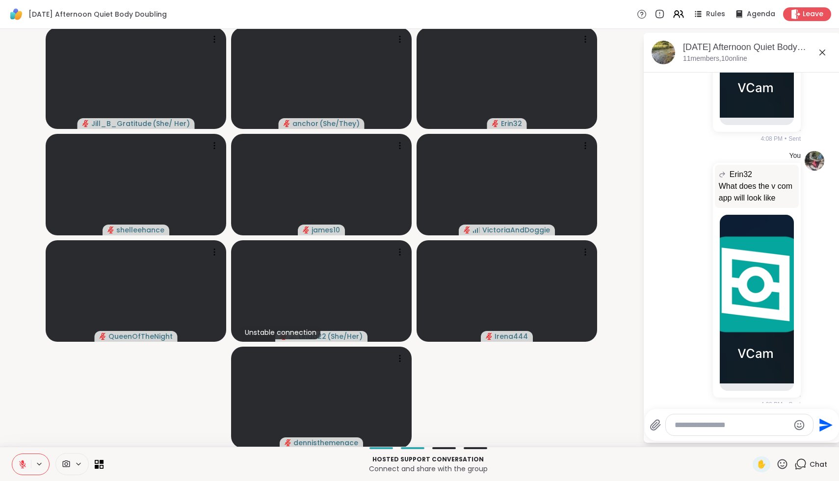
scroll to position [2424, 0]
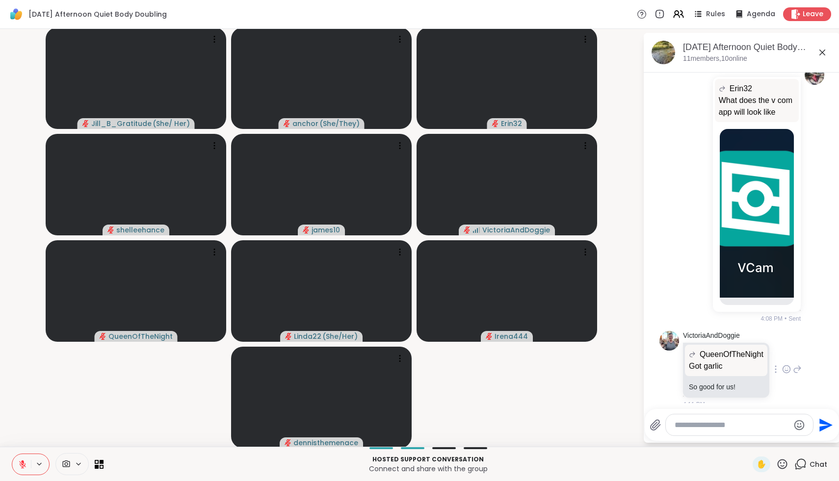
click at [787, 364] on icon at bounding box center [786, 369] width 9 height 10
click at [709, 349] on button "Select Reaction: Heart" at bounding box center [708, 354] width 20 height 20
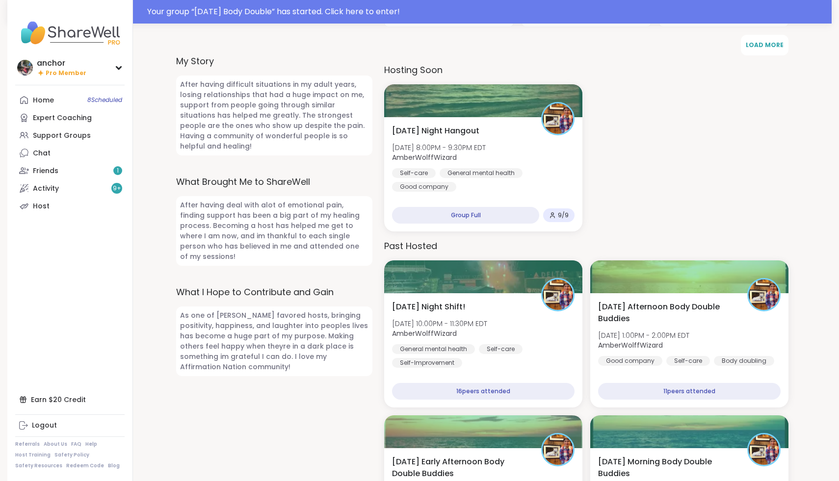
scroll to position [388, 0]
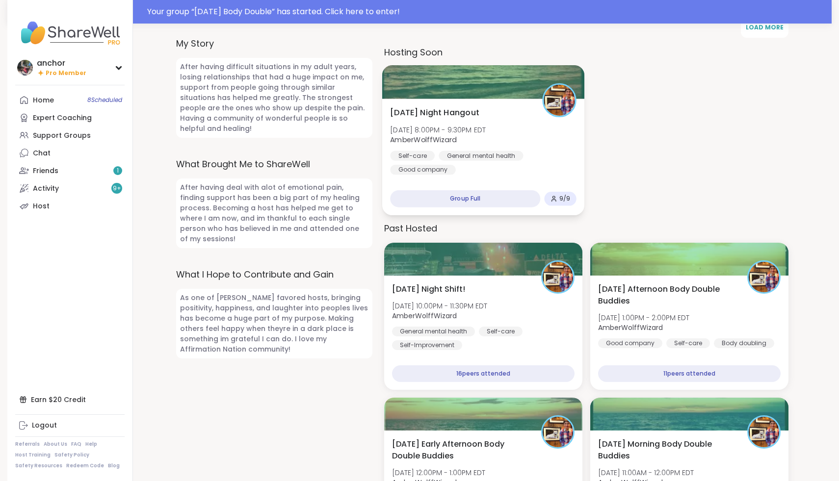
click at [553, 166] on div "Self-care General mental health Good company" at bounding box center [483, 163] width 186 height 24
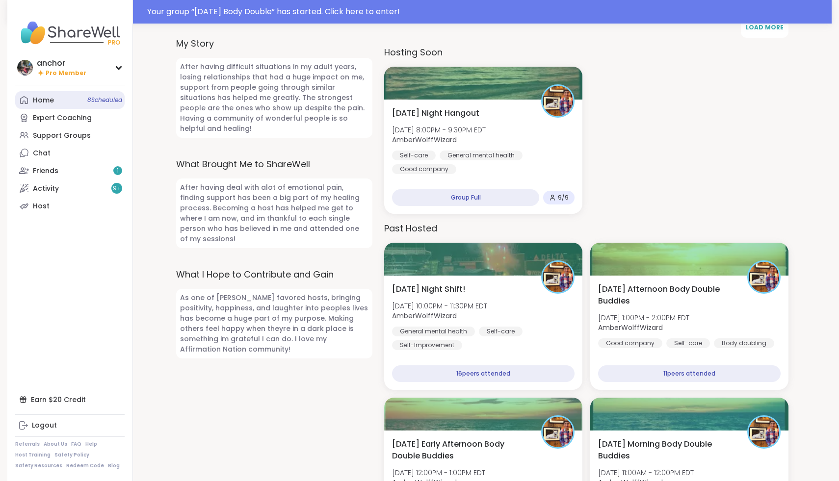
click at [69, 106] on link "Home 8 Scheduled" at bounding box center [69, 100] width 109 height 18
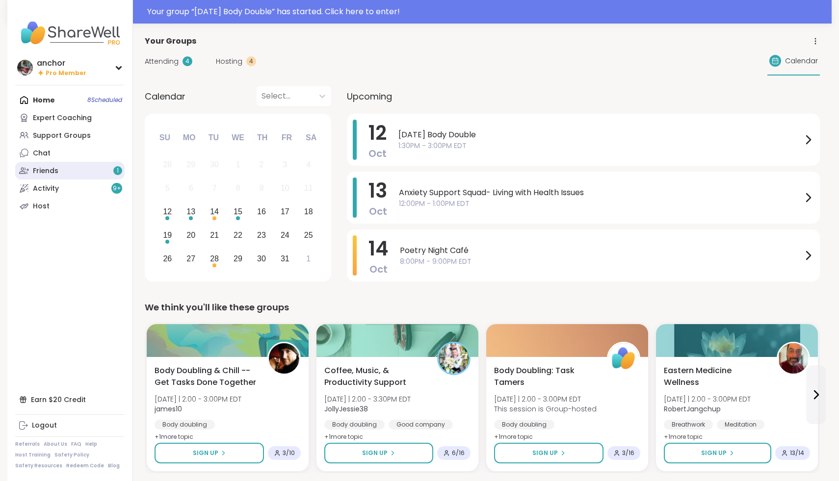
click at [77, 172] on link "Friends 1" at bounding box center [69, 171] width 109 height 18
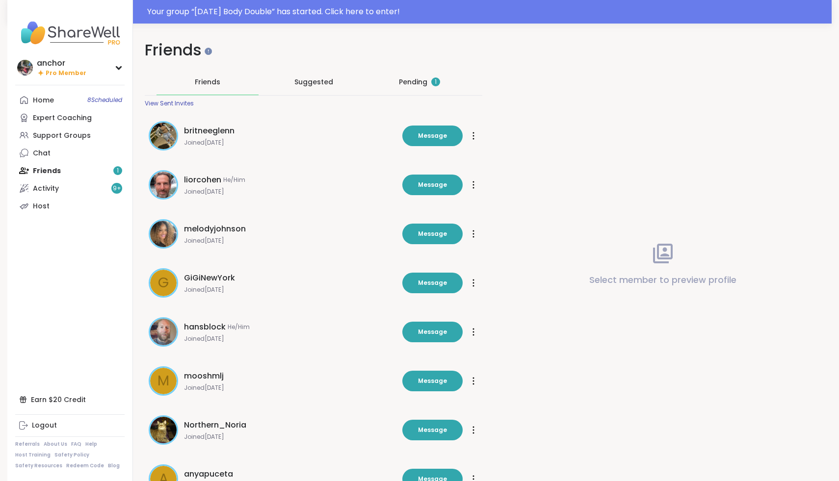
click at [410, 85] on div "Pending 1" at bounding box center [419, 82] width 41 height 10
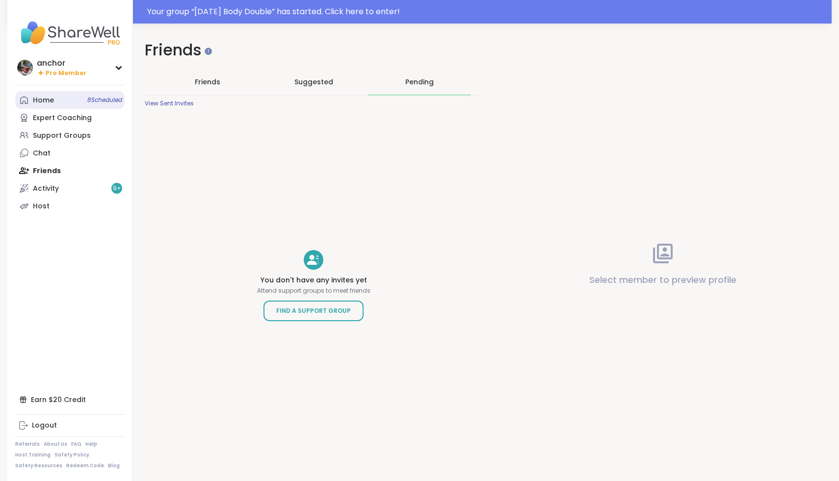
click at [52, 104] on div "Home 8 Scheduled" at bounding box center [43, 101] width 21 height 10
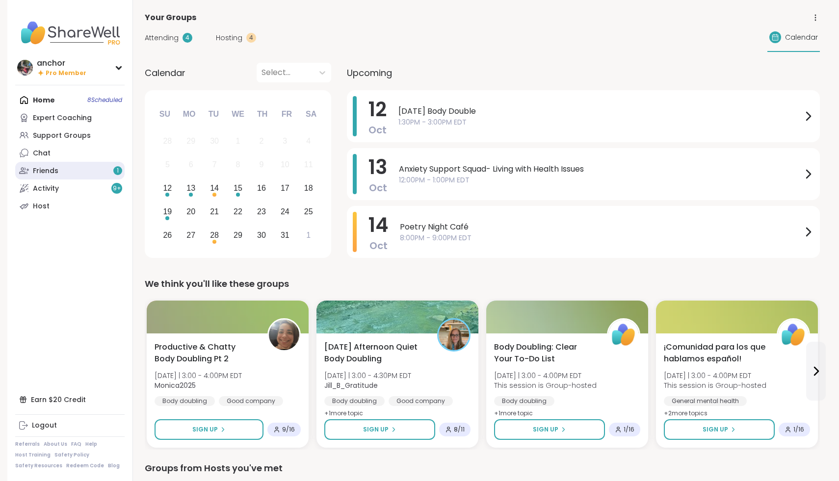
click at [99, 177] on link "Friends 1" at bounding box center [69, 171] width 109 height 18
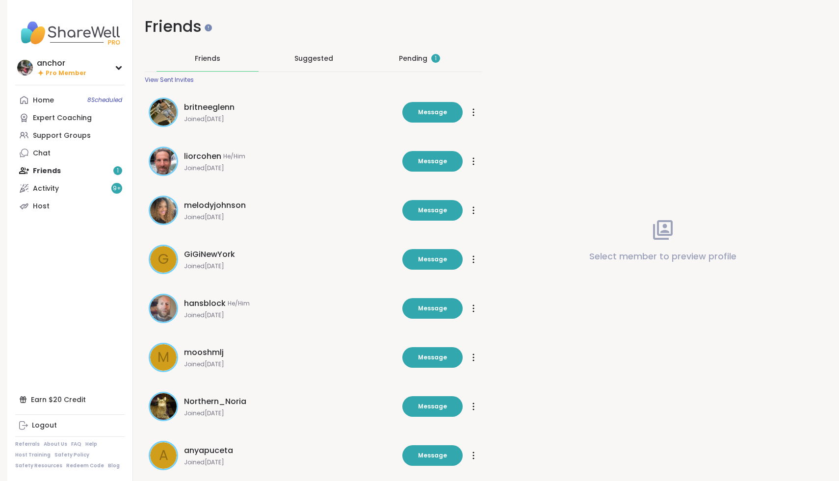
click at [410, 60] on div "Pending 1" at bounding box center [419, 58] width 41 height 10
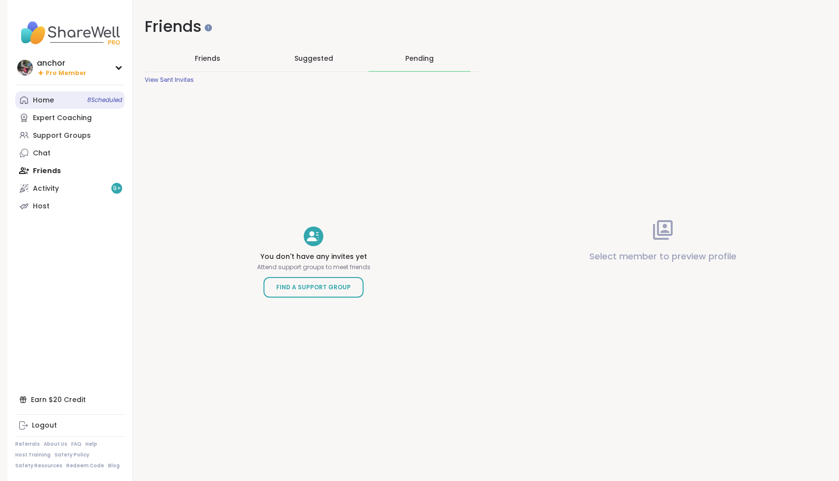
click at [34, 102] on div "Home 8 Scheduled" at bounding box center [43, 101] width 21 height 10
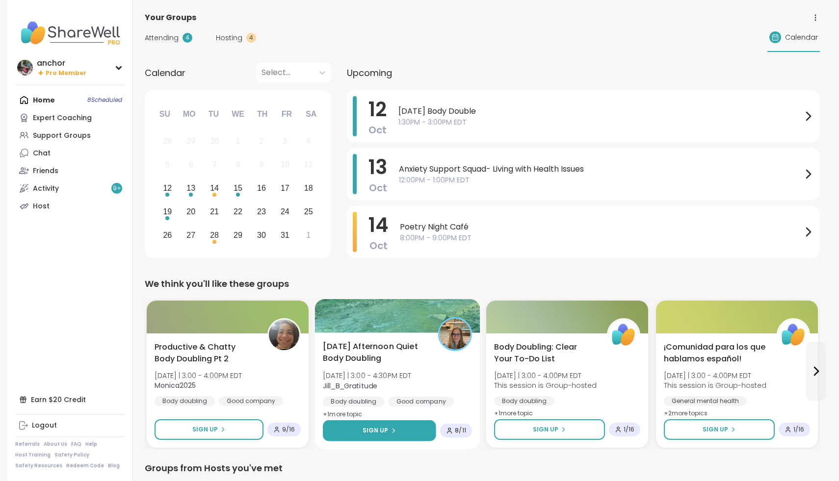
click at [369, 434] on span "Sign Up" at bounding box center [375, 430] width 26 height 9
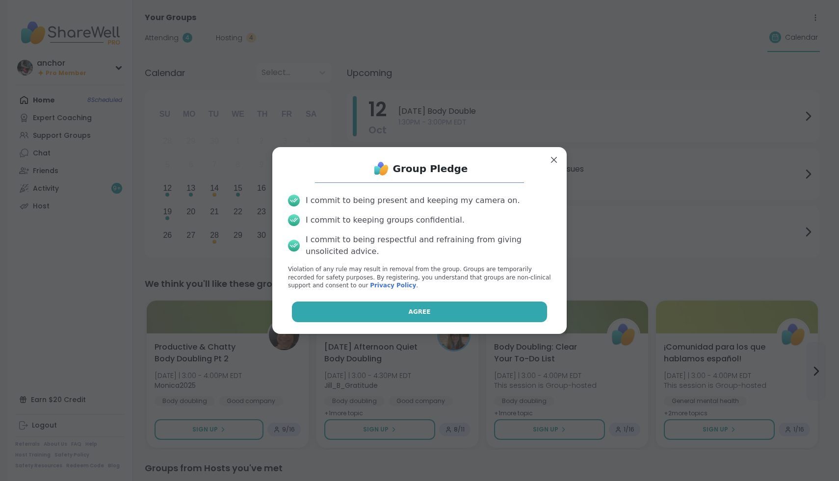
click at [360, 307] on button "Agree" at bounding box center [420, 312] width 256 height 21
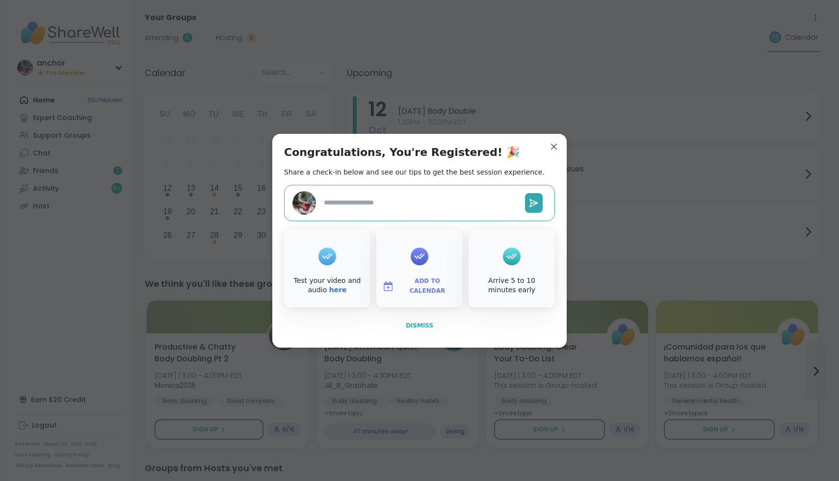
click at [424, 329] on span "Dismiss" at bounding box center [419, 325] width 27 height 9
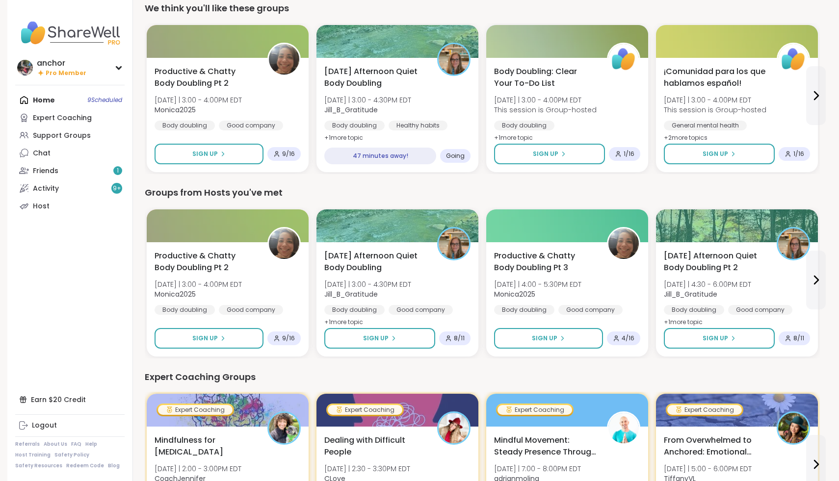
scroll to position [277, 0]
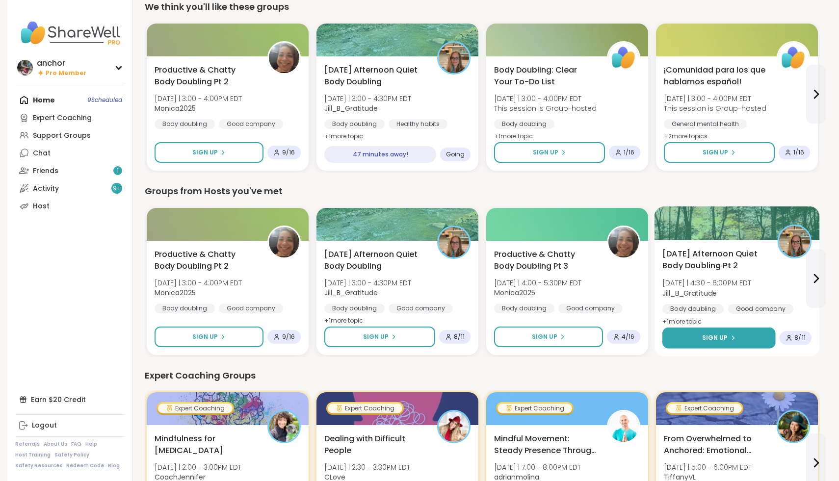
click at [735, 341] on button "Sign Up" at bounding box center [718, 338] width 113 height 21
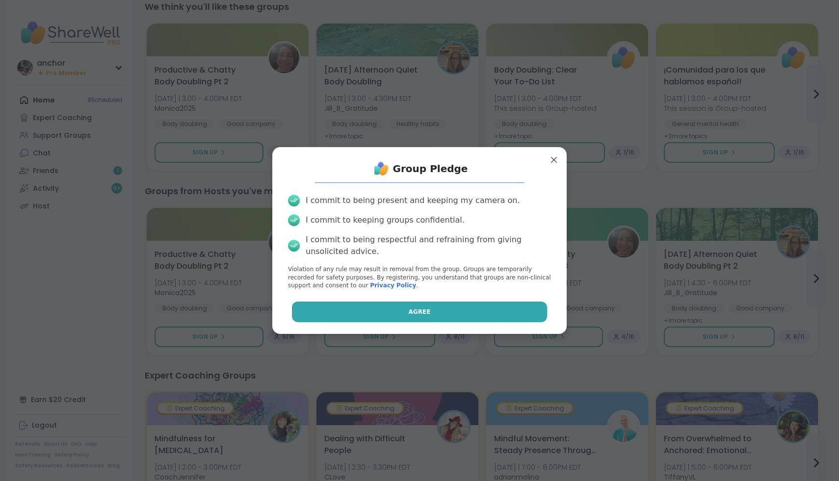
click at [513, 317] on button "Agree" at bounding box center [420, 312] width 256 height 21
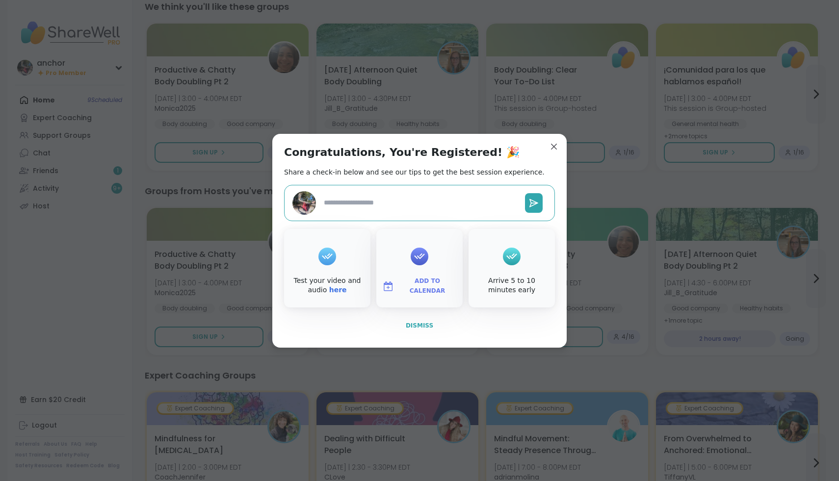
type textarea "*"
click at [437, 319] on button "Dismiss" at bounding box center [419, 325] width 271 height 21
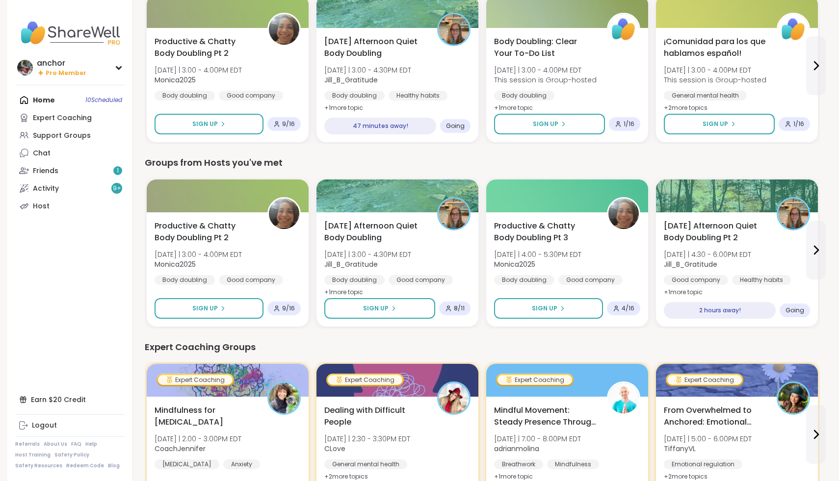
scroll to position [308, 0]
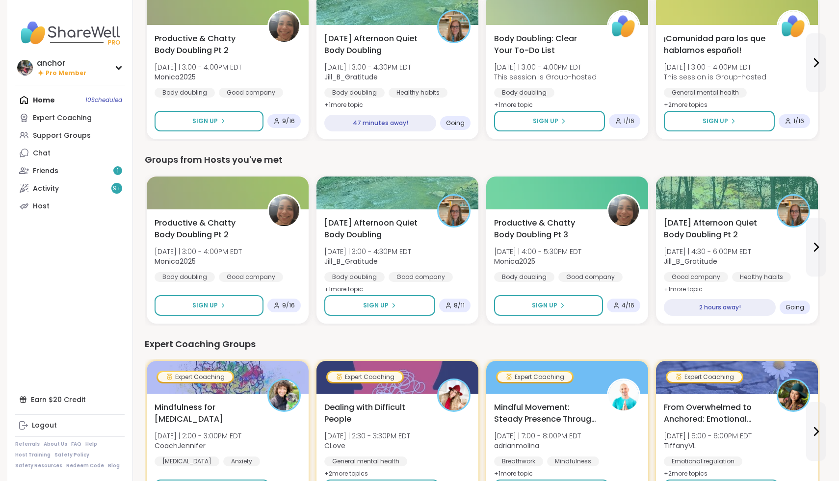
click at [31, 28] on img at bounding box center [69, 33] width 109 height 34
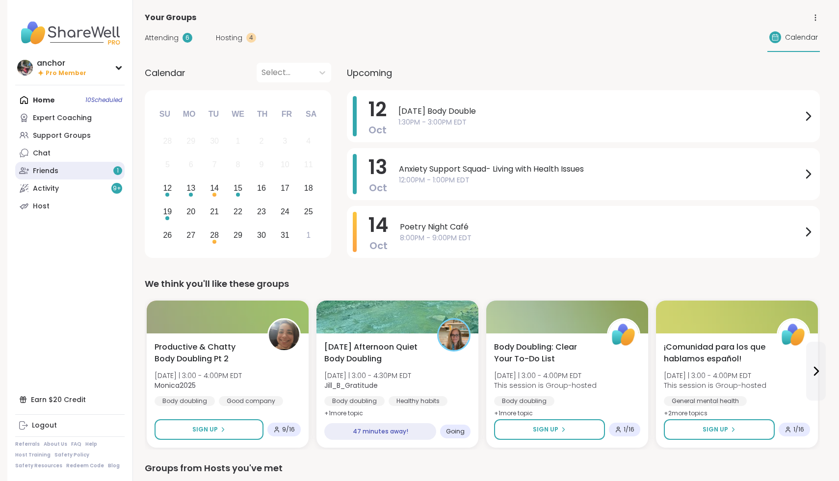
click at [65, 168] on link "Friends 1" at bounding box center [69, 171] width 109 height 18
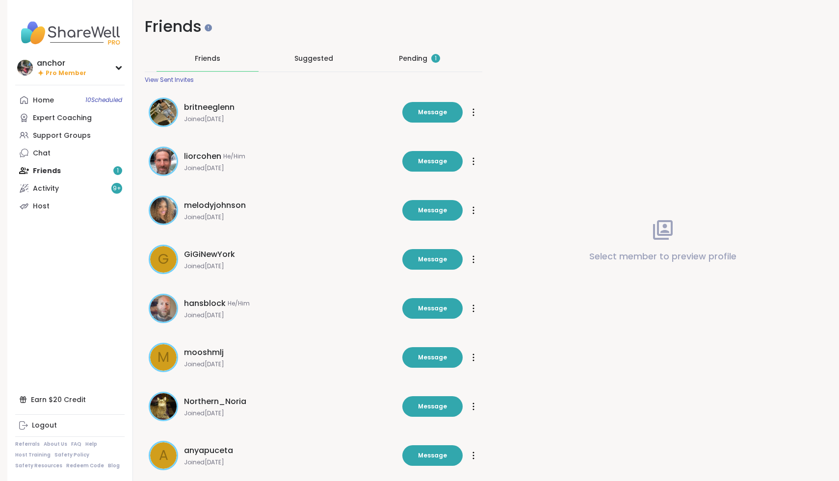
click at [409, 64] on div "Pending 1" at bounding box center [419, 59] width 102 height 26
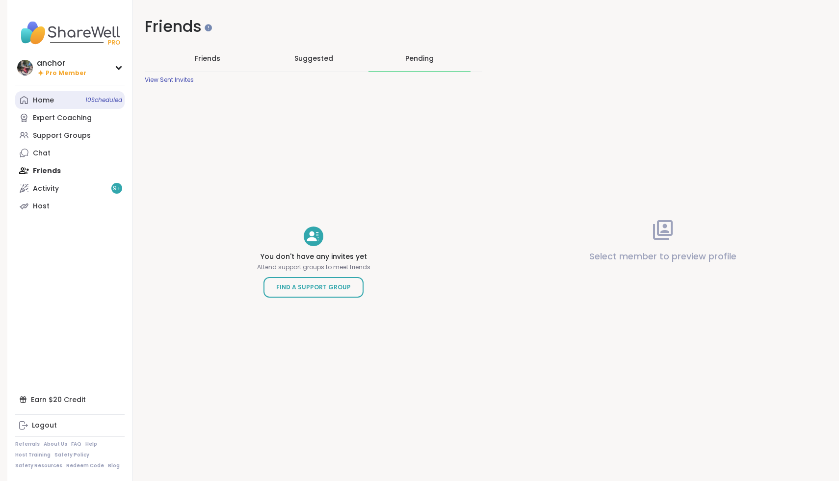
click at [60, 96] on link "Home 10 Scheduled" at bounding box center [69, 100] width 109 height 18
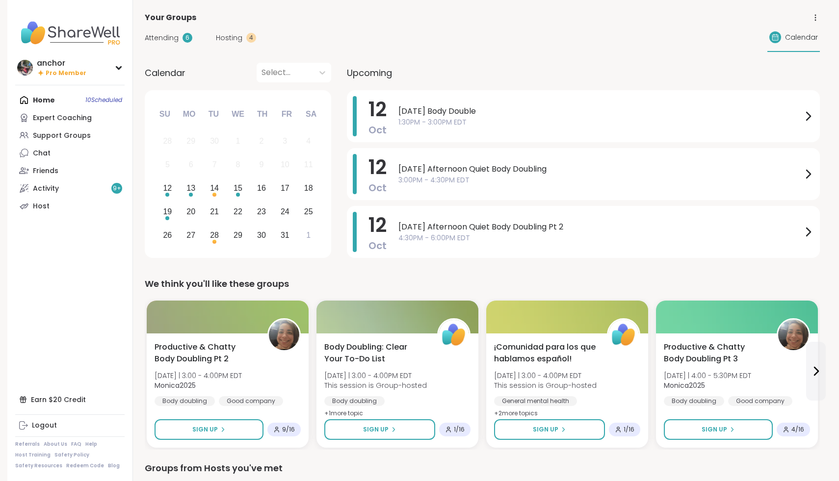
click at [68, 22] on img at bounding box center [69, 33] width 109 height 34
click at [65, 34] on img at bounding box center [69, 33] width 109 height 34
click at [74, 149] on link "Chat 3" at bounding box center [69, 153] width 109 height 18
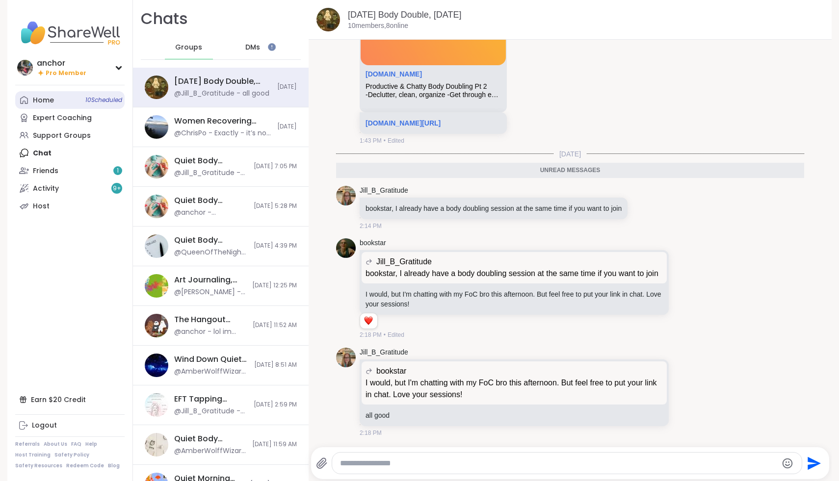
click at [43, 97] on div "Home 10 Scheduled" at bounding box center [43, 101] width 21 height 10
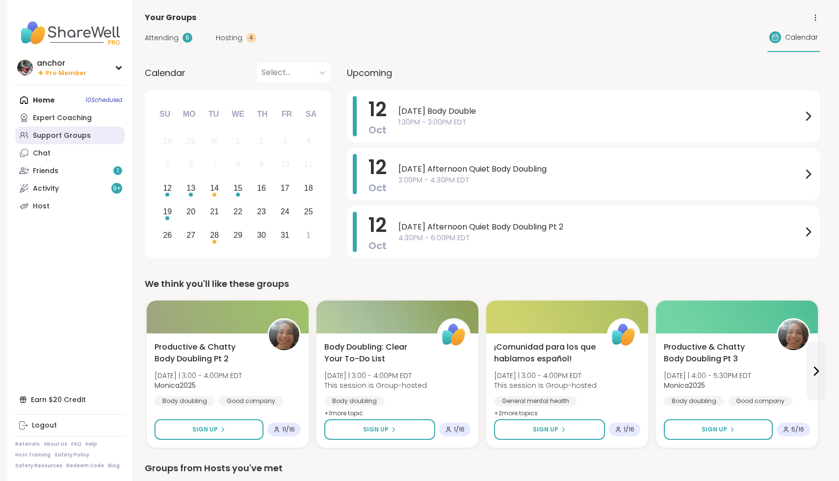
click at [58, 131] on div "Support Groups" at bounding box center [62, 136] width 58 height 10
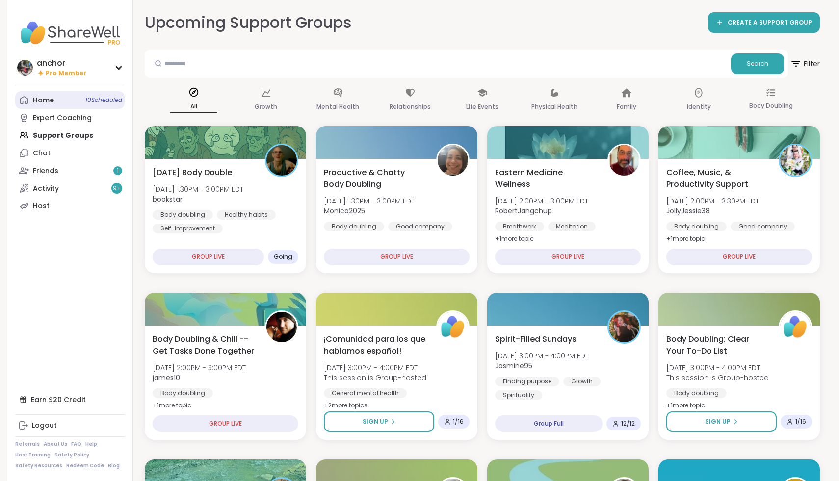
click at [50, 98] on div "Home 10 Scheduled" at bounding box center [43, 101] width 21 height 10
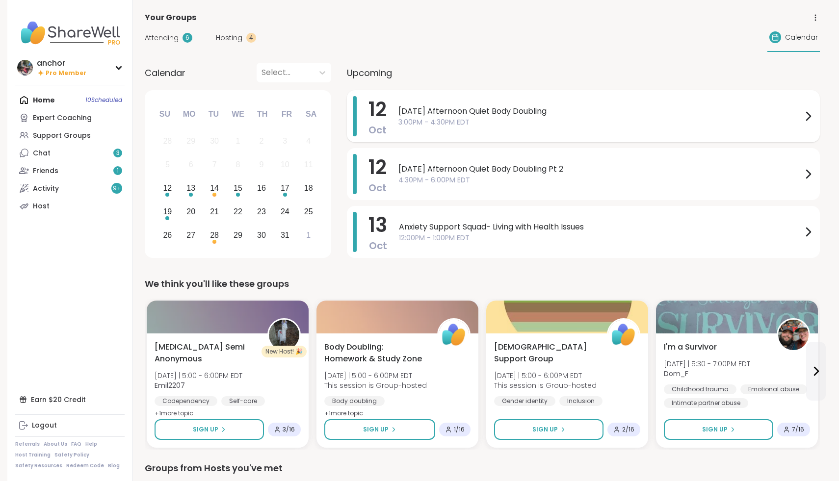
click at [441, 113] on span "[DATE] Afternoon Quiet Body Doubling" at bounding box center [600, 111] width 404 height 12
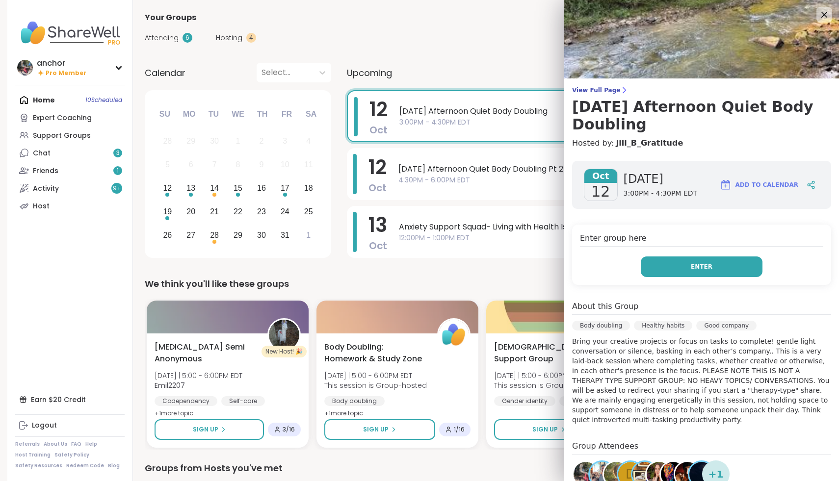
click at [697, 264] on span "Enter" at bounding box center [702, 266] width 22 height 9
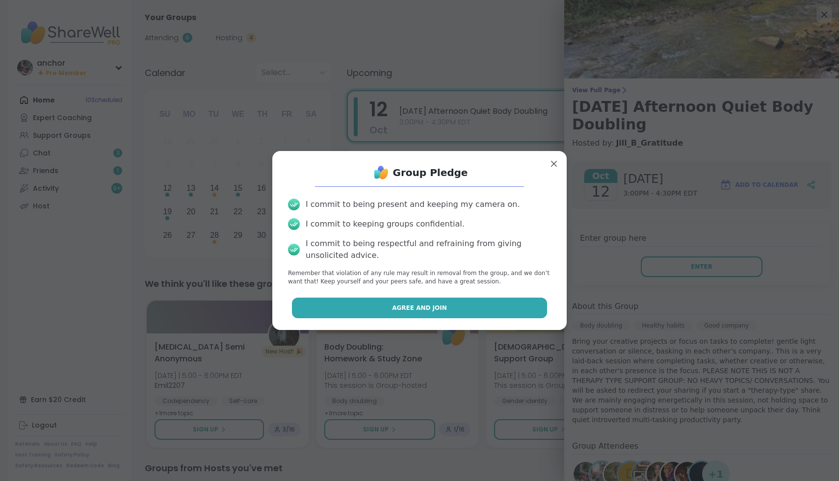
click at [487, 308] on button "Agree and Join" at bounding box center [420, 308] width 256 height 21
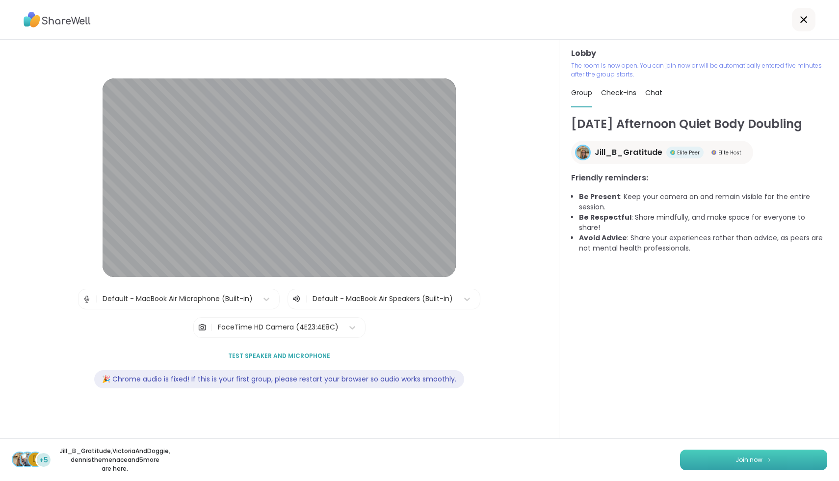
click at [756, 460] on span "Join now" at bounding box center [748, 460] width 27 height 9
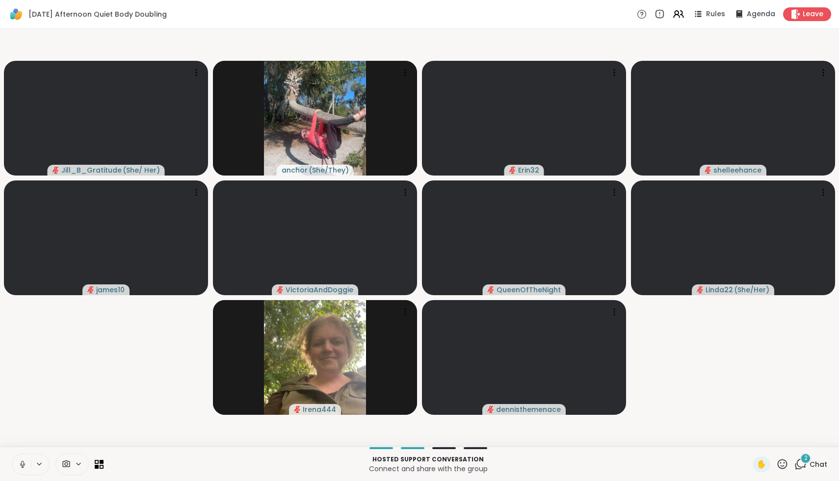
click at [21, 466] on icon at bounding box center [22, 464] width 9 height 9
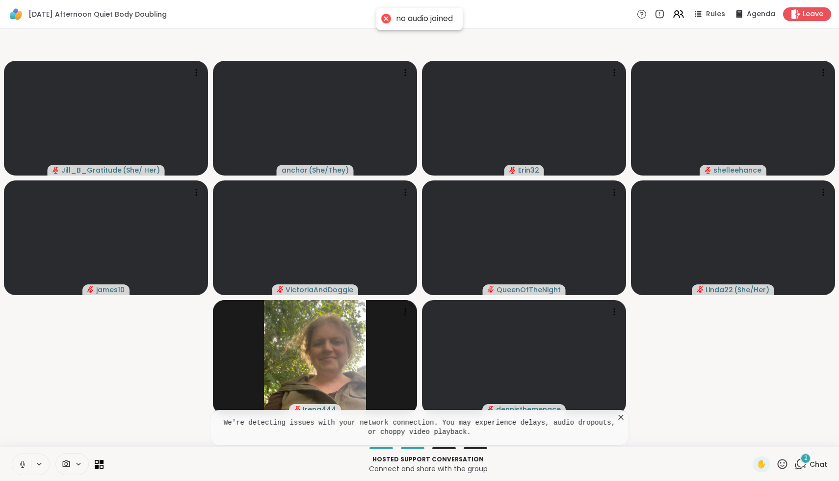
click at [70, 464] on icon at bounding box center [66, 464] width 7 height 7
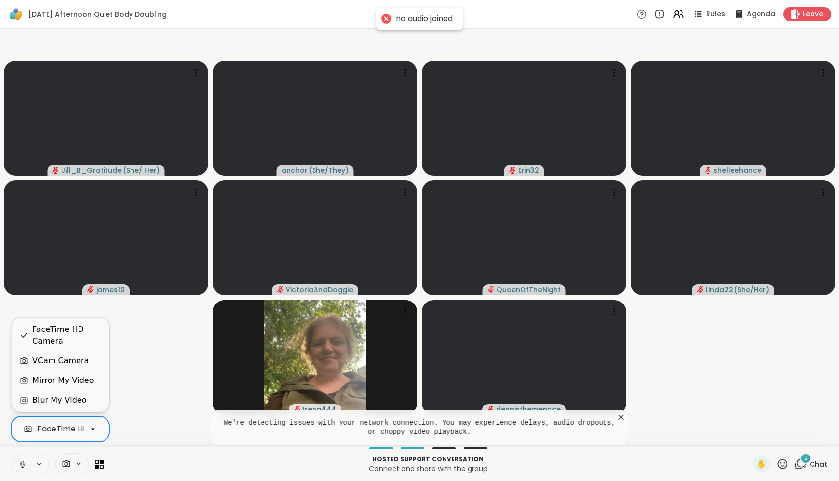
click at [65, 432] on div "FaceTime HD Camera" at bounding box center [79, 429] width 85 height 12
click at [51, 360] on div "VCam Camera" at bounding box center [60, 361] width 56 height 12
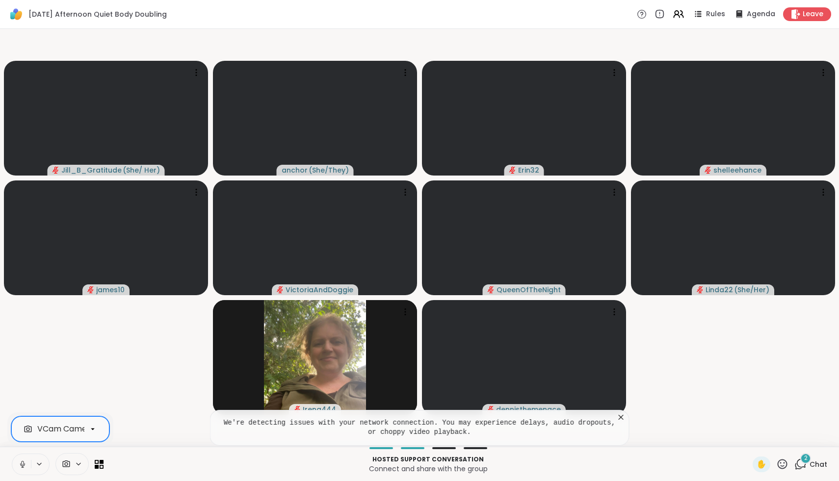
click at [19, 462] on icon at bounding box center [22, 464] width 9 height 9
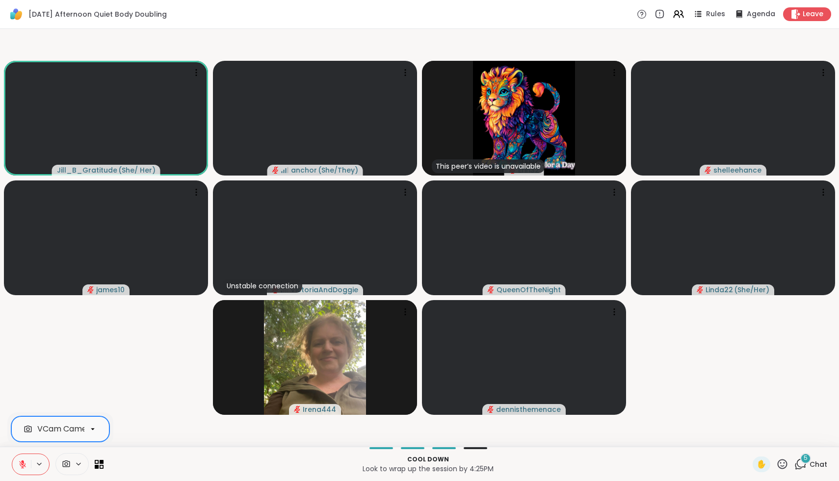
click at [22, 466] on icon at bounding box center [22, 464] width 7 height 7
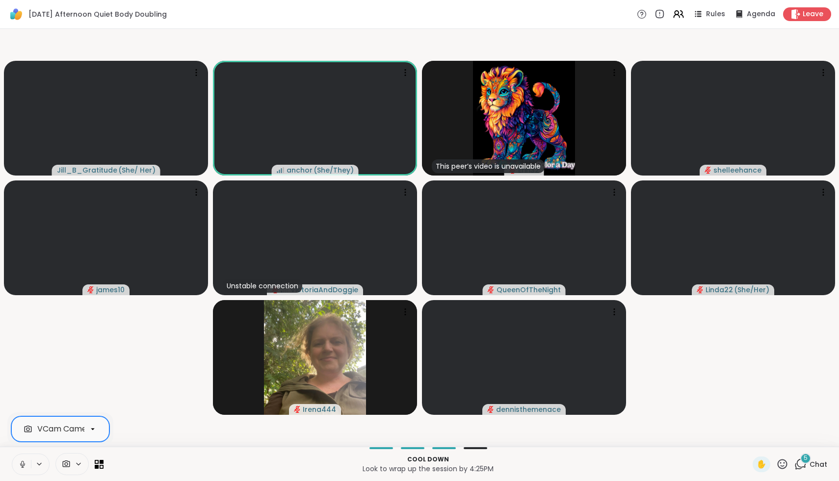
click at [22, 466] on icon at bounding box center [22, 464] width 5 height 3
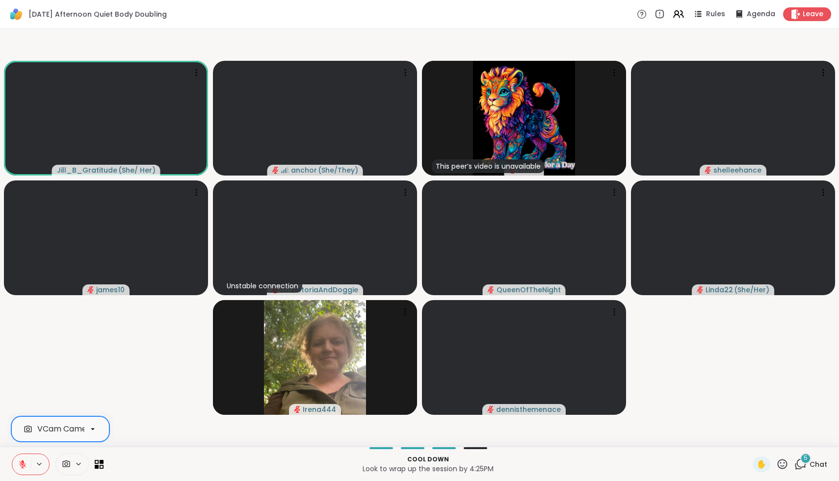
click at [22, 466] on icon at bounding box center [22, 464] width 7 height 7
click at [22, 466] on icon at bounding box center [22, 464] width 5 height 3
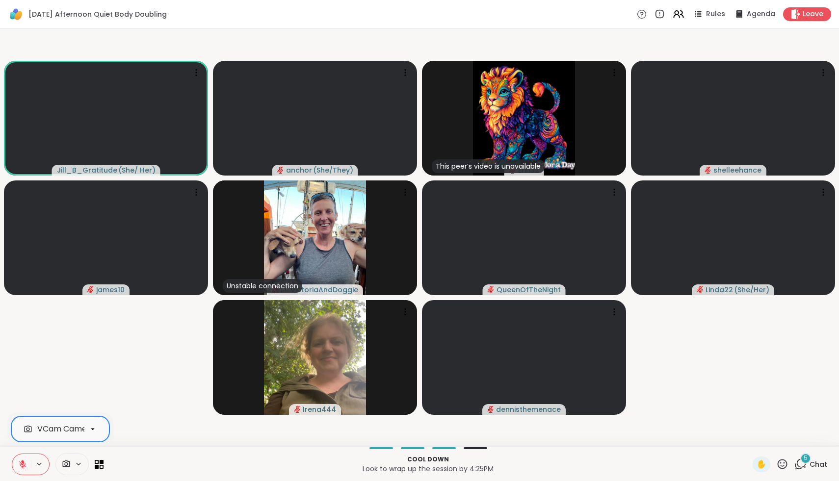
click at [783, 466] on icon at bounding box center [782, 464] width 10 height 10
click at [790, 467] on div "✋ 5 Chat" at bounding box center [789, 465] width 75 height 16
click at [786, 467] on icon at bounding box center [782, 464] width 12 height 12
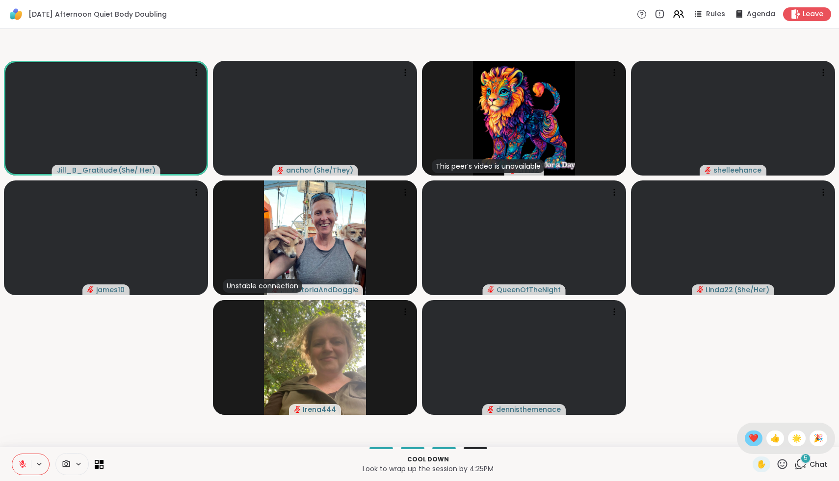
click at [758, 433] on span "❤️" at bounding box center [753, 439] width 10 height 12
click at [804, 462] on span "5" at bounding box center [805, 458] width 4 height 8
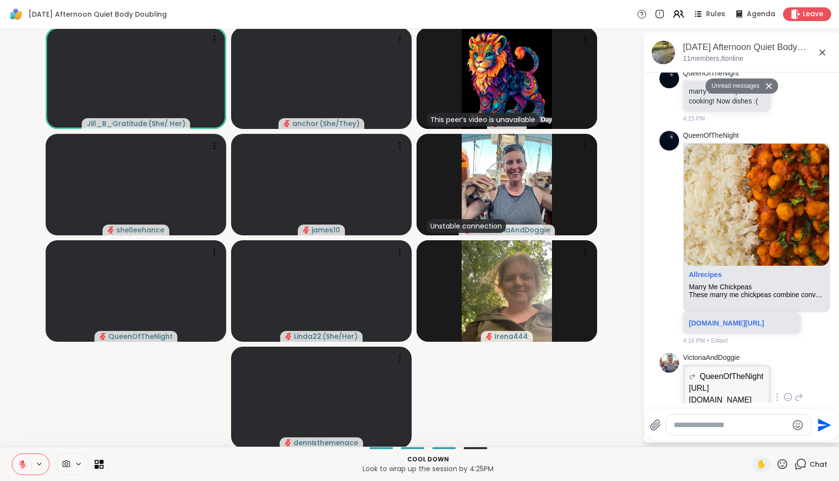
scroll to position [2885, 0]
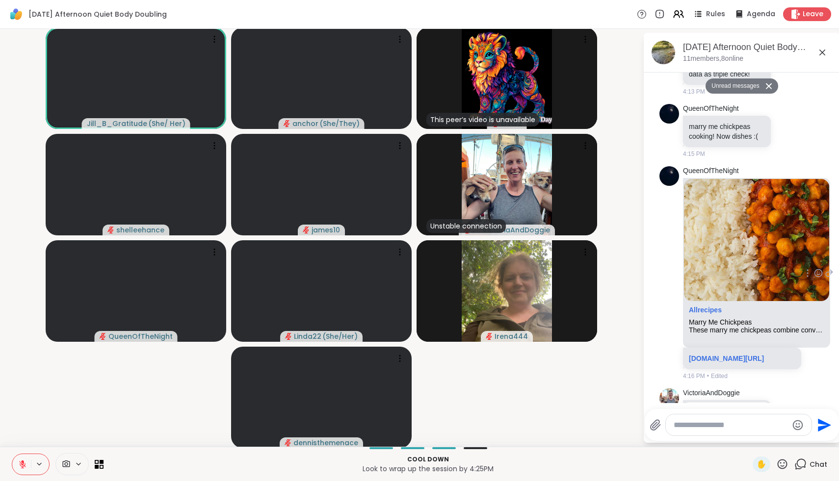
click at [813, 267] on div at bounding box center [818, 273] width 30 height 12
click at [818, 268] on icon at bounding box center [818, 273] width 9 height 10
click at [744, 250] on button "Select Reaction: Heart" at bounding box center [740, 258] width 20 height 20
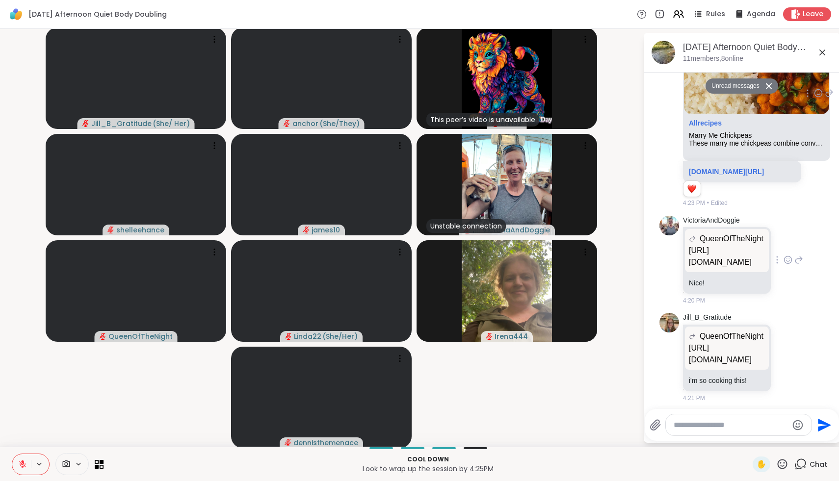
scroll to position [3086, 0]
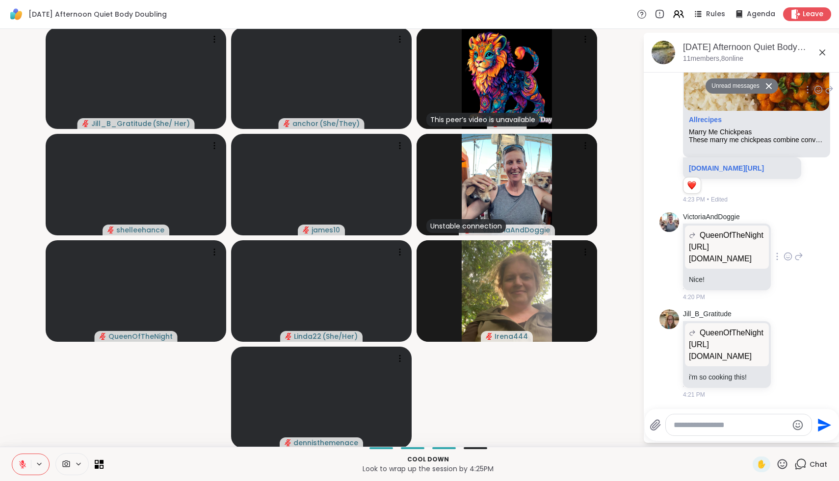
click at [786, 252] on icon at bounding box center [787, 257] width 9 height 10
click at [710, 237] on div "Select Reaction: Heart" at bounding box center [709, 240] width 9 height 9
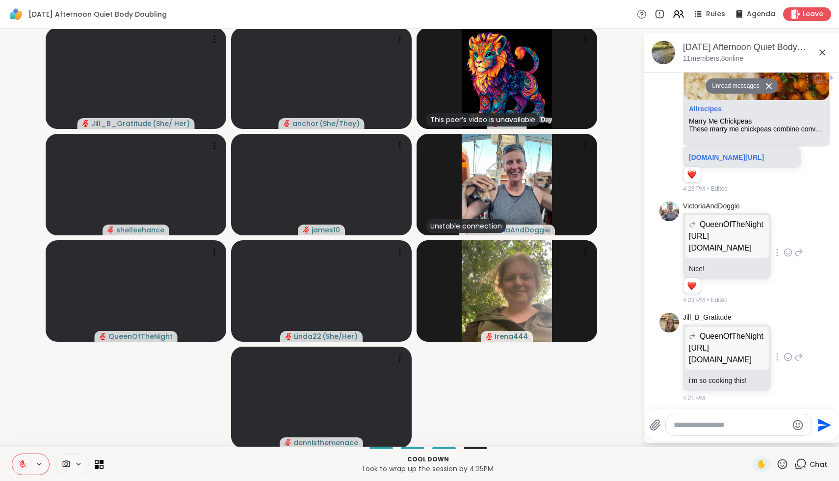
click at [788, 362] on icon at bounding box center [787, 357] width 9 height 10
click at [714, 346] on div "Select Reaction: Heart" at bounding box center [709, 341] width 9 height 9
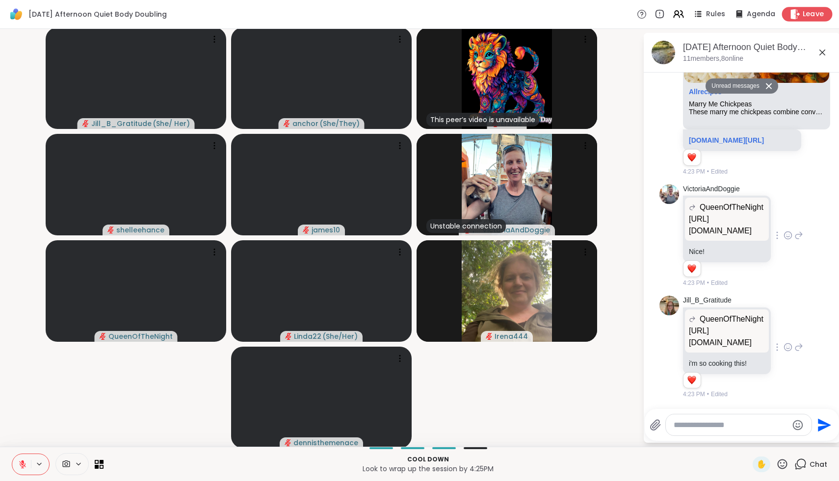
click at [809, 15] on span "Leave" at bounding box center [813, 14] width 22 height 10
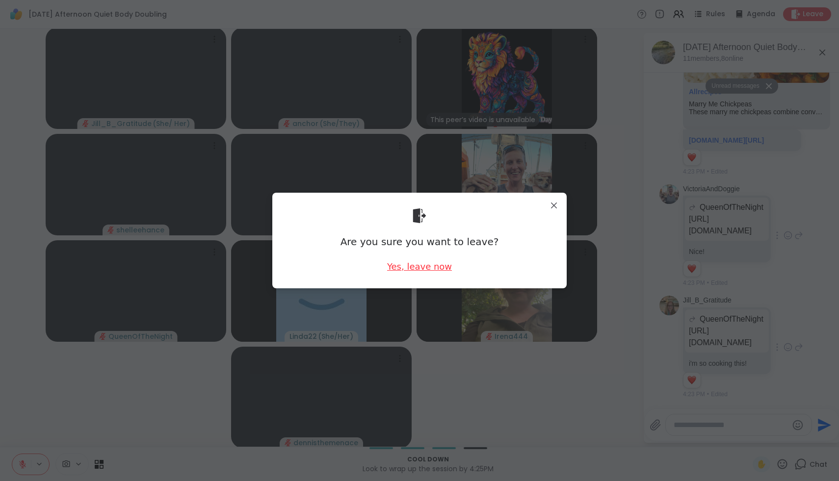
click at [418, 267] on div "Yes, leave now" at bounding box center [419, 266] width 65 height 12
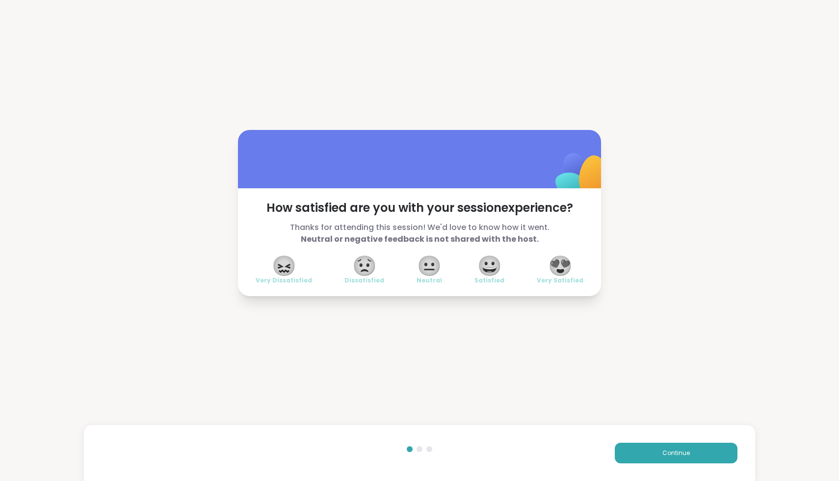
click at [561, 271] on span "😍" at bounding box center [560, 266] width 25 height 18
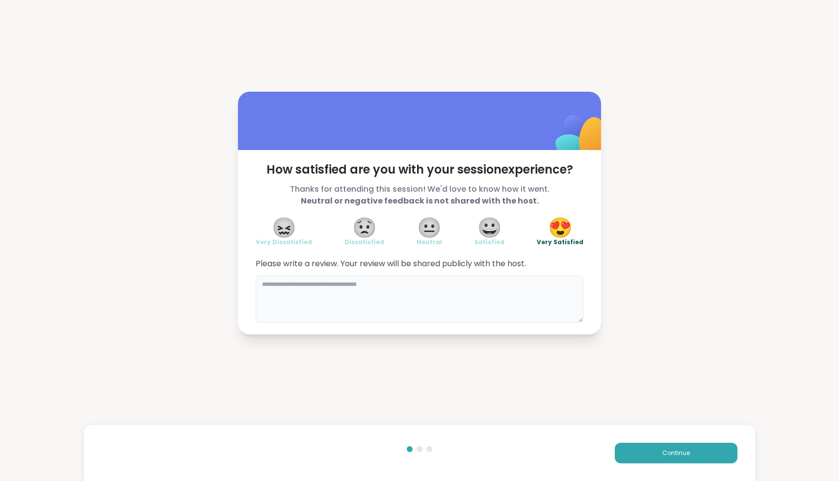
click at [488, 294] on textarea at bounding box center [420, 299] width 328 height 47
type textarea "**********"
click at [673, 450] on span "Continue" at bounding box center [675, 453] width 27 height 9
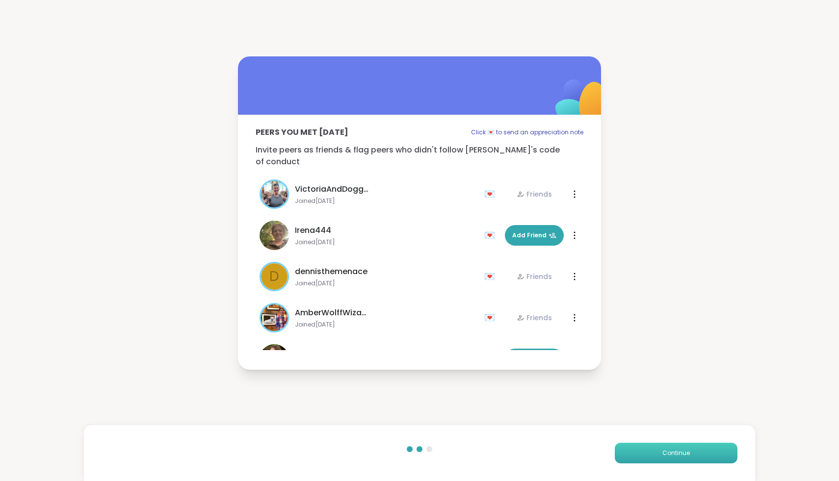
click at [673, 450] on span "Continue" at bounding box center [675, 453] width 27 height 9
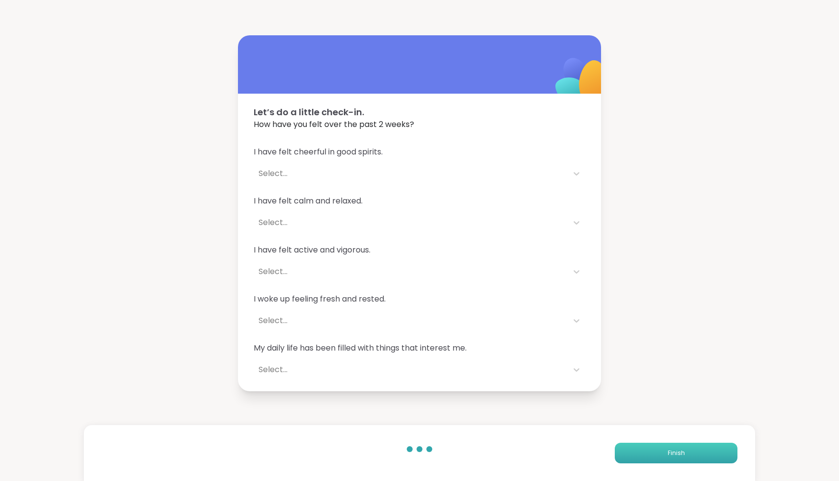
click at [673, 450] on span "Finish" at bounding box center [675, 453] width 17 height 9
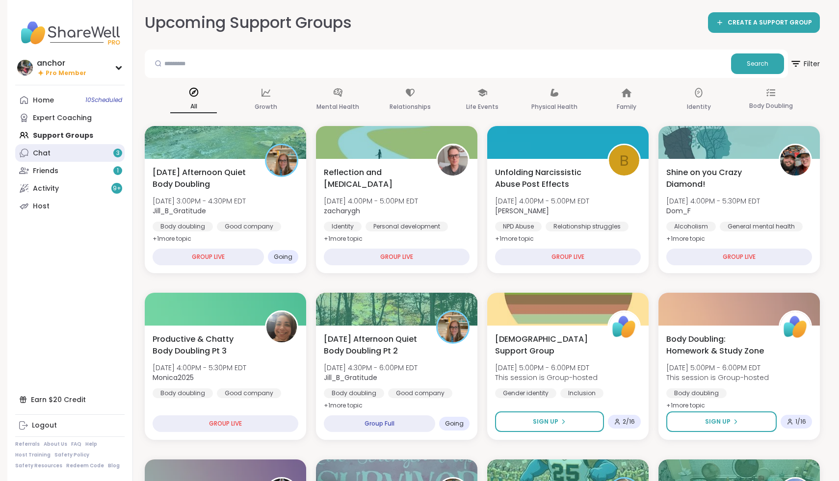
click at [84, 161] on link "Chat 3" at bounding box center [69, 153] width 109 height 18
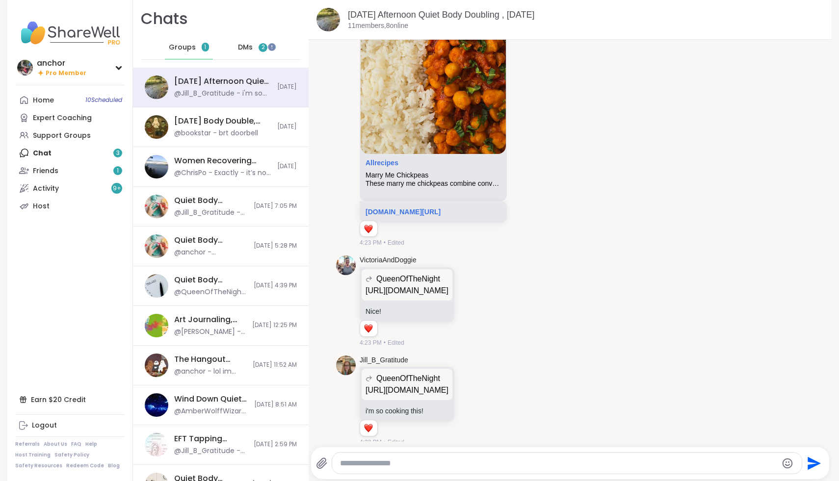
click at [180, 51] on span "Groups" at bounding box center [182, 48] width 27 height 10
click at [85, 150] on div "Home 10 Scheduled Expert Coaching Support Groups Chat 3 Friends 1 Activity 9 + …" at bounding box center [69, 153] width 109 height 124
click at [93, 166] on link "Friends 1" at bounding box center [69, 171] width 109 height 18
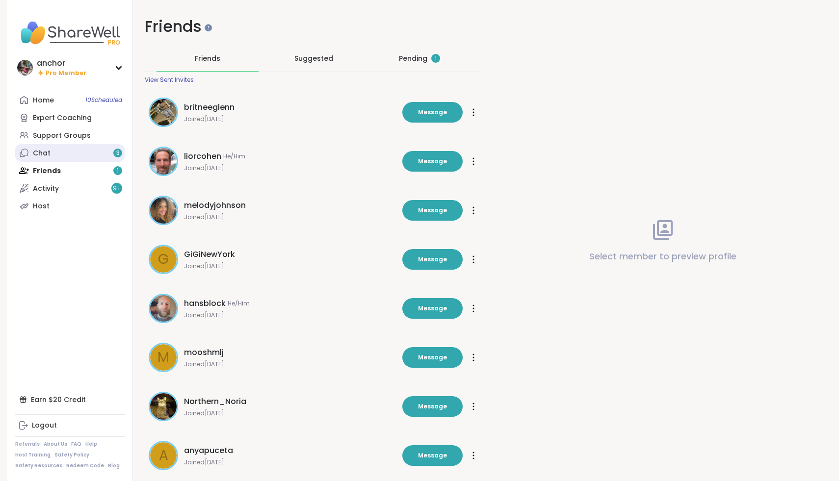
click at [103, 153] on link "Chat 3" at bounding box center [69, 153] width 109 height 18
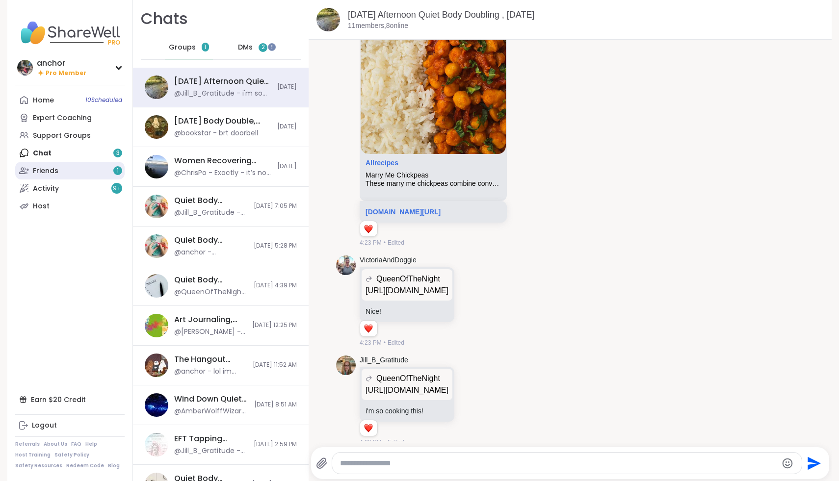
click at [113, 165] on link "Friends 1" at bounding box center [69, 171] width 109 height 18
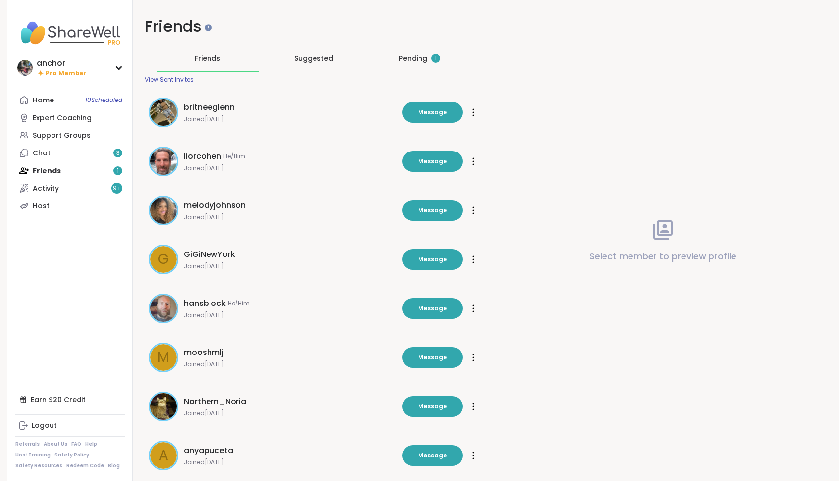
click at [412, 57] on div "Pending 1" at bounding box center [419, 58] width 41 height 10
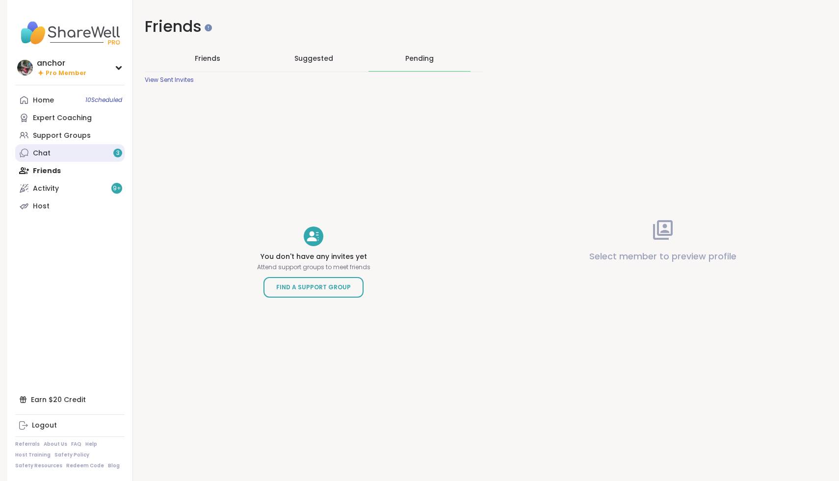
click at [49, 153] on div "Chat 3" at bounding box center [42, 154] width 18 height 10
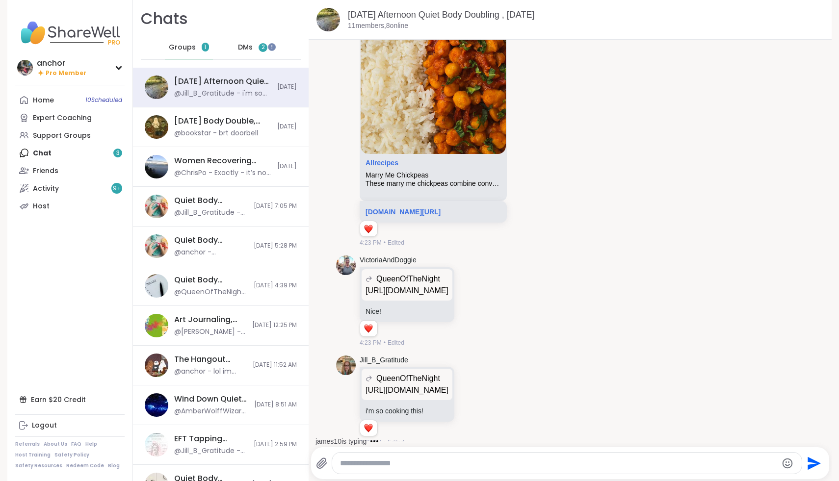
click at [69, 35] on img at bounding box center [69, 33] width 109 height 34
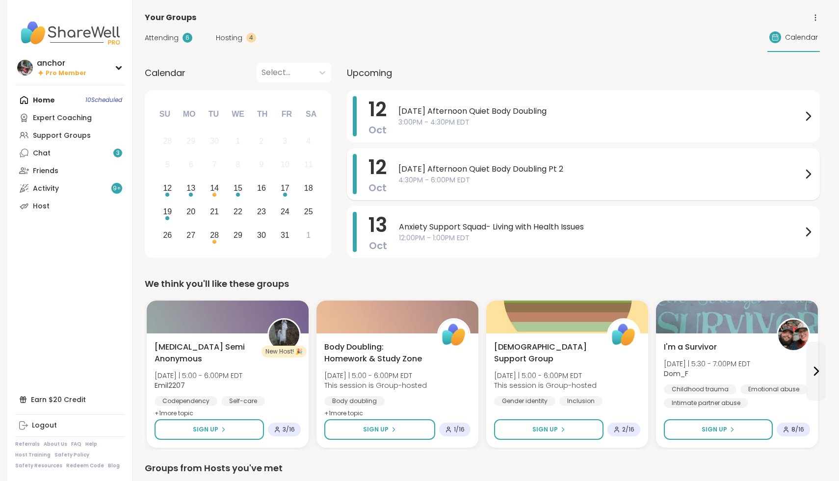
click at [584, 181] on span "4:30PM - 6:00PM EDT" at bounding box center [600, 180] width 404 height 10
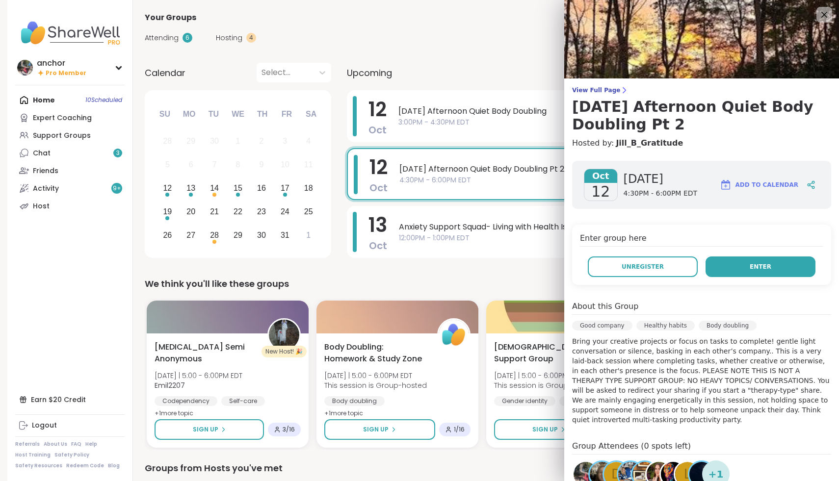
click at [765, 272] on button "Enter" at bounding box center [760, 267] width 110 height 21
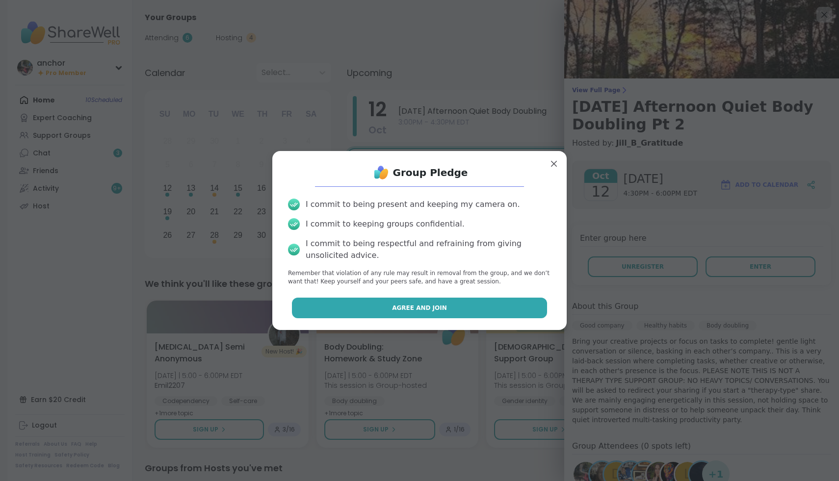
click at [461, 310] on button "Agree and Join" at bounding box center [420, 308] width 256 height 21
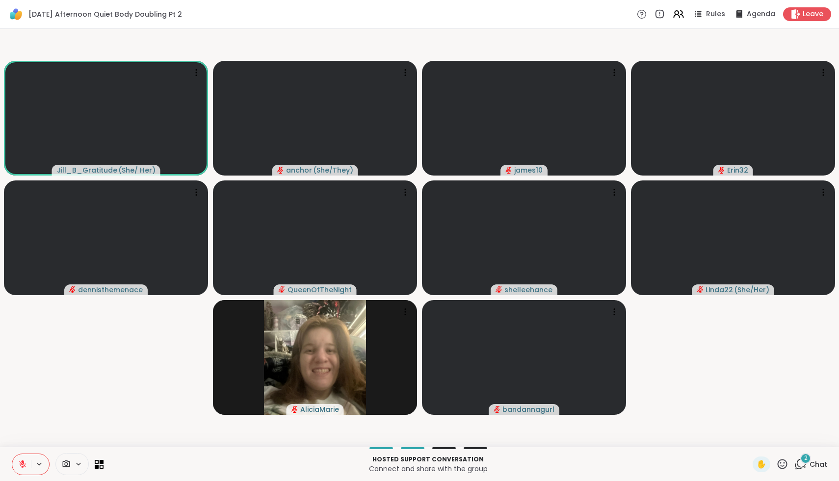
click at [70, 462] on icon at bounding box center [66, 464] width 9 height 9
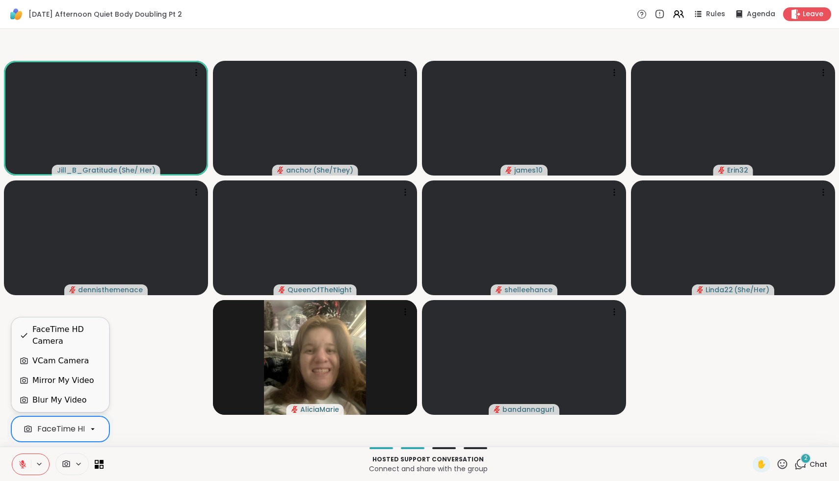
click at [65, 438] on div "FaceTime HD Camera" at bounding box center [60, 429] width 98 height 26
click at [47, 363] on div "VCam Camera" at bounding box center [60, 361] width 56 height 12
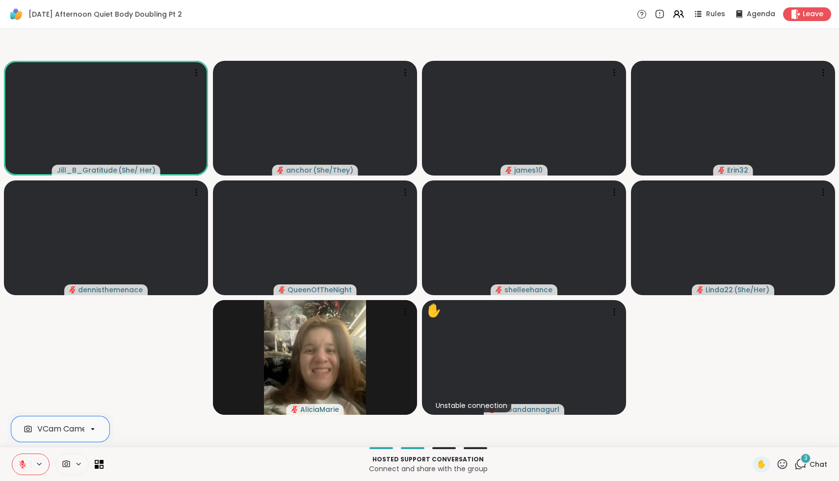
click at [22, 462] on icon at bounding box center [22, 462] width 3 height 4
click at [22, 462] on icon at bounding box center [22, 464] width 9 height 9
click at [22, 462] on icon at bounding box center [22, 462] width 3 height 4
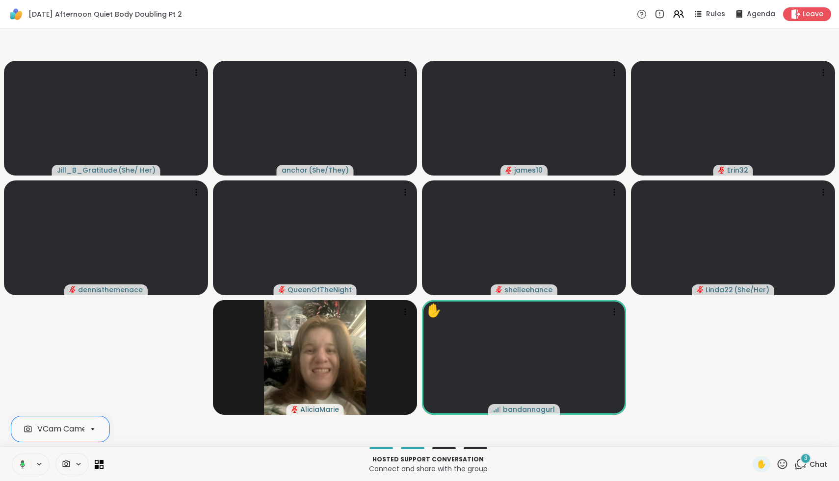
click at [22, 462] on icon at bounding box center [22, 463] width 3 height 3
click at [785, 462] on icon at bounding box center [782, 464] width 10 height 10
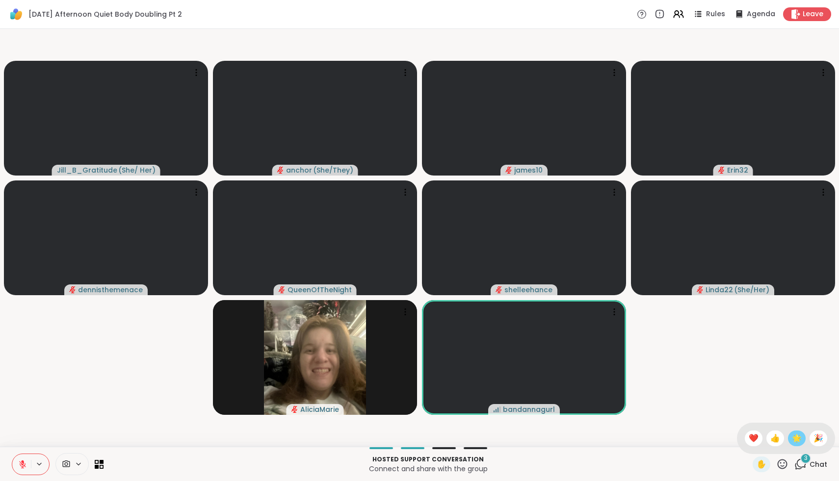
click at [797, 434] on span "🌟" at bounding box center [797, 439] width 10 height 12
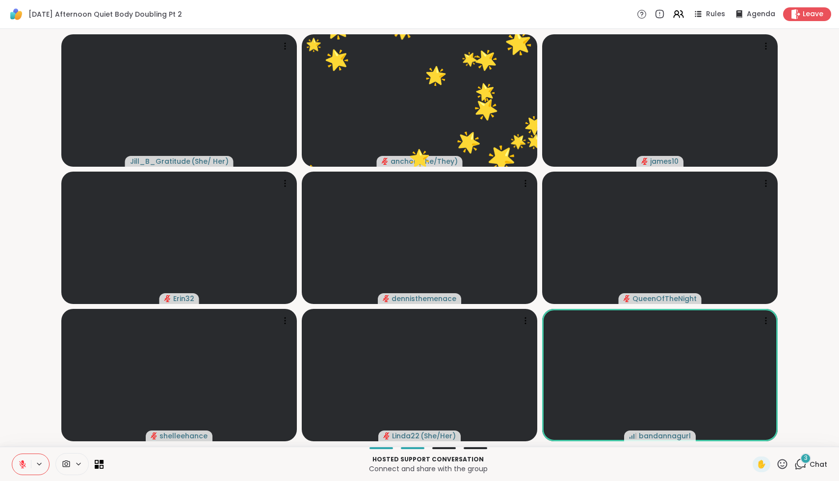
click at [786, 467] on icon at bounding box center [782, 464] width 10 height 10
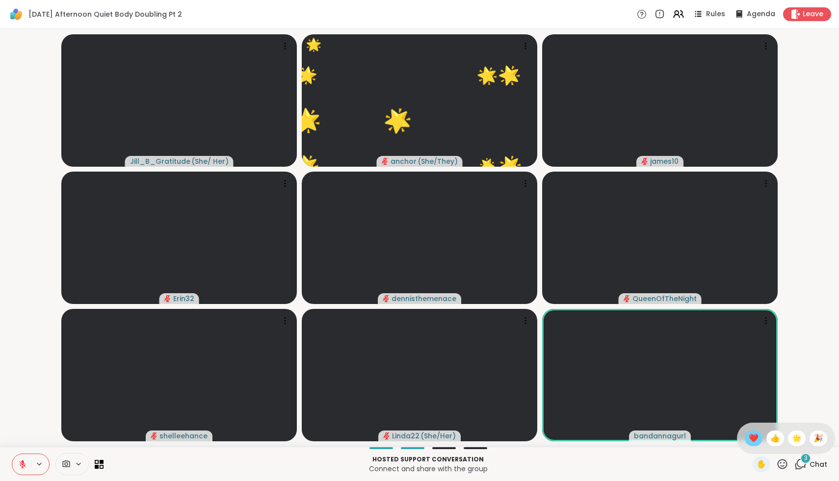
click at [758, 443] on span "❤️" at bounding box center [753, 439] width 10 height 12
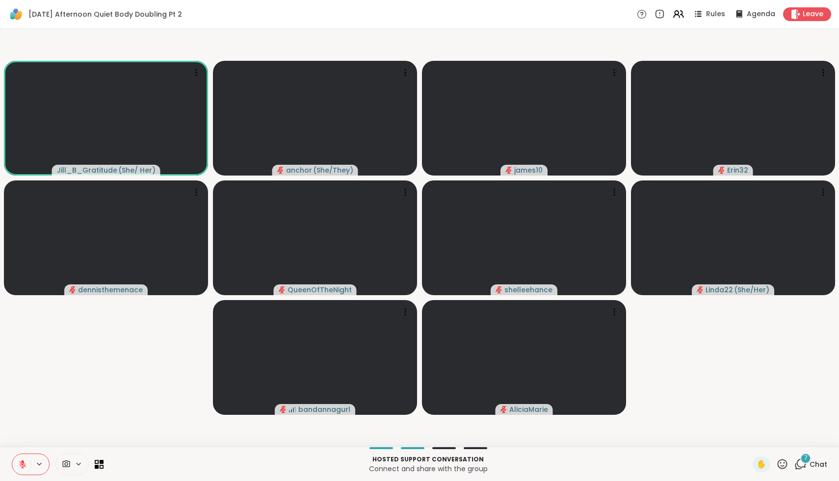
click at [21, 464] on icon at bounding box center [22, 464] width 9 height 9
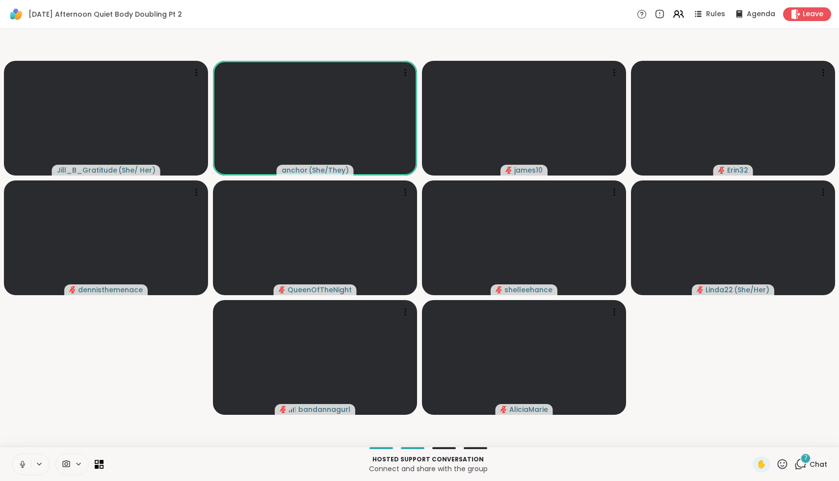
click at [21, 465] on icon at bounding box center [22, 464] width 5 height 3
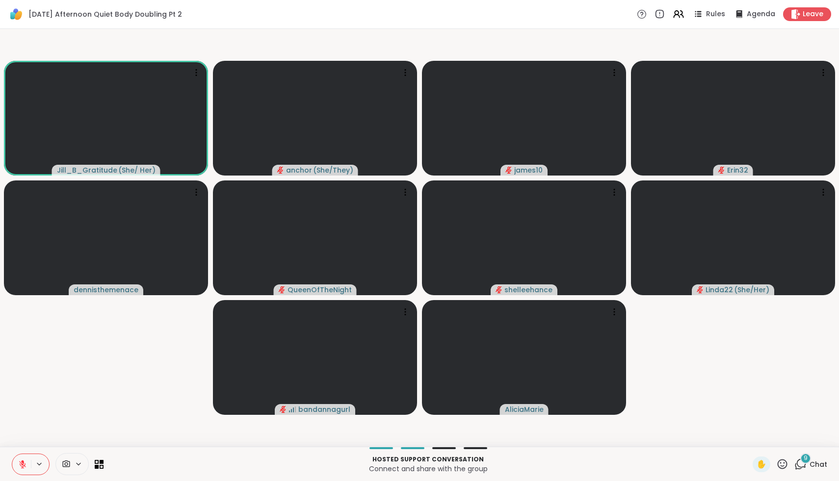
click at [822, 469] on span "Chat" at bounding box center [818, 465] width 18 height 10
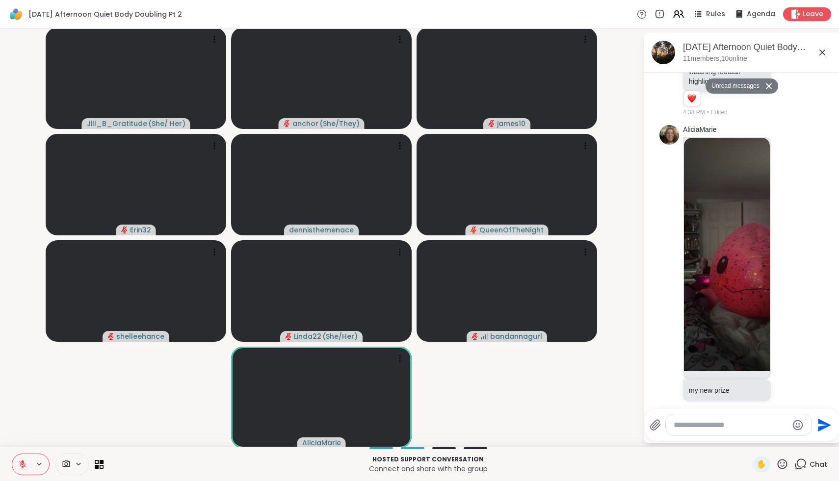
scroll to position [176, 0]
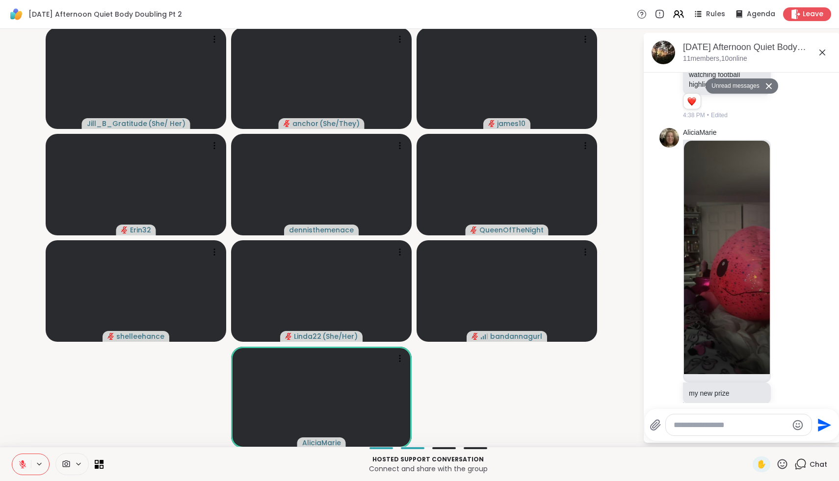
click at [747, 322] on img at bounding box center [727, 257] width 86 height 233
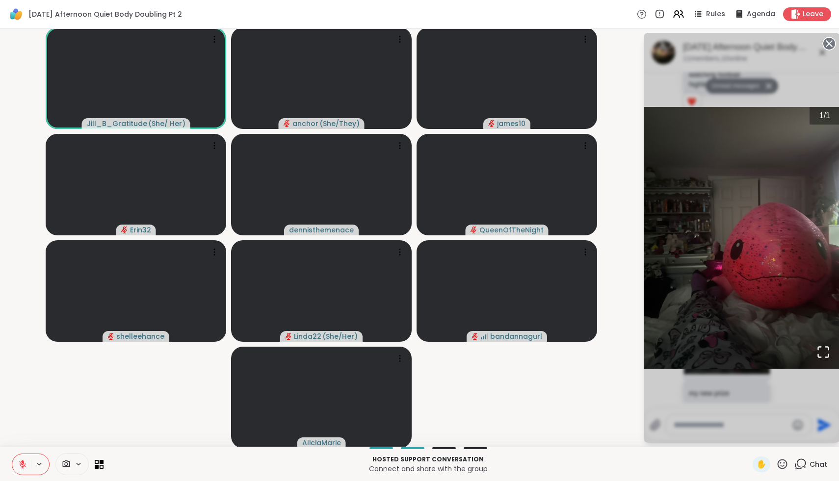
click at [802, 389] on div "1 / 1" at bounding box center [741, 238] width 196 height 410
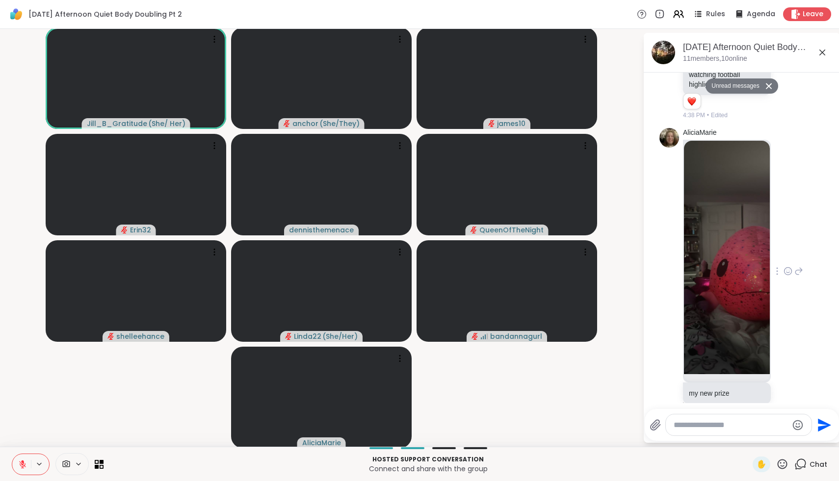
click at [789, 276] on icon at bounding box center [787, 271] width 9 height 10
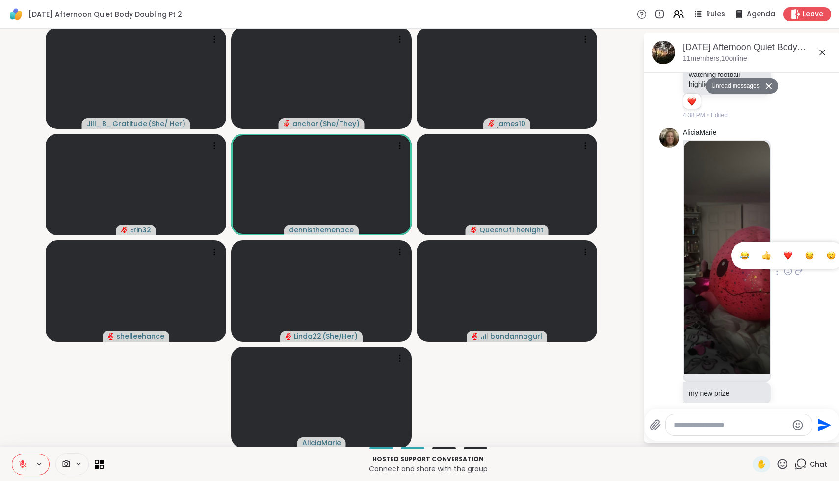
click at [784, 253] on div "Select Reaction: Heart" at bounding box center [787, 255] width 9 height 9
click at [23, 466] on icon at bounding box center [22, 464] width 7 height 7
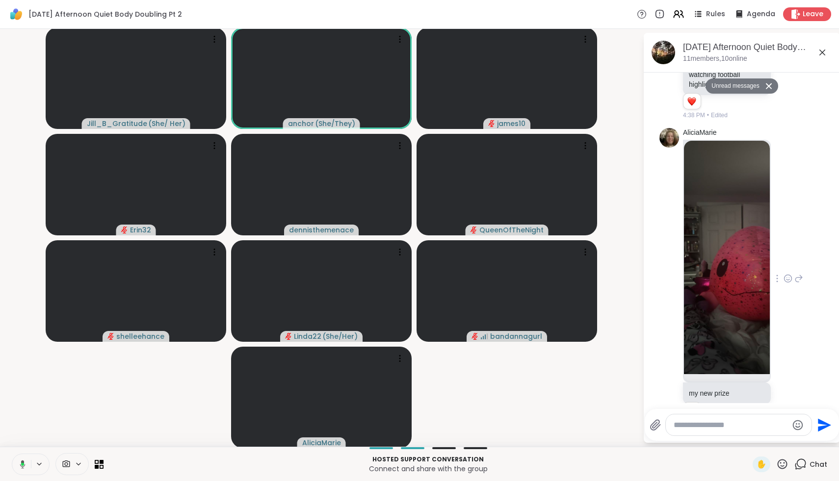
click at [23, 466] on icon at bounding box center [22, 464] width 5 height 8
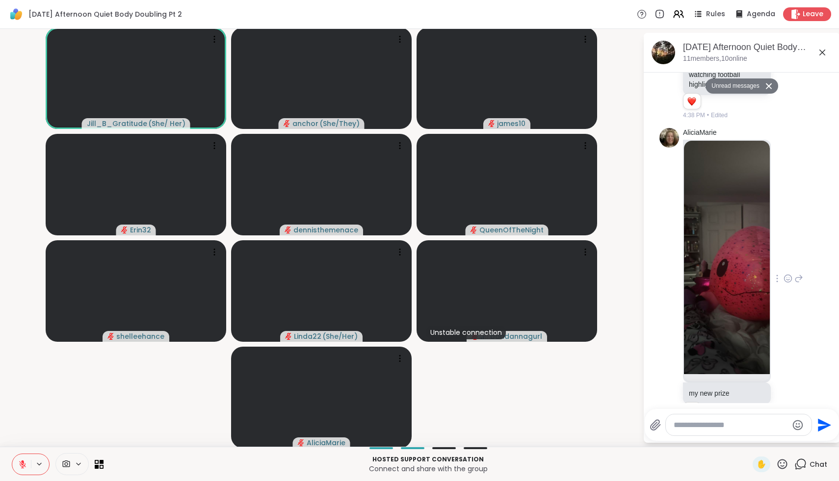
click at [23, 466] on icon at bounding box center [22, 464] width 7 height 7
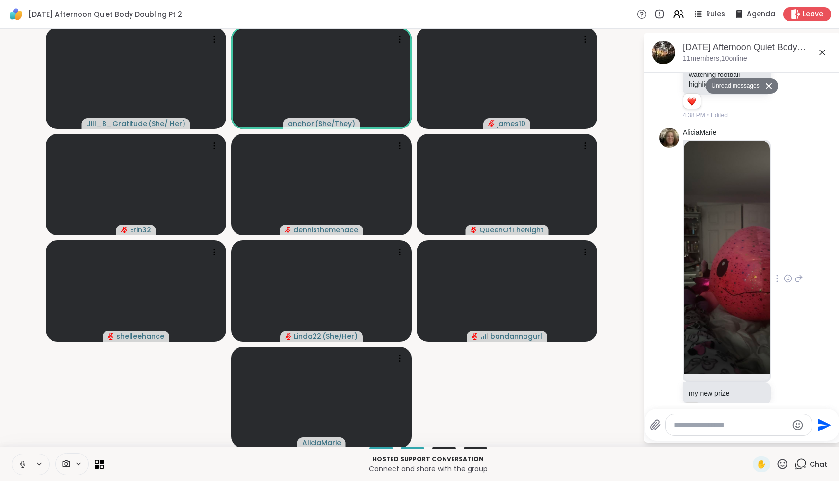
click at [23, 466] on icon at bounding box center [22, 467] width 0 height 2
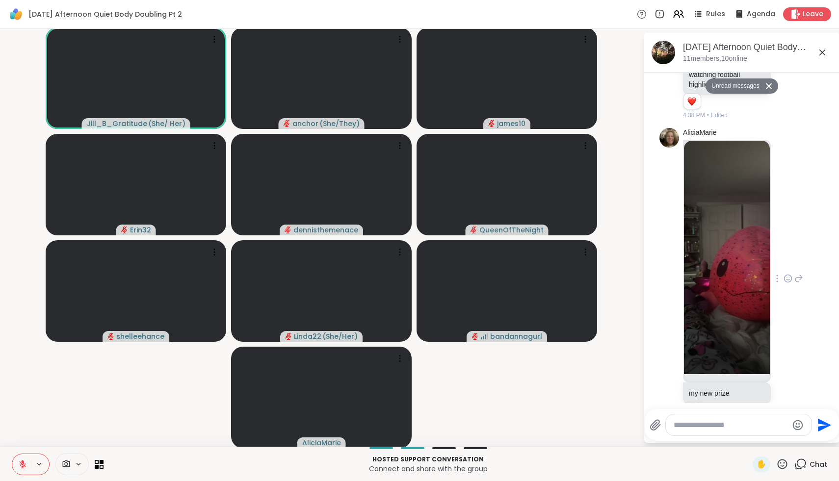
click at [25, 465] on icon at bounding box center [22, 464] width 7 height 7
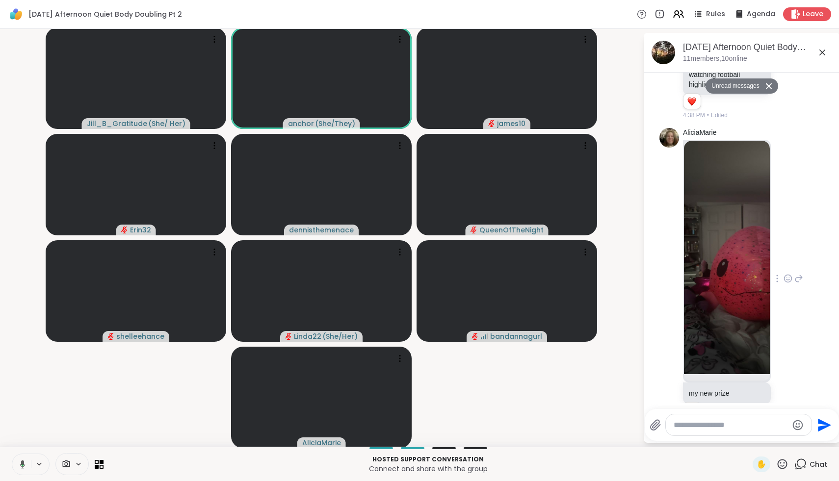
click at [25, 465] on icon at bounding box center [22, 464] width 5 height 8
